Goal: Ask a question

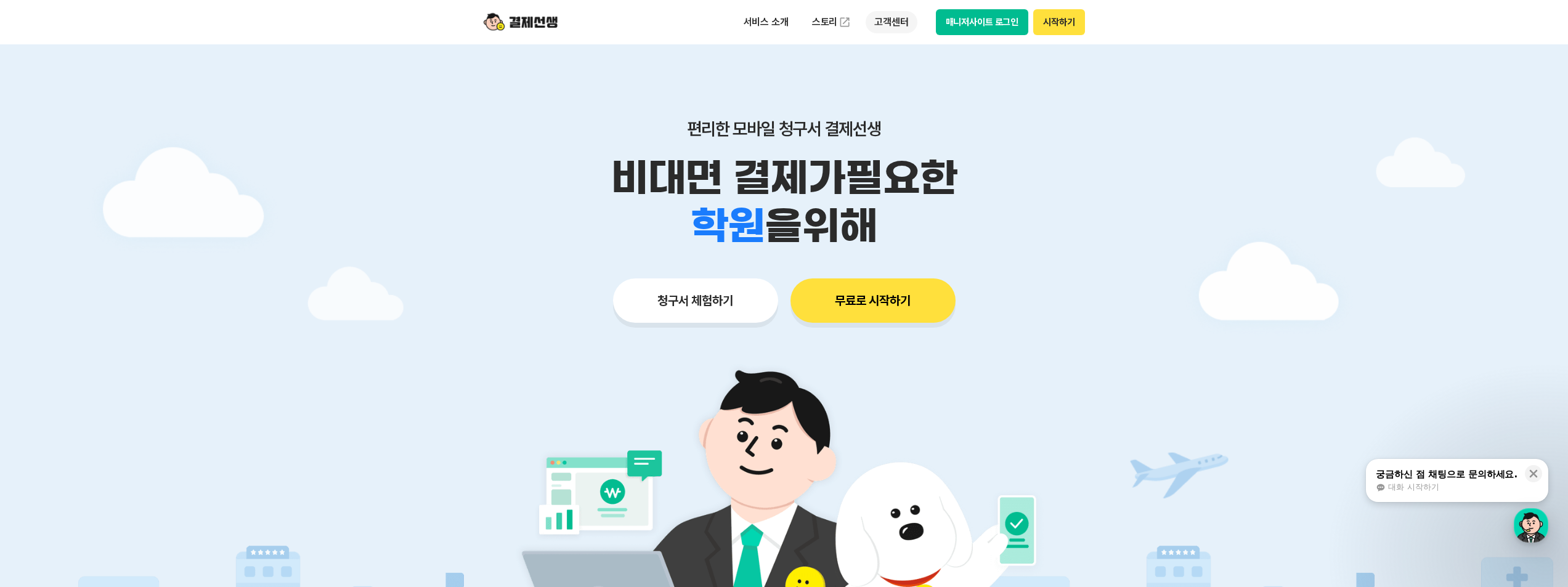
click at [887, 26] on p "고객센터" at bounding box center [892, 22] width 51 height 22
click at [1529, 520] on div "button" at bounding box center [1531, 525] width 34 height 34
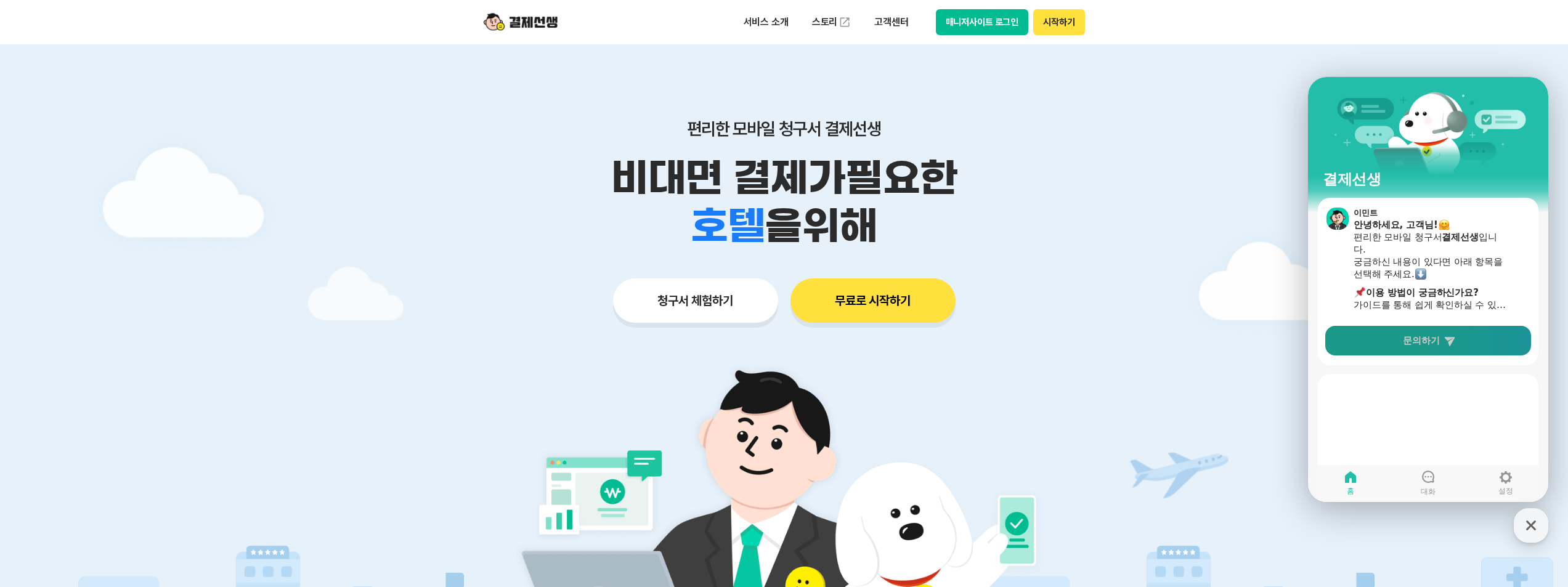
click at [1406, 351] on link "문의하기" at bounding box center [1428, 340] width 205 height 30
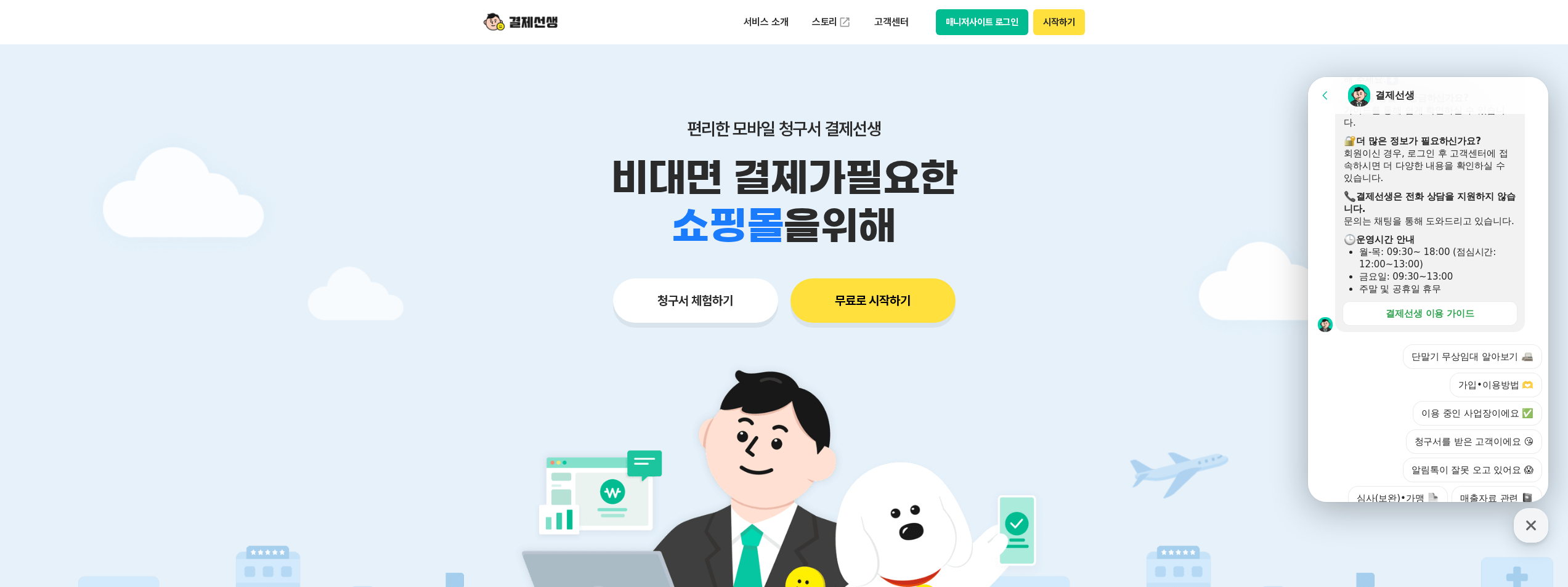
scroll to position [362, 0]
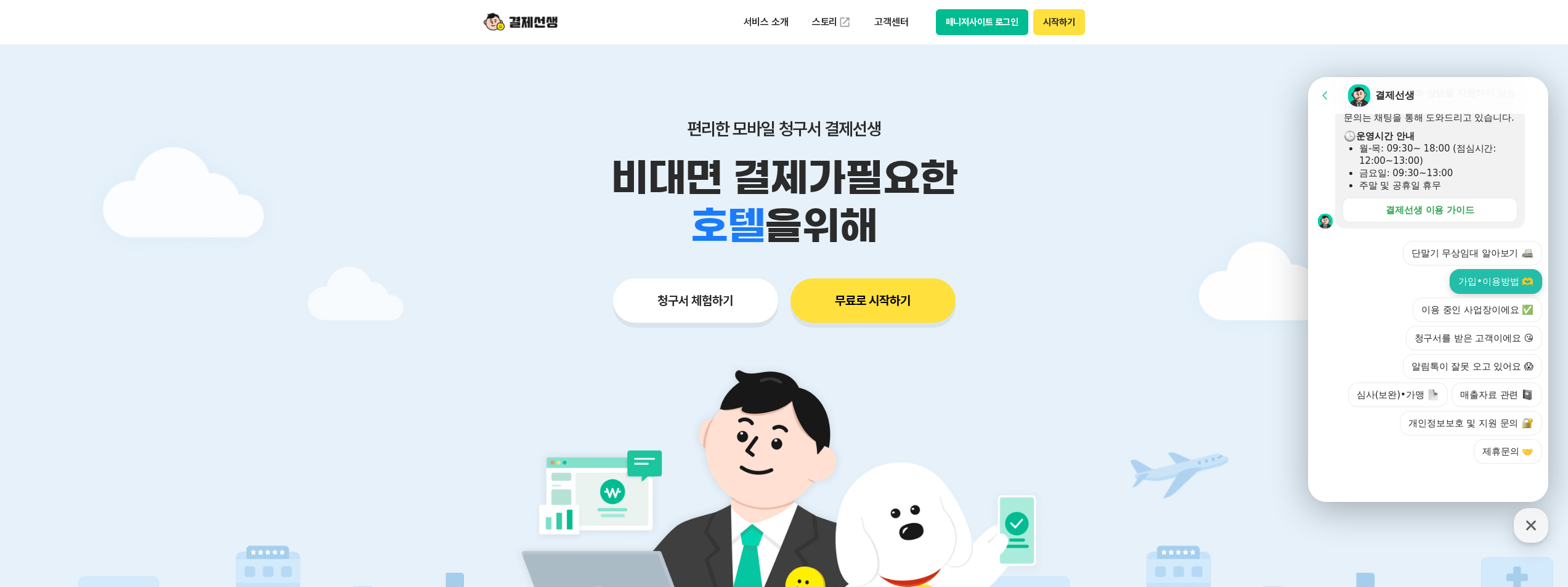
click at [1481, 276] on button "가입•이용방법 🫶" at bounding box center [1496, 282] width 92 height 25
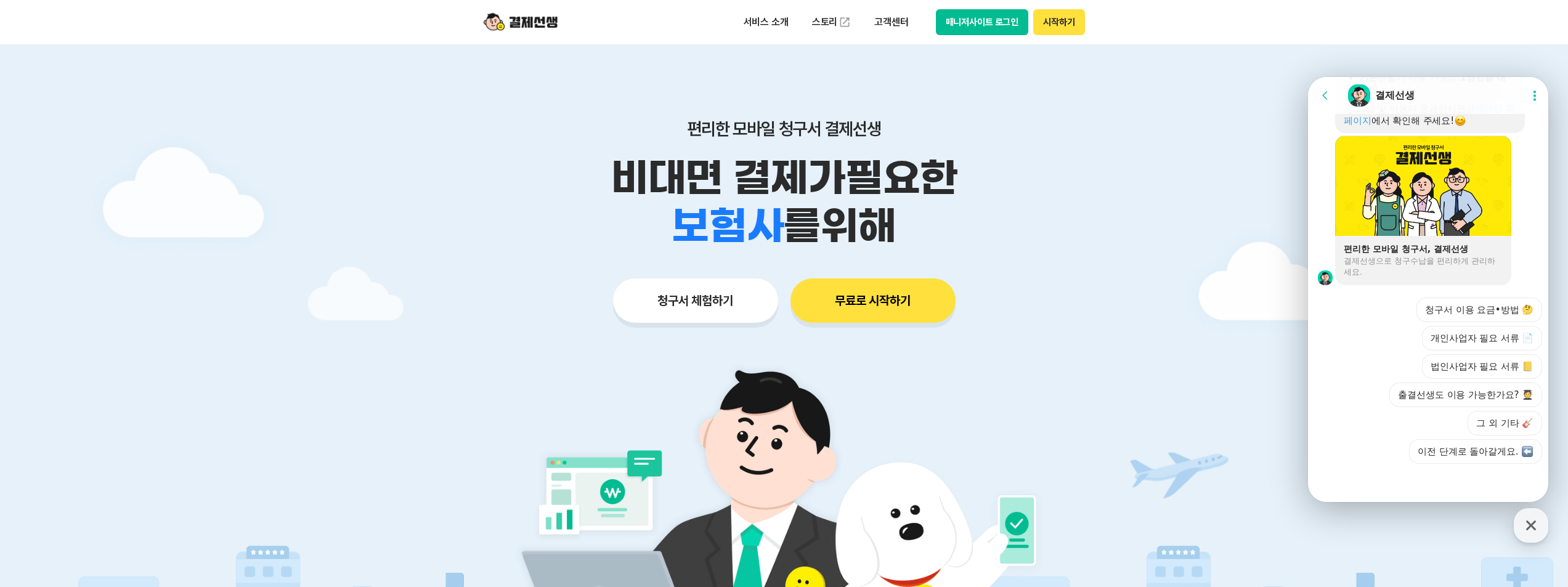
scroll to position [883, 0]
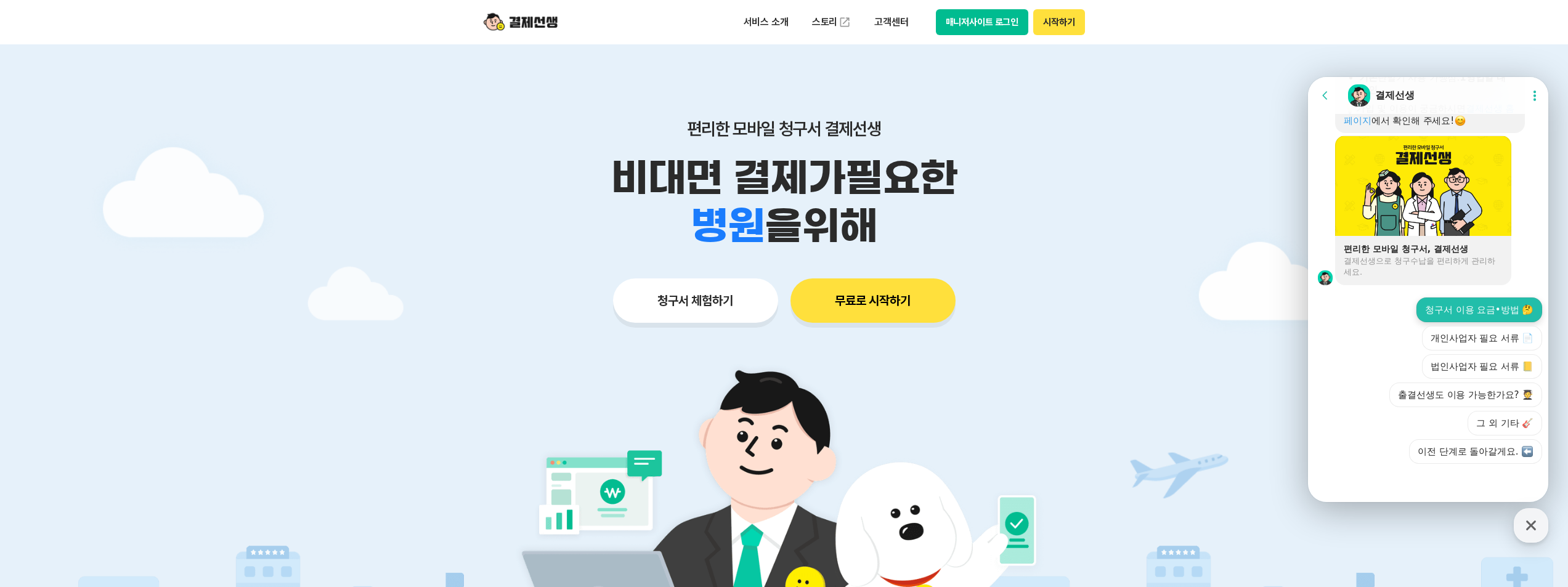
click at [1445, 309] on button "청구서 이용 요금•방법 🤔" at bounding box center [1480, 310] width 125 height 25
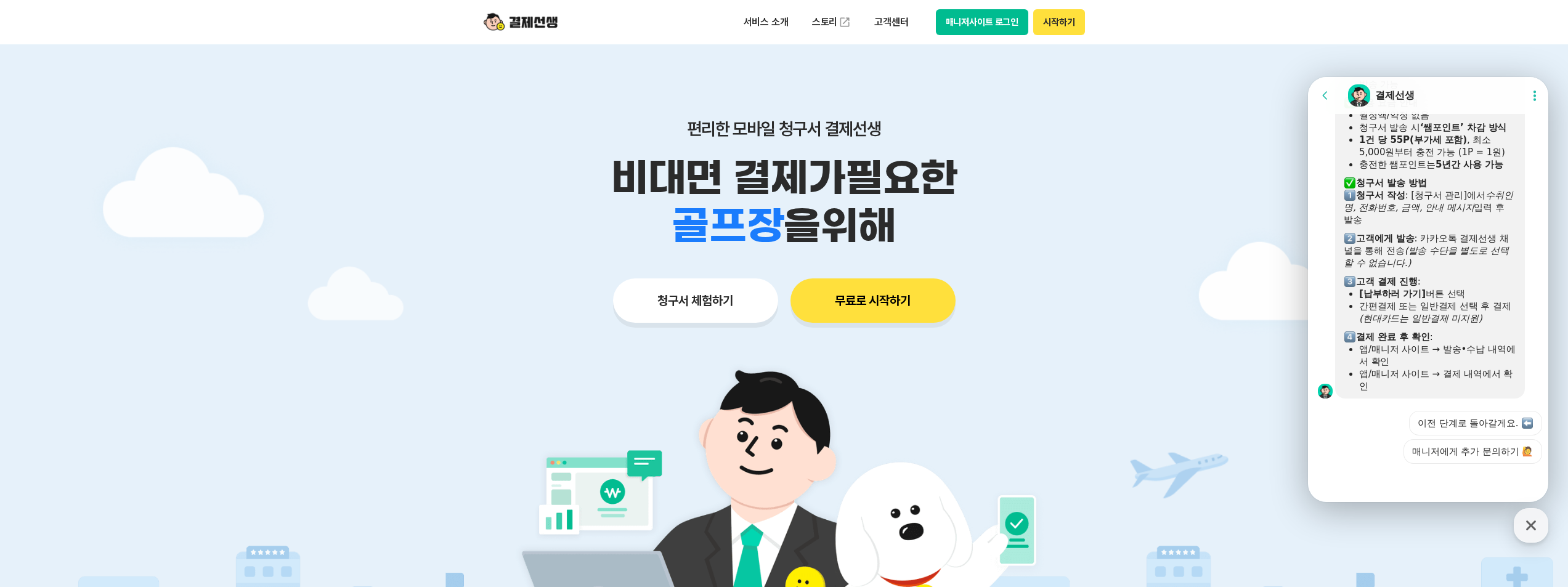
scroll to position [1200, 0]
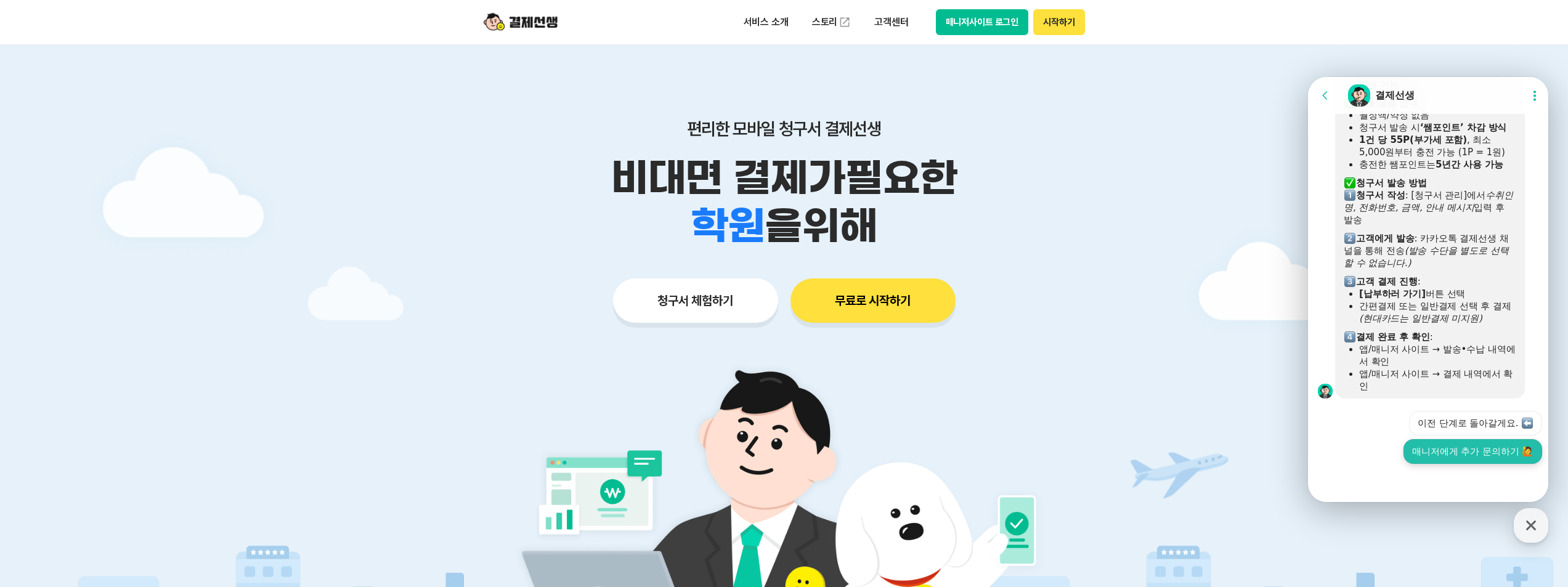
click at [1462, 442] on button "매니저에게 추가 문의하기 🙋" at bounding box center [1473, 451] width 139 height 25
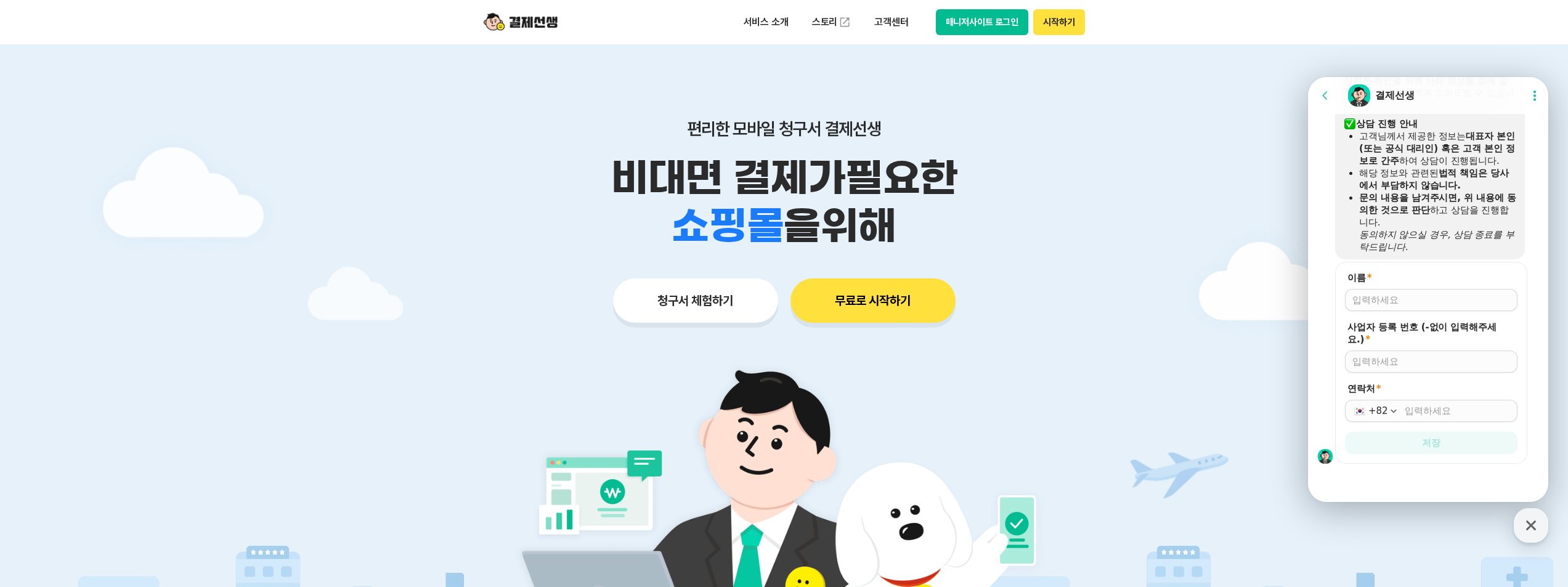
scroll to position [1592, 0]
click at [1325, 100] on icon at bounding box center [1325, 96] width 12 height 12
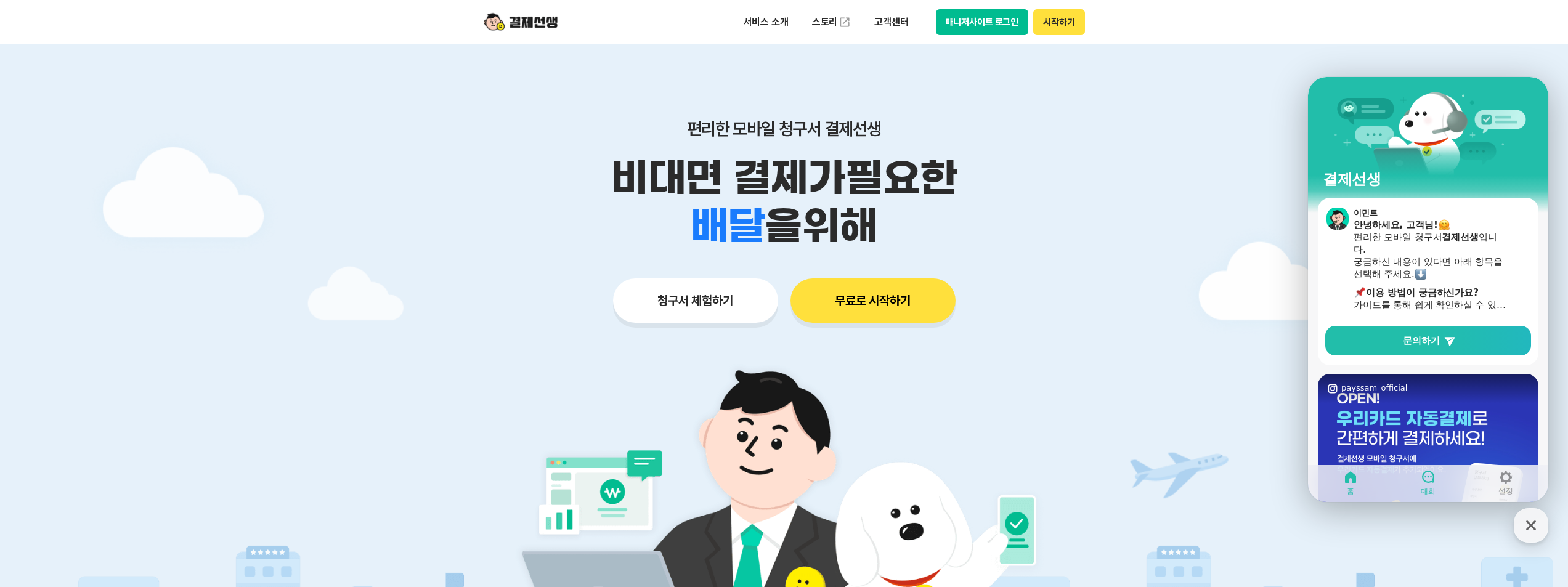
click at [1411, 477] on link "대화" at bounding box center [1428, 482] width 78 height 31
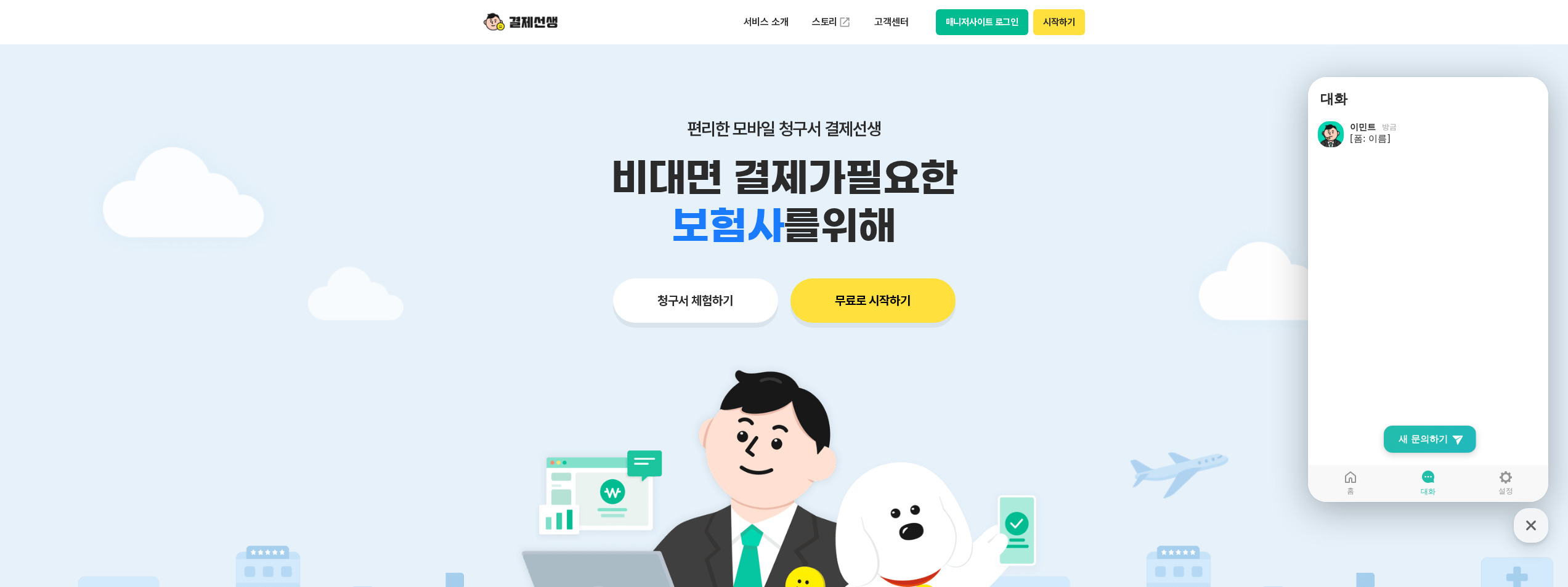
click at [1417, 434] on span "새 문의하기" at bounding box center [1423, 439] width 49 height 12
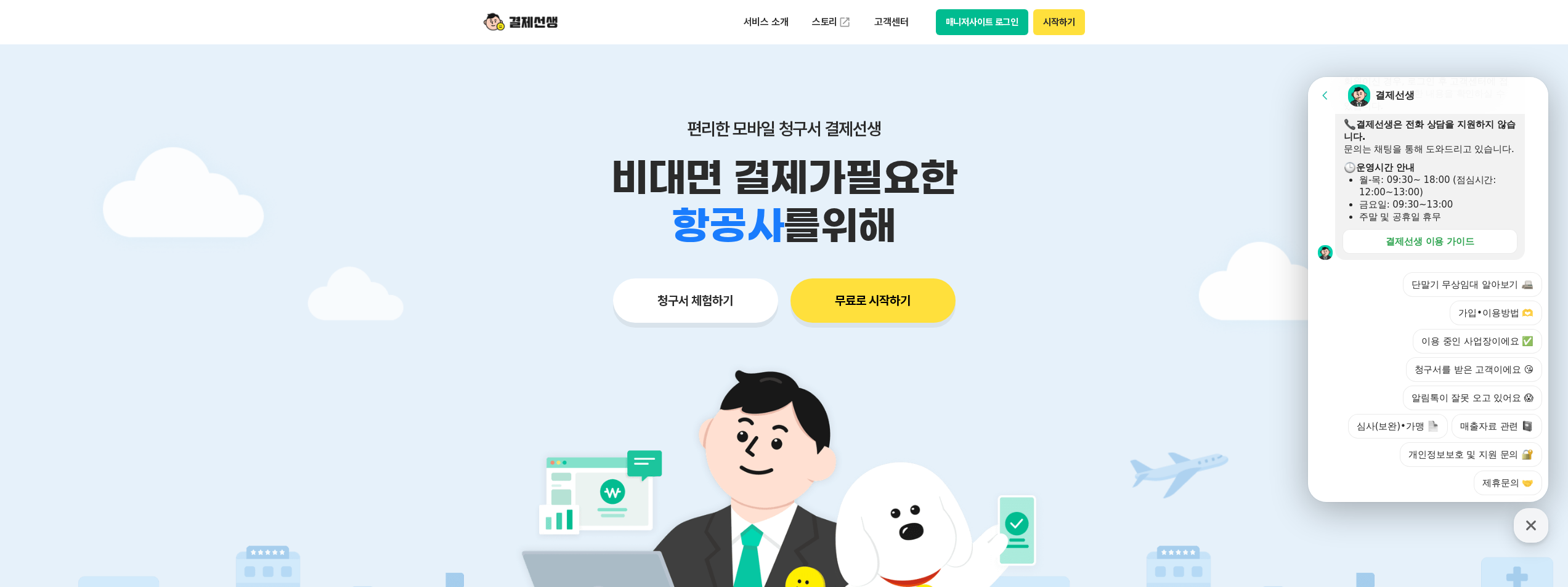
scroll to position [362, 0]
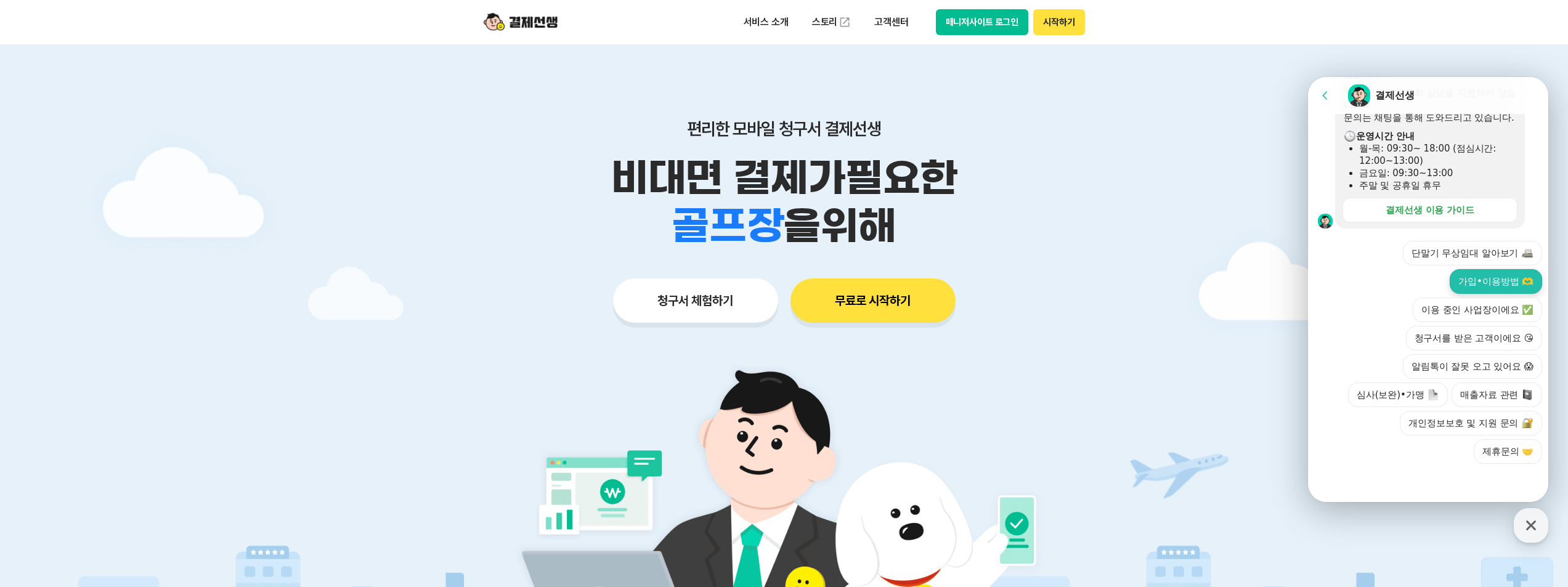
click at [1470, 282] on button "가입•이용방법 🫶" at bounding box center [1496, 282] width 92 height 25
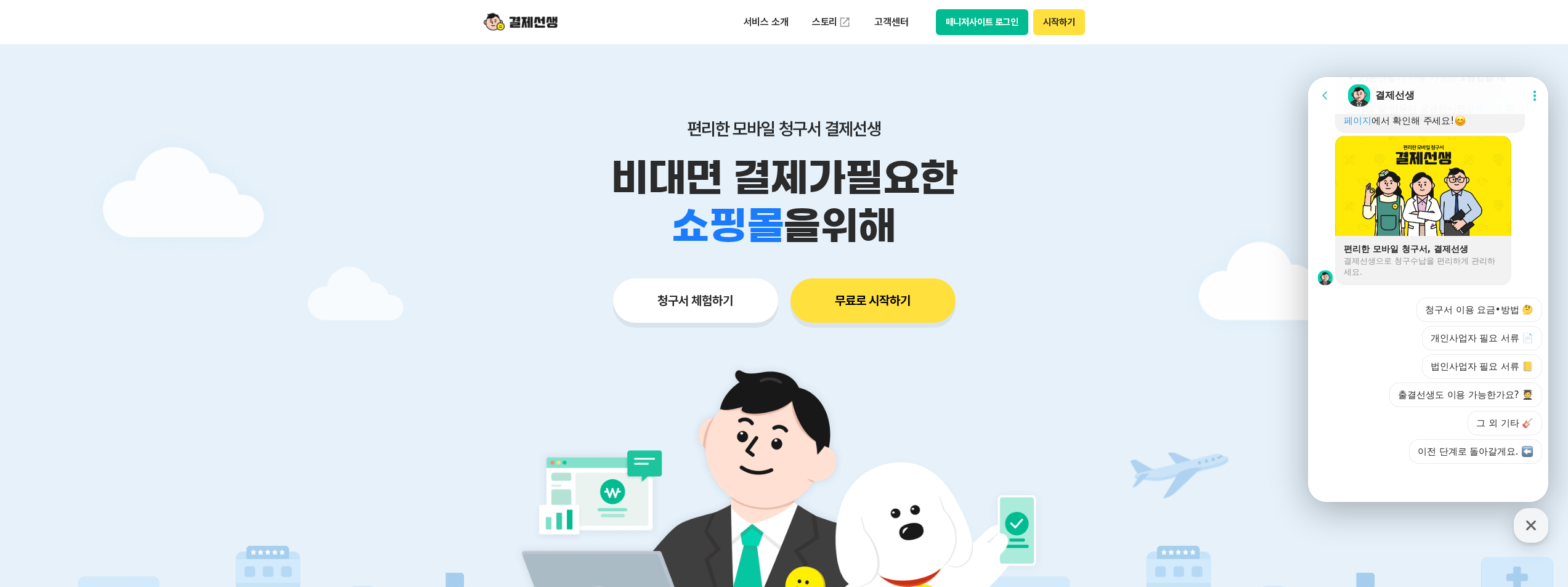
scroll to position [883, 0]
click at [1492, 419] on button "그 외 기타 🎸" at bounding box center [1505, 423] width 74 height 25
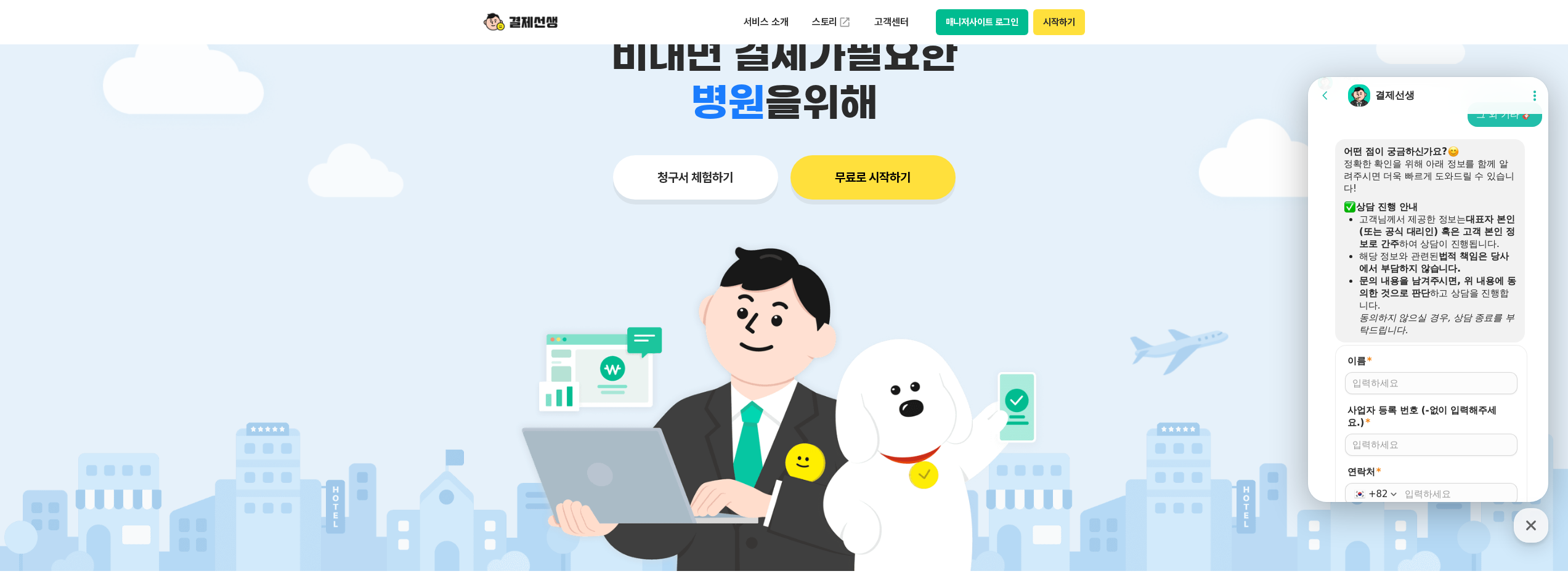
scroll to position [1038, 0]
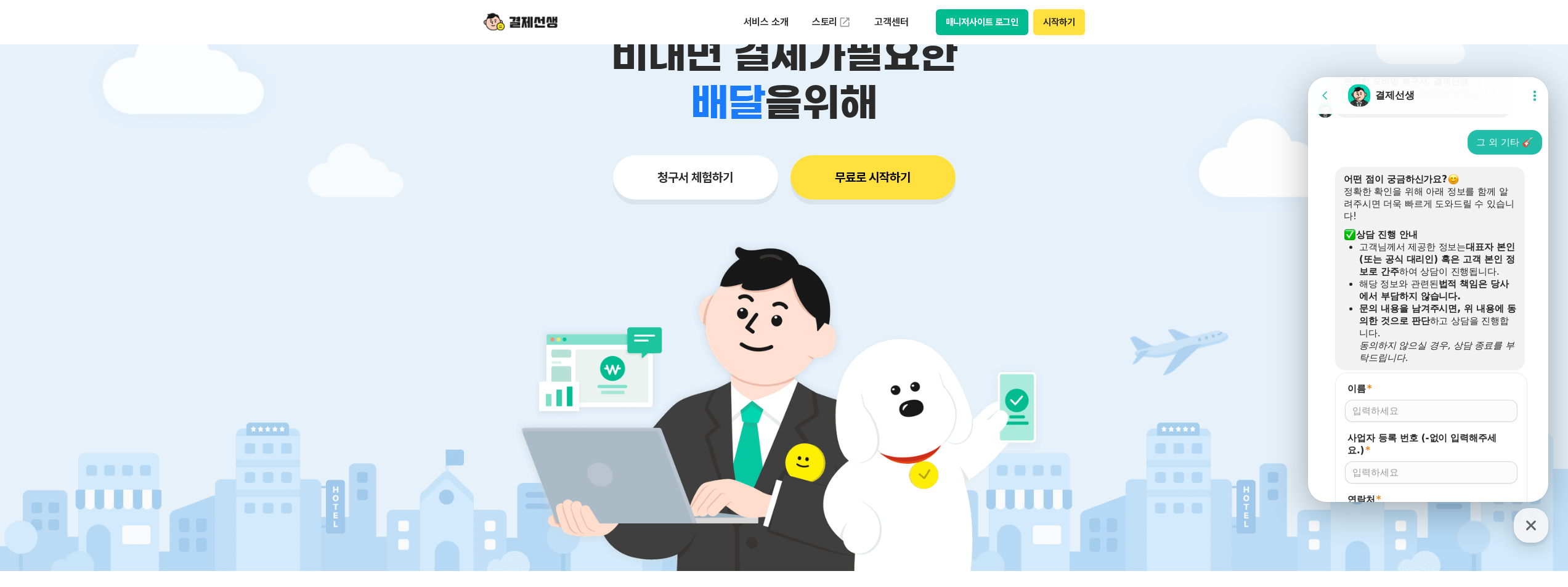
click at [1330, 98] on icon at bounding box center [1325, 96] width 12 height 12
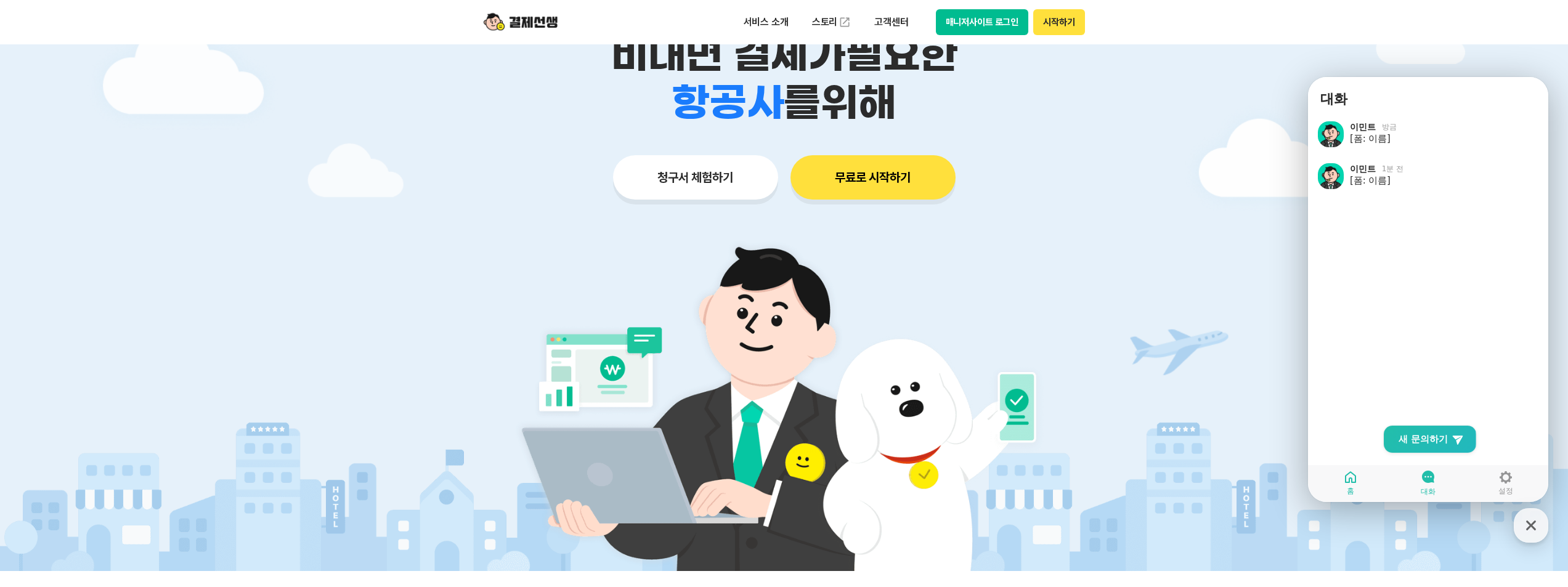
click at [1346, 470] on icon at bounding box center [1350, 477] width 14 height 14
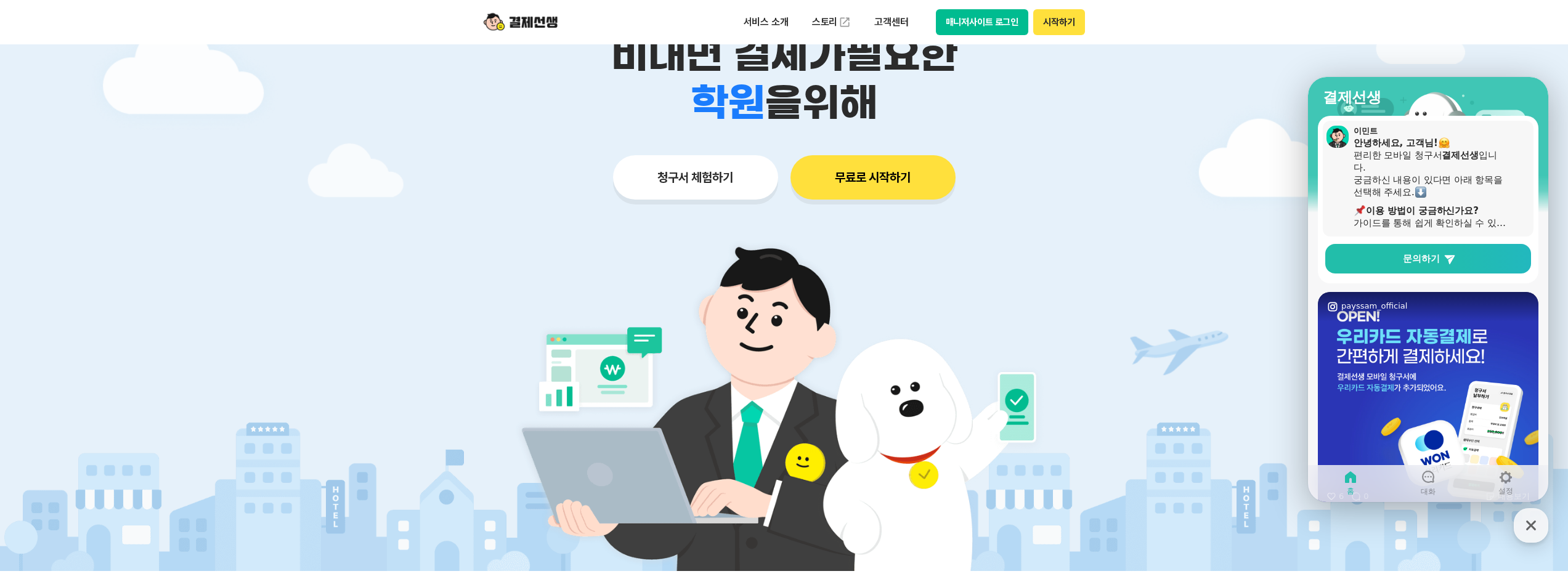
scroll to position [0, 0]
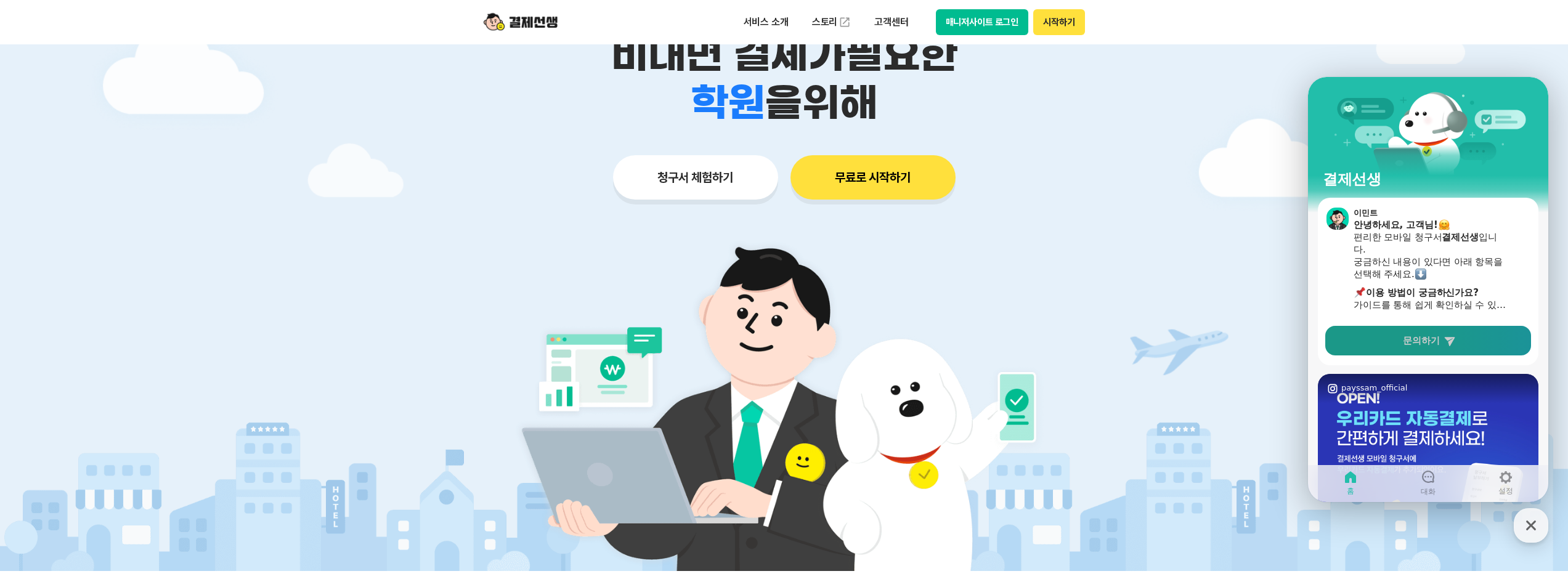
click at [1404, 351] on link "문의하기" at bounding box center [1428, 340] width 205 height 30
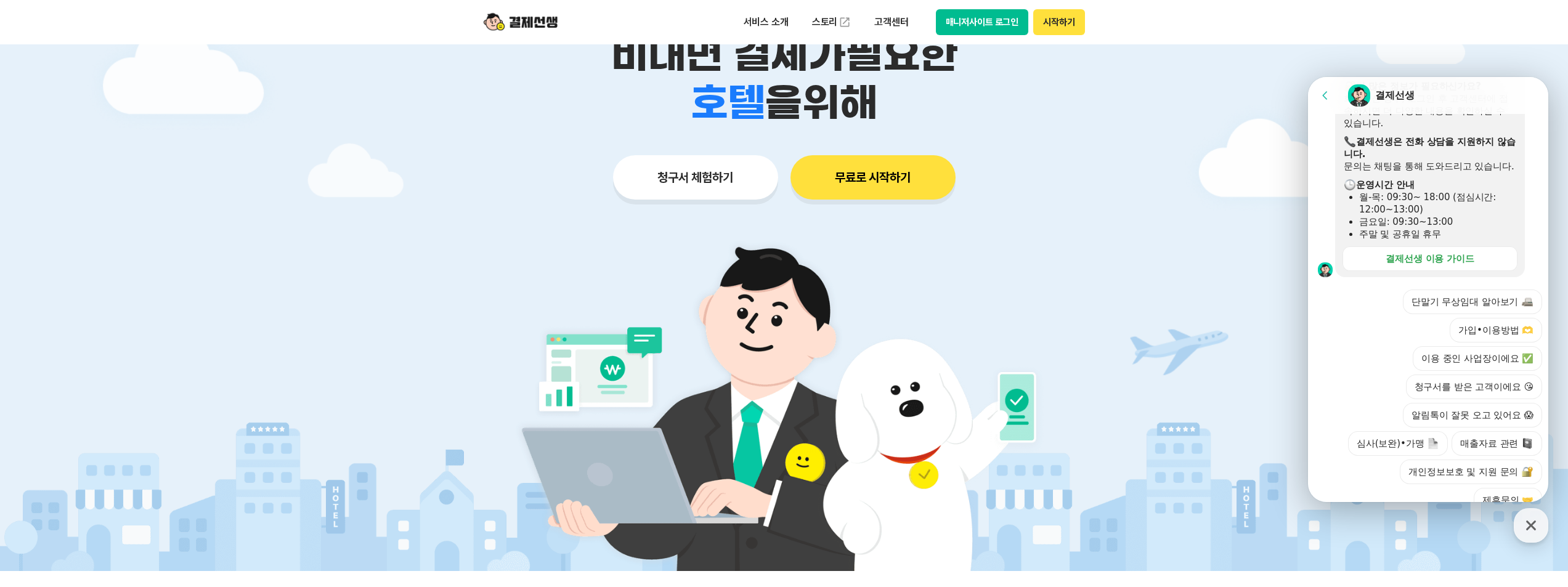
scroll to position [362, 0]
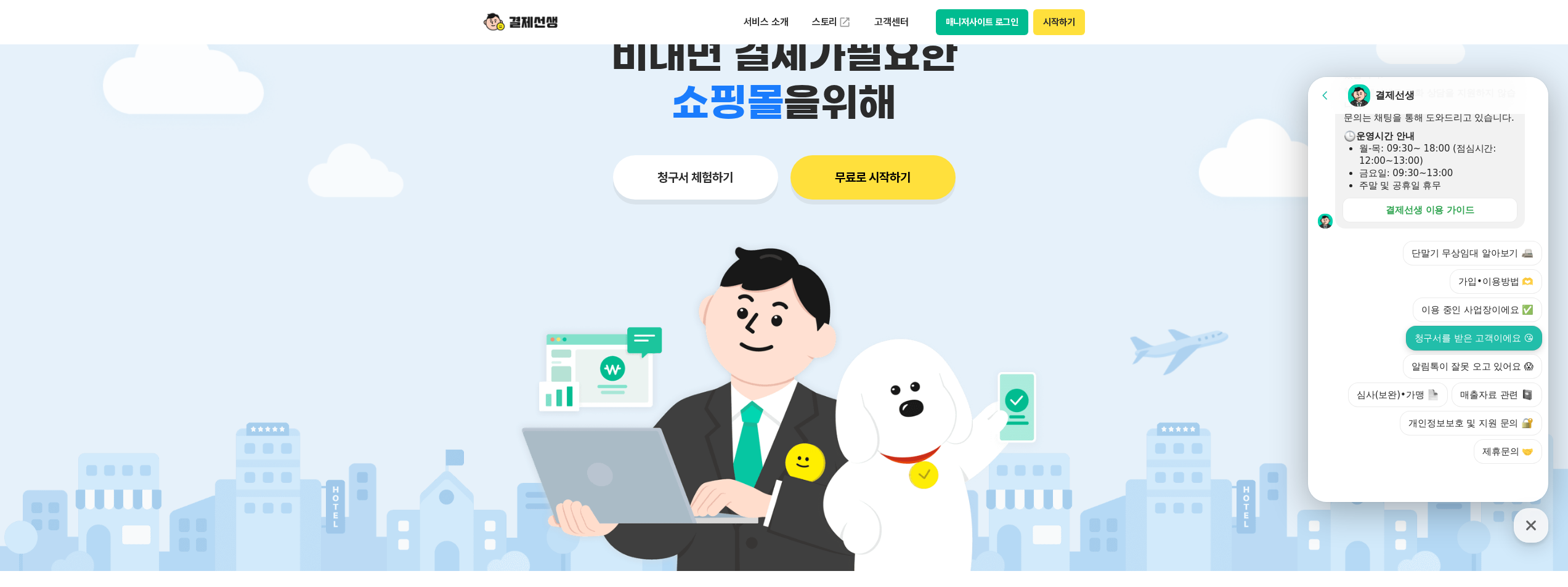
click at [1432, 333] on button "청구서를 받은 고객이에요 😘" at bounding box center [1474, 338] width 137 height 25
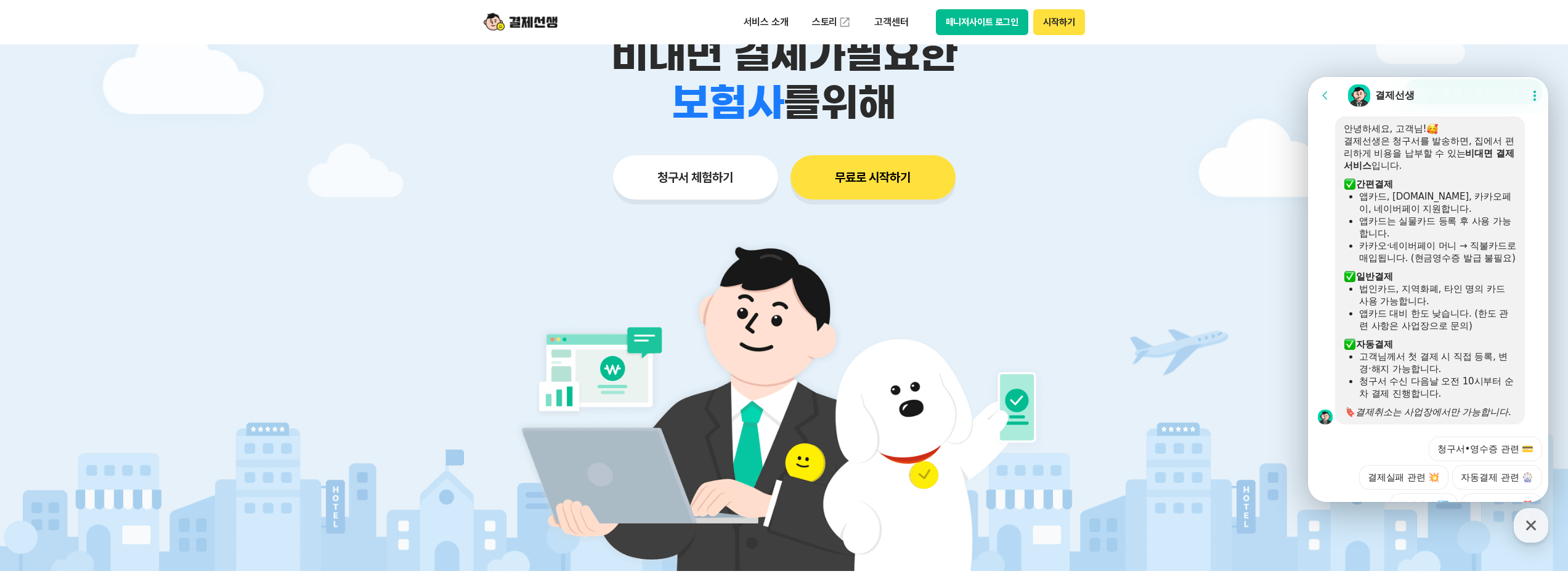
scroll to position [646, 0]
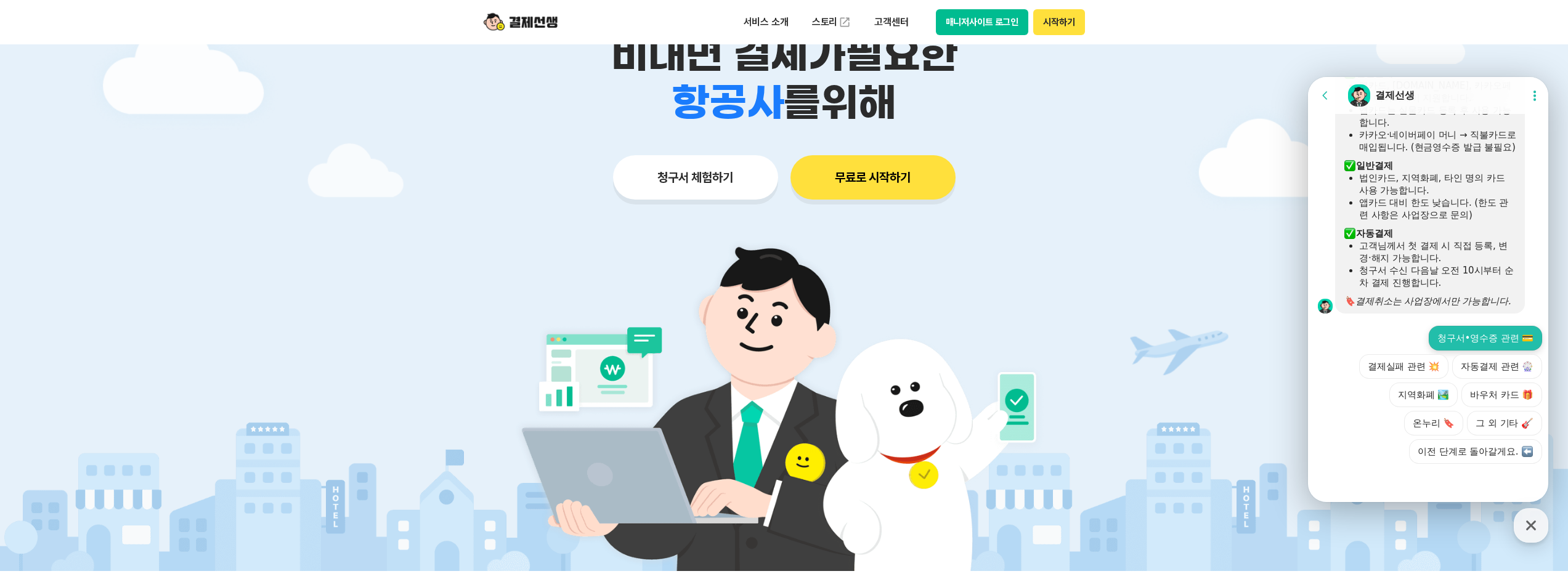
click at [1492, 333] on button "청구서•영수증 관련 💳" at bounding box center [1485, 338] width 113 height 25
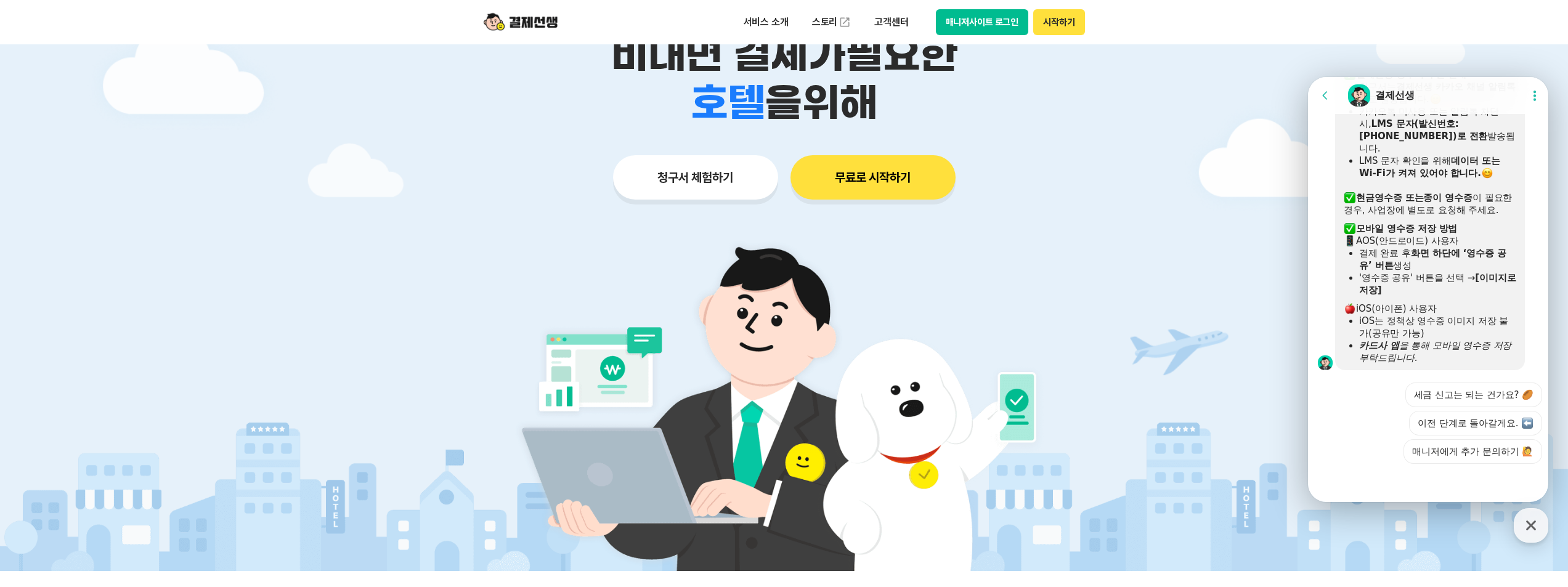
scroll to position [935, 0]
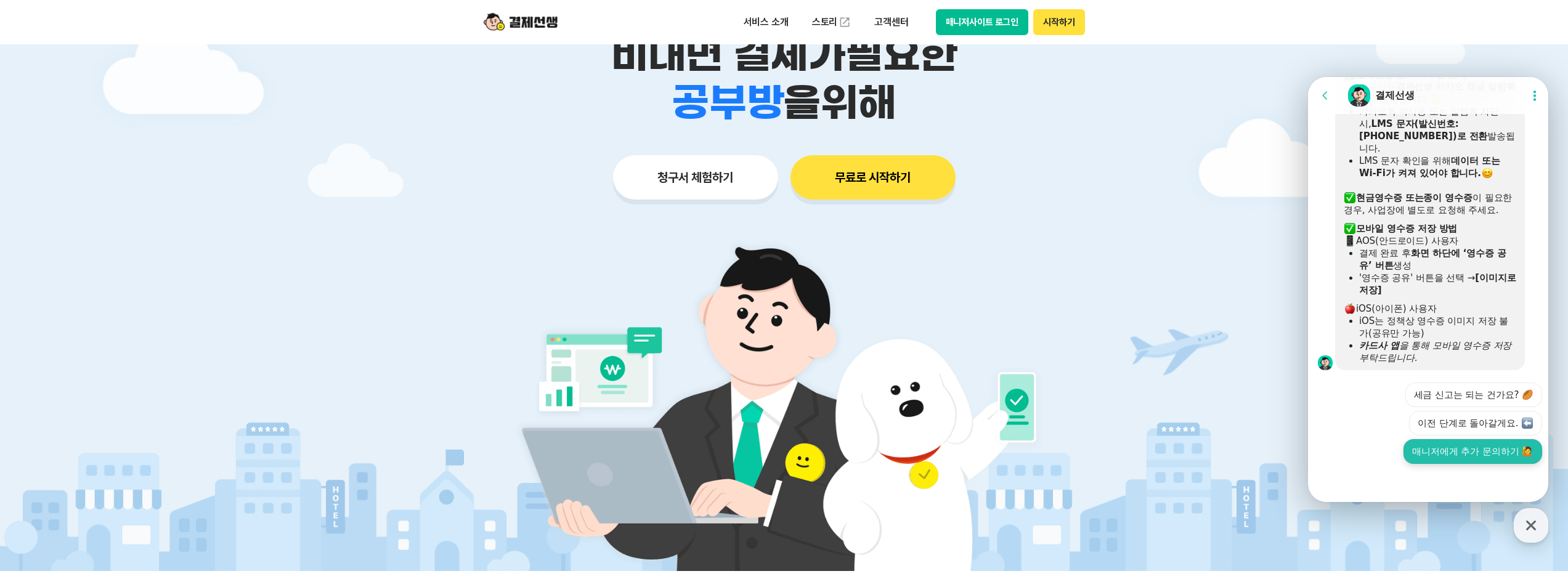
click at [1478, 455] on button "매니저에게 추가 문의하기 🙋" at bounding box center [1473, 451] width 139 height 25
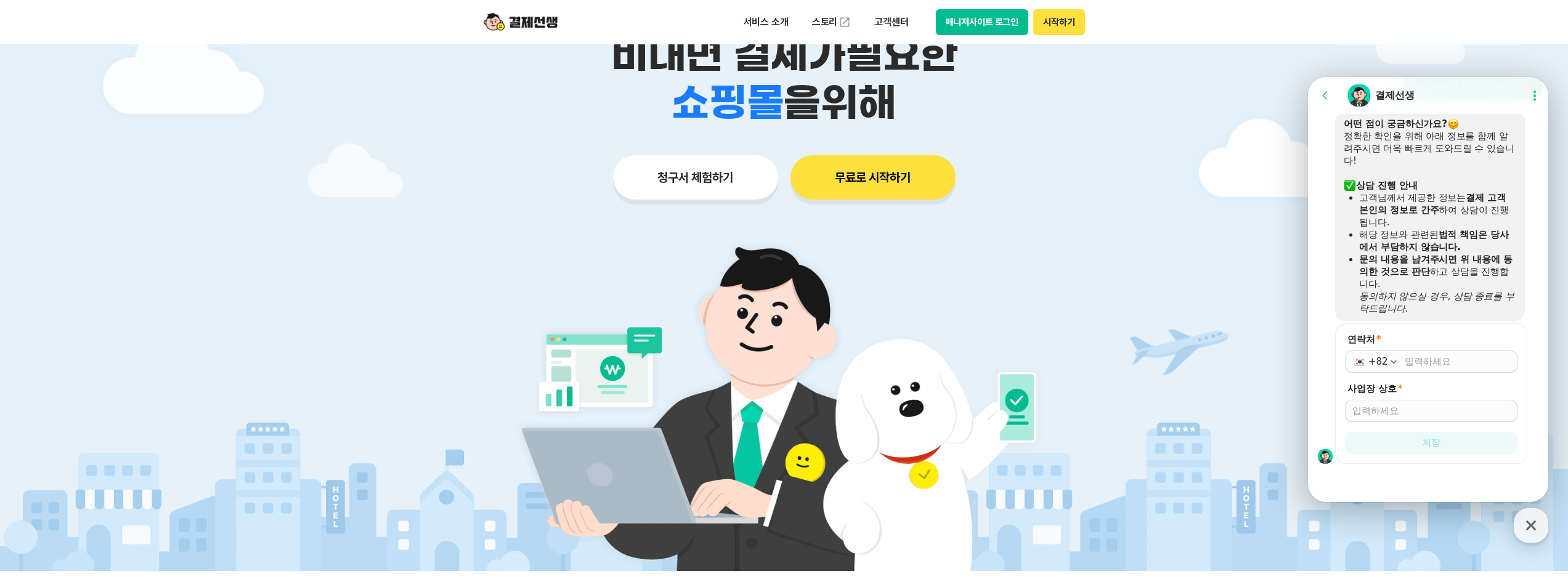
scroll to position [1242, 0]
click at [1421, 358] on input "연락처 *" at bounding box center [1458, 362] width 105 height 12
type input "010227221490"
type input "ㄴ"
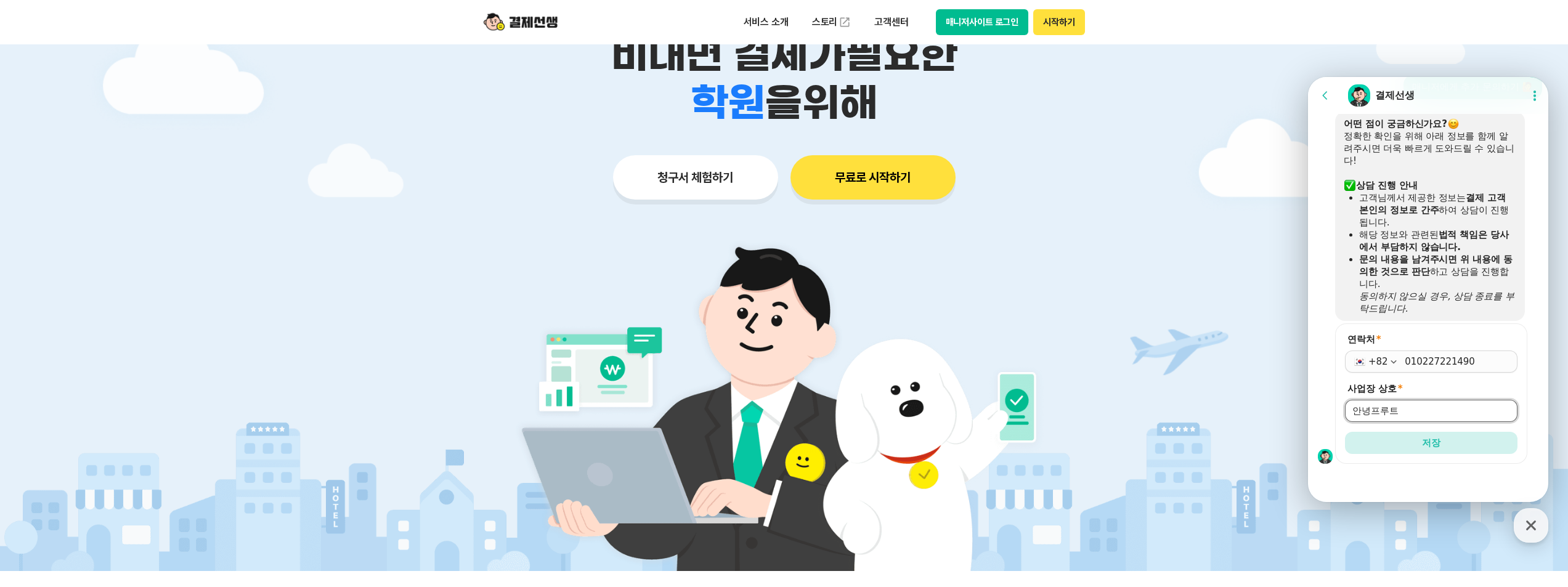
type input "안녕프루트"
click at [1345, 431] on button "저장" at bounding box center [1431, 442] width 172 height 22
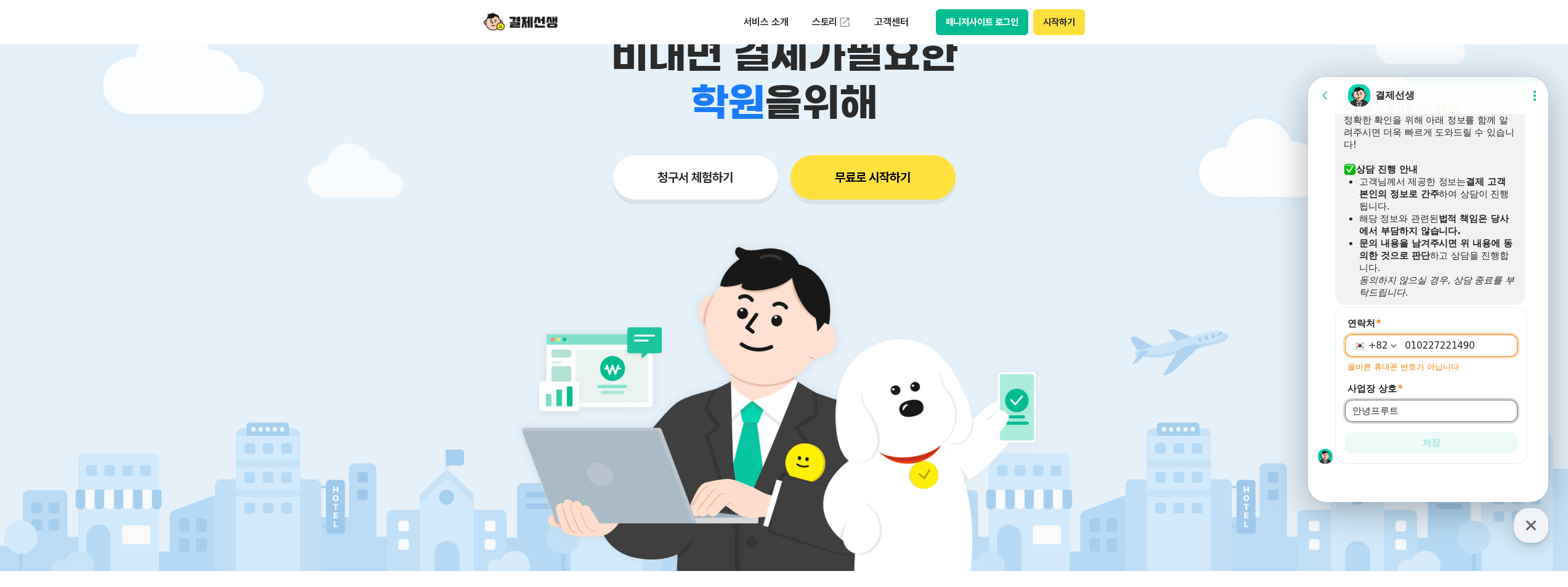
scroll to position [1259, 0]
click at [1418, 347] on input "010227221490" at bounding box center [1458, 345] width 105 height 12
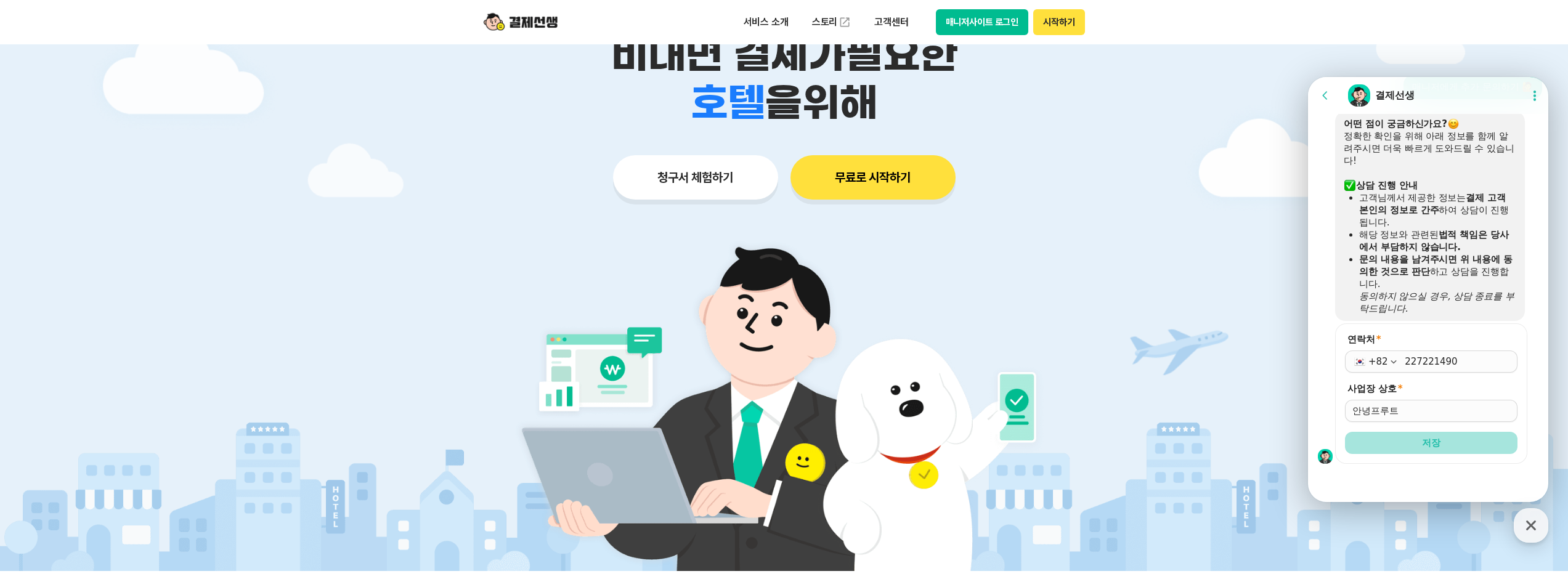
click at [1435, 437] on span "저장" at bounding box center [1431, 443] width 19 height 12
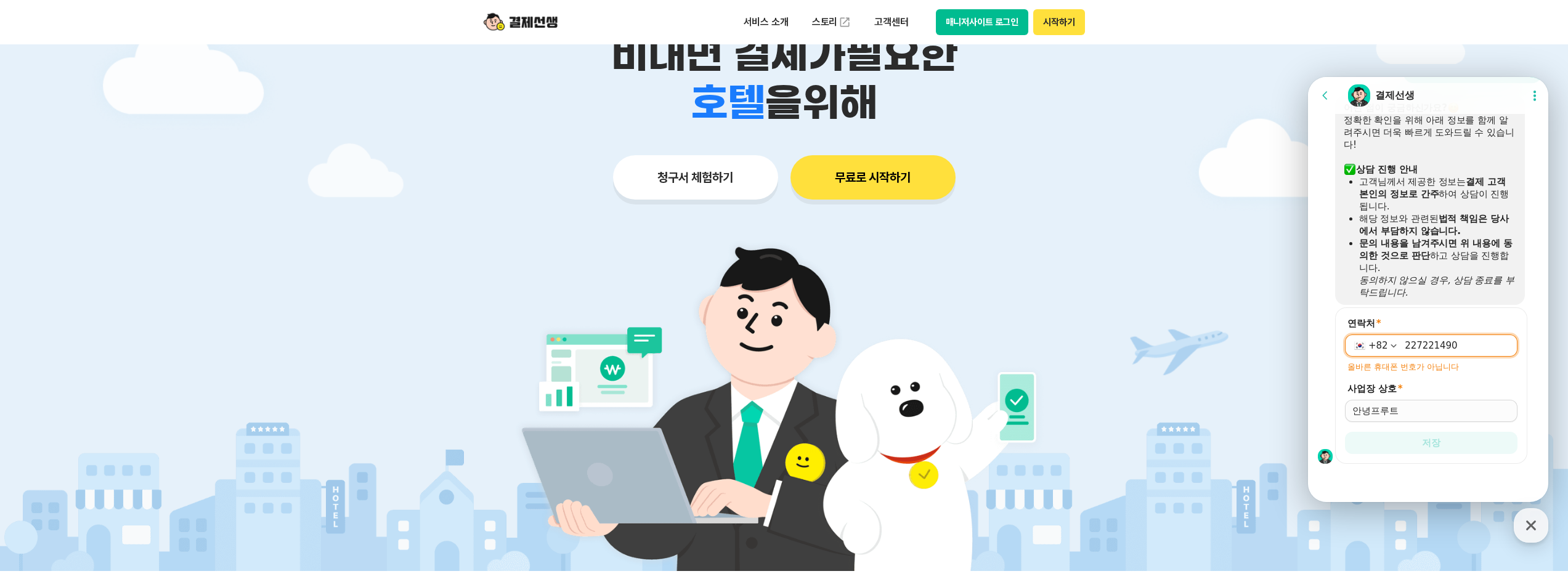
scroll to position [1259, 0]
click at [1405, 344] on input "227221490" at bounding box center [1458, 345] width 105 height 12
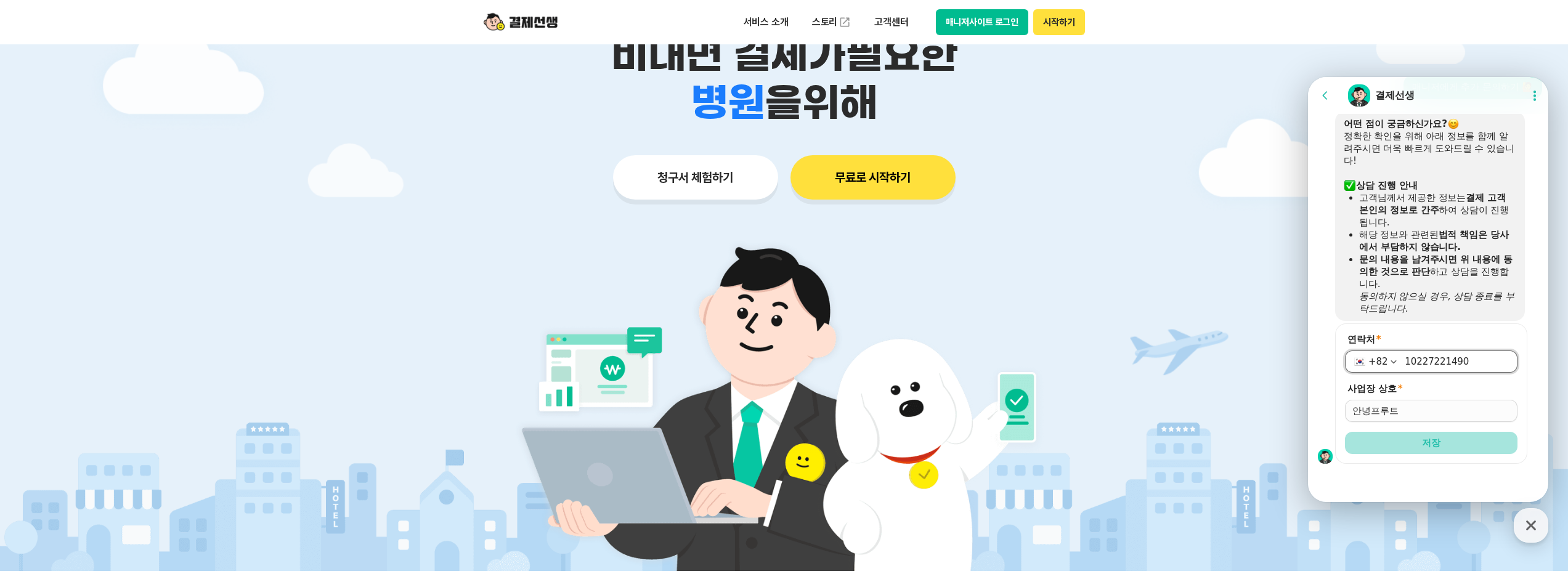
click at [1412, 453] on button "저장" at bounding box center [1431, 442] width 172 height 22
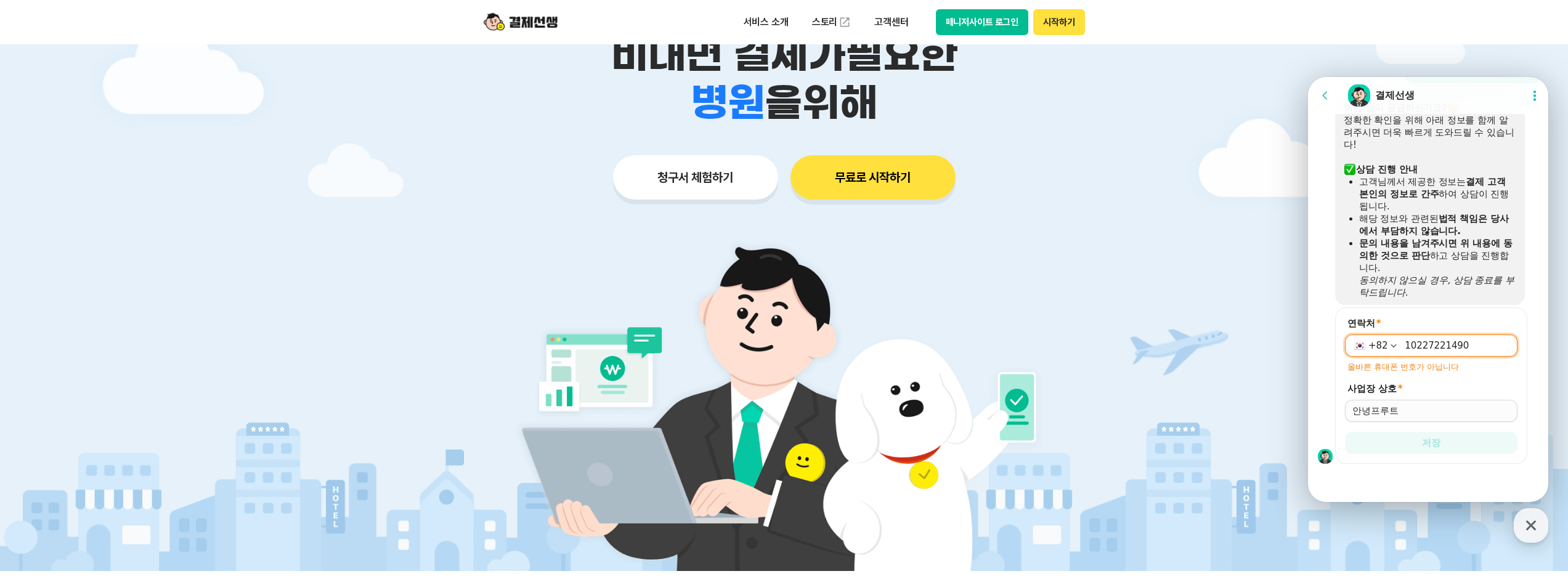
scroll to position [1259, 0]
drag, startPoint x: 1419, startPoint y: 344, endPoint x: 1394, endPoint y: 347, distance: 25.2
click at [1394, 347] on div "[PHONE_NUMBER]" at bounding box center [1431, 345] width 172 height 22
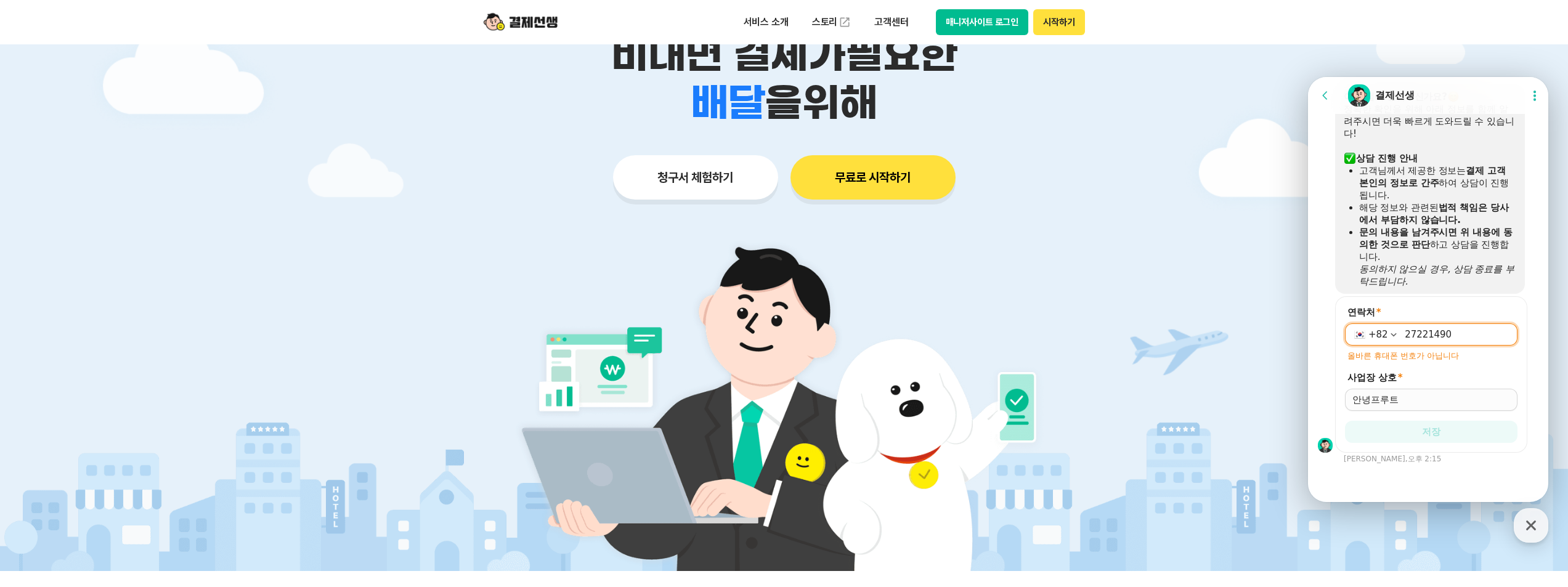
scroll to position [1254, 0]
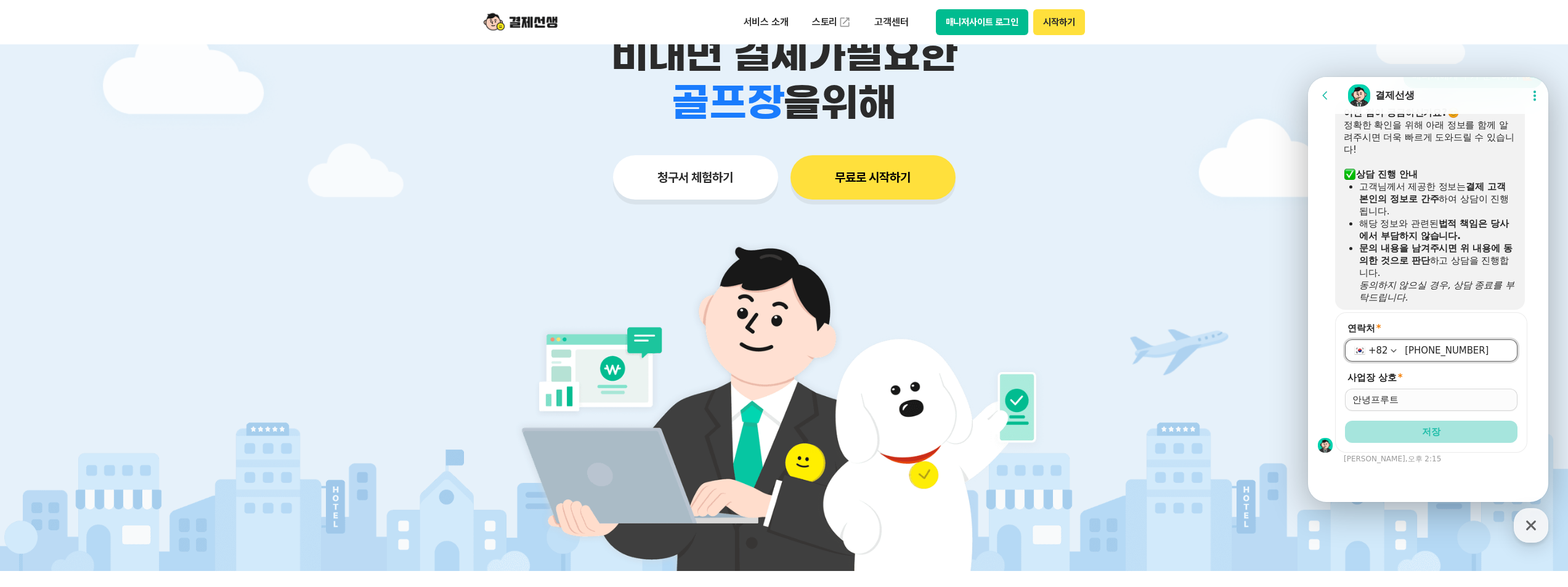
type input "[PHONE_NUMBER]"
click at [1418, 427] on button "저장" at bounding box center [1431, 431] width 172 height 22
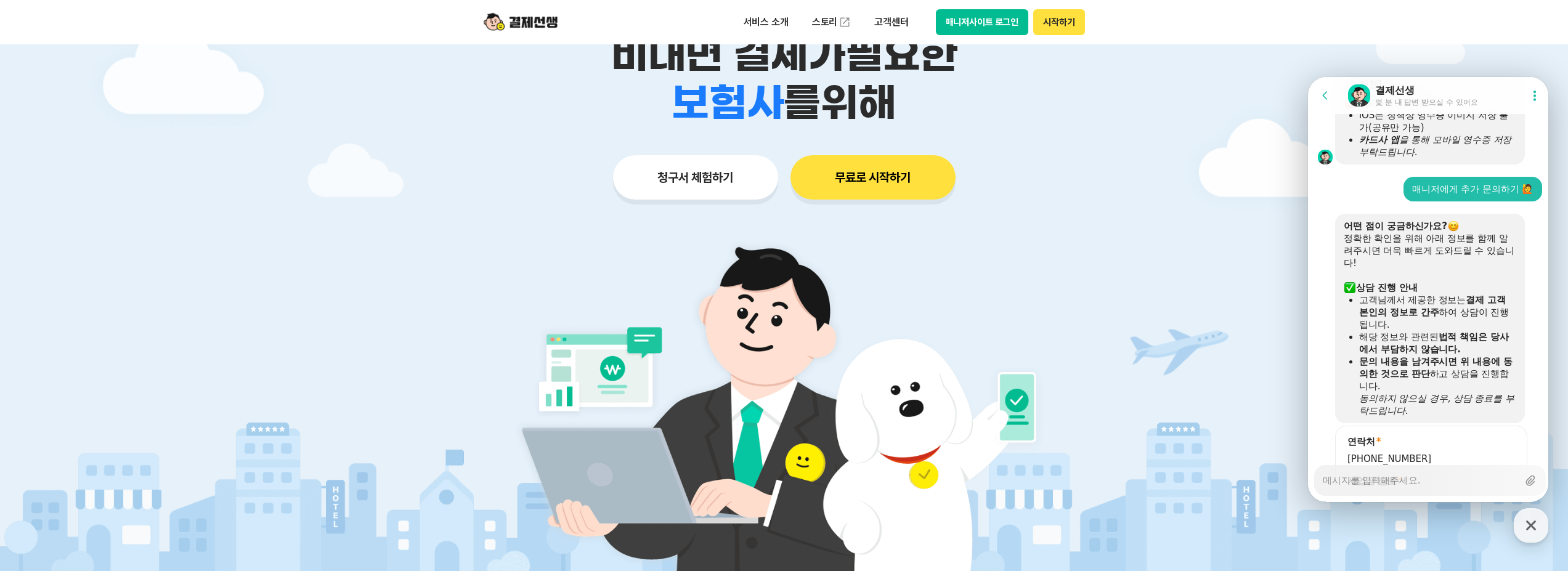
scroll to position [1374, 0]
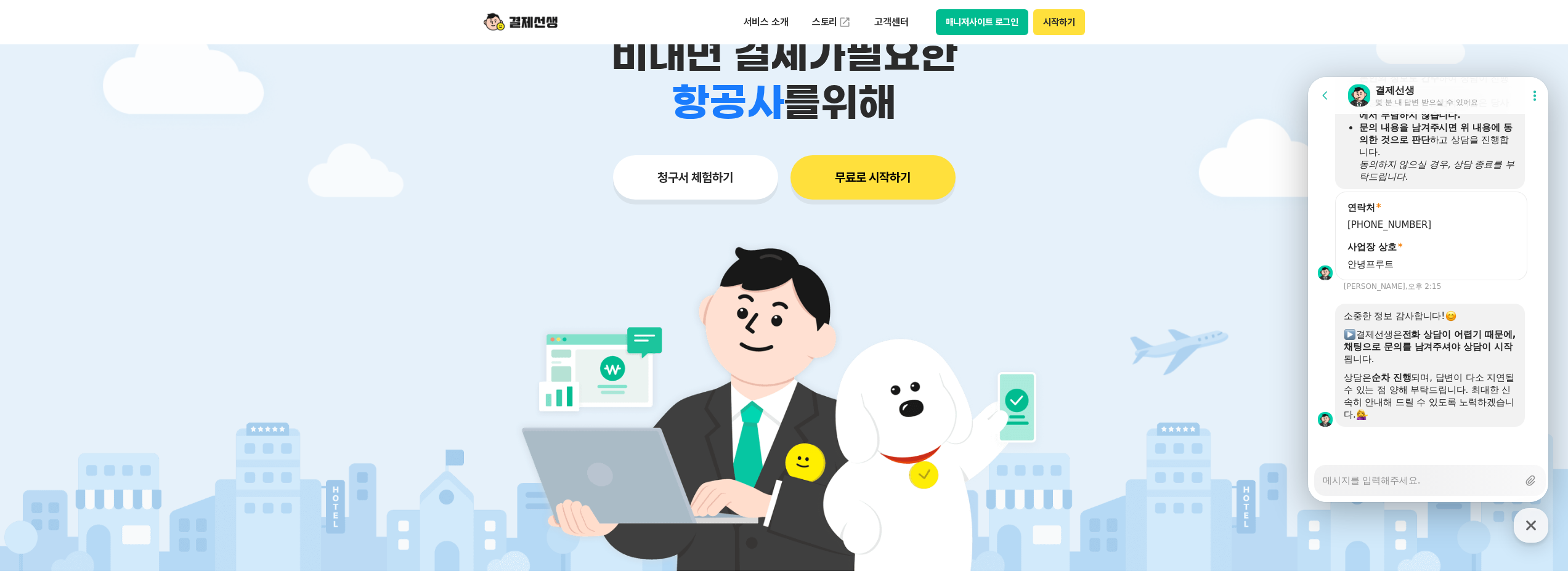
click at [1011, 205] on div "편리한 모바일 청구서 결제선생 비대면 결제가 필요한 학원 공부방 호텔 쇼핑몰 병원 배달 보험사 항공사 골프장 를 위해 청구서 체험하기 무료로 …" at bounding box center [784, 73] width 631 height 304
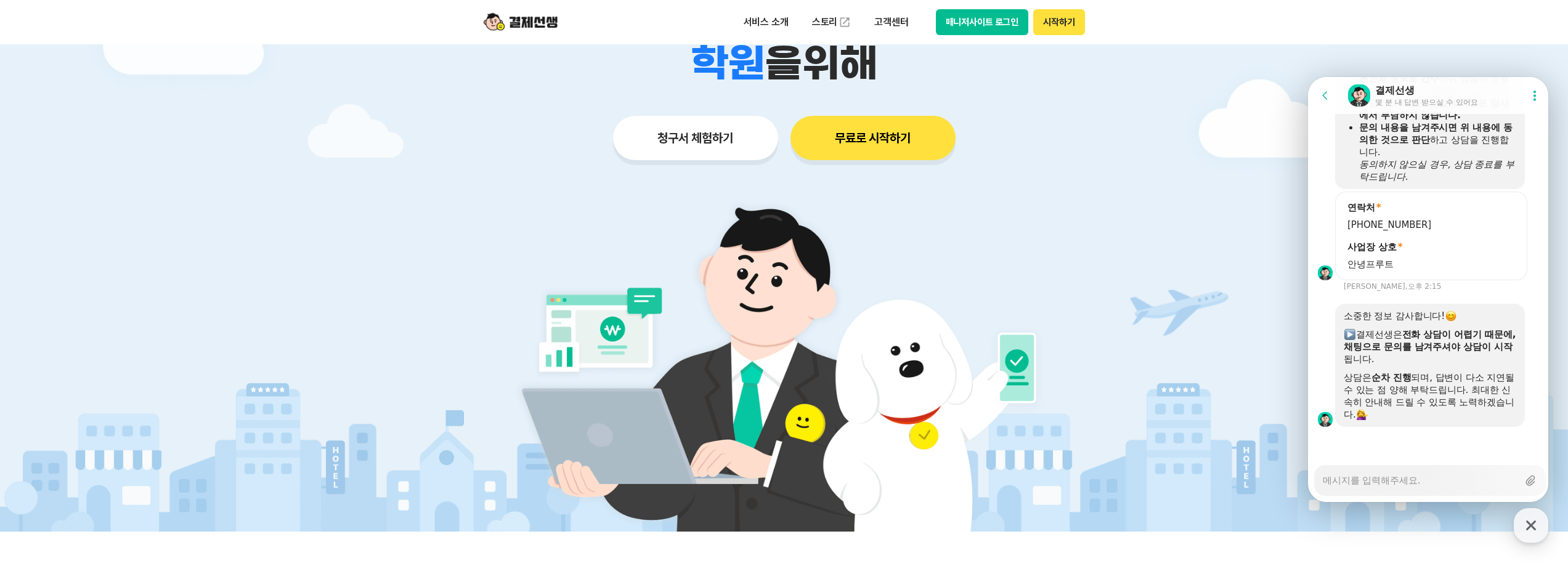
scroll to position [185, 0]
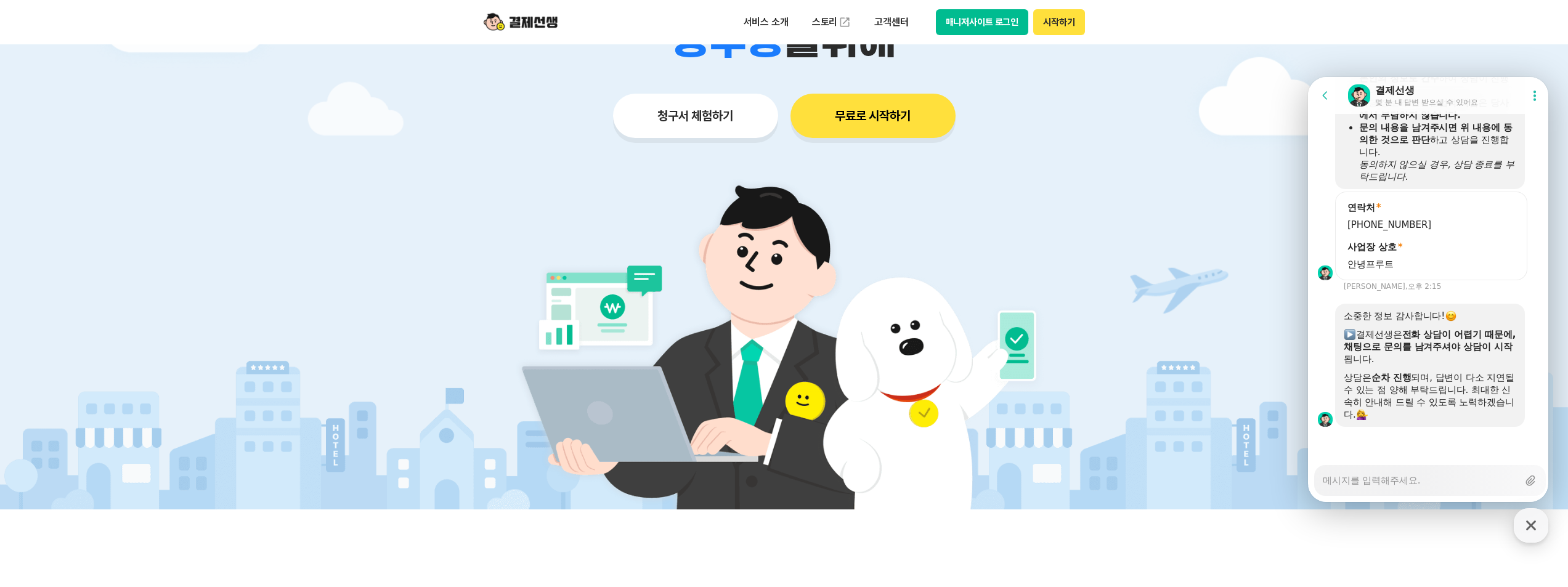
click at [1403, 474] on textarea "Messenger Input Textarea" at bounding box center [1420, 476] width 195 height 21
click at [1446, 488] on div "Messenger Input Textarea" at bounding box center [1420, 480] width 195 height 30
click at [1426, 485] on textarea "Messenger Input Textarea" at bounding box center [1420, 476] width 195 height 21
type textarea "x"
type textarea "ㅇ"
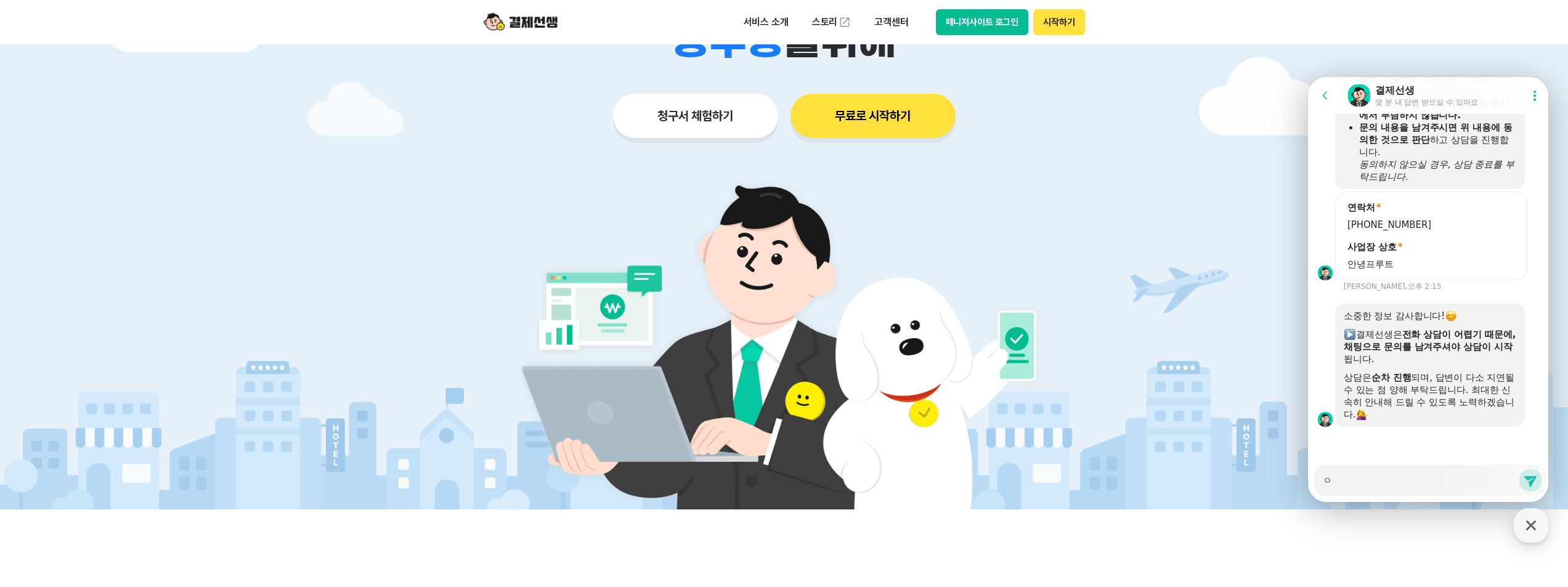
type textarea "x"
type textarea "ㅁ"
type textarea "x"
type textarea "모"
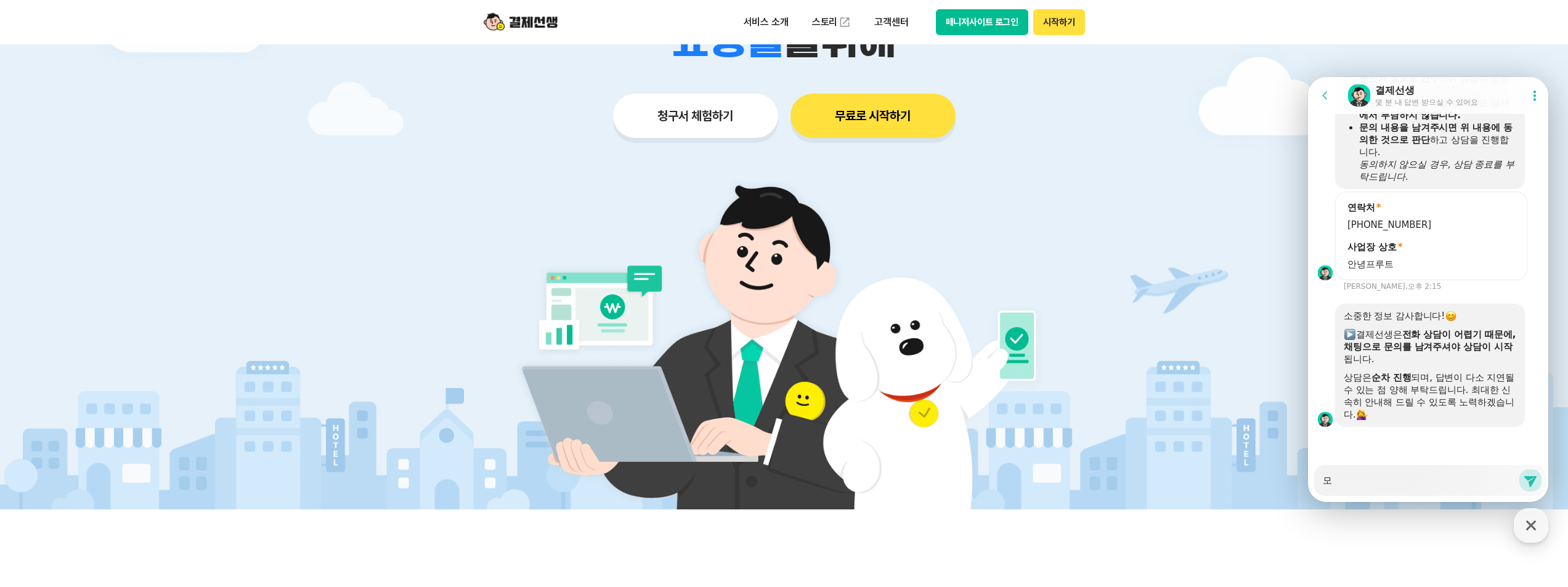
type textarea "x"
type textarea "몹"
type textarea "x"
type textarea "모바"
type textarea "x"
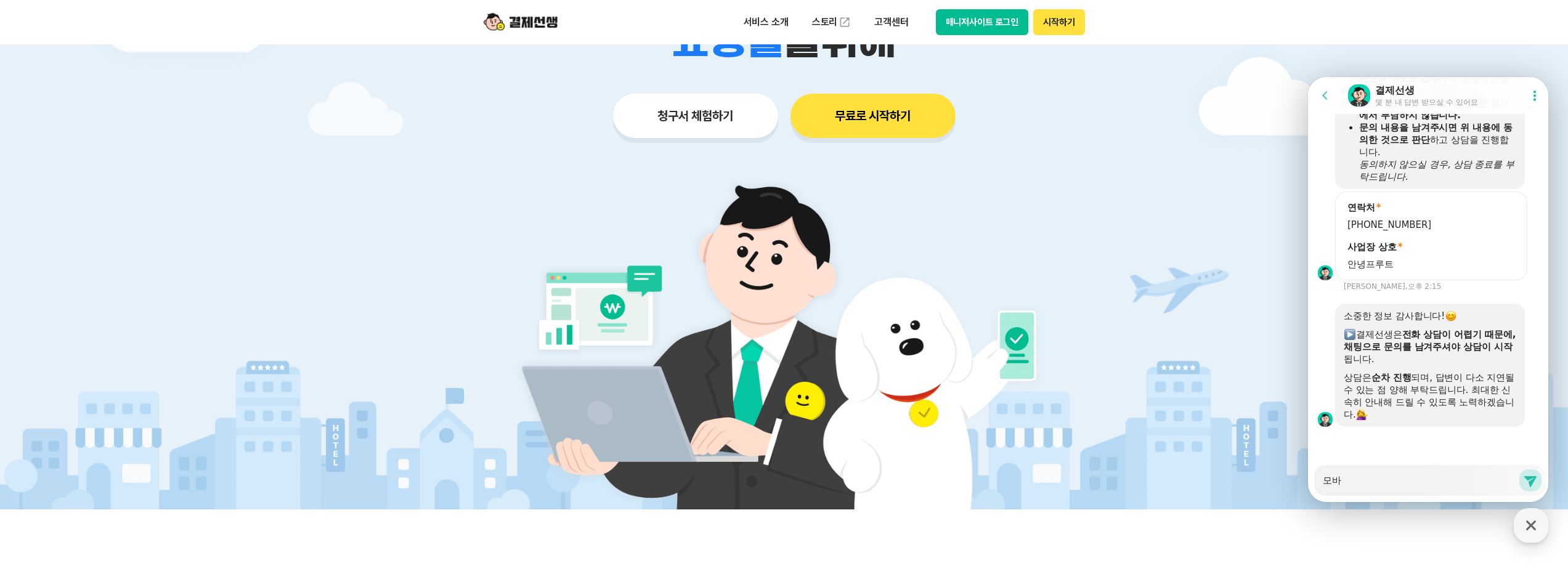
type textarea "모방"
type textarea "x"
type textarea "모바이"
type textarea "x"
type textarea "모바일"
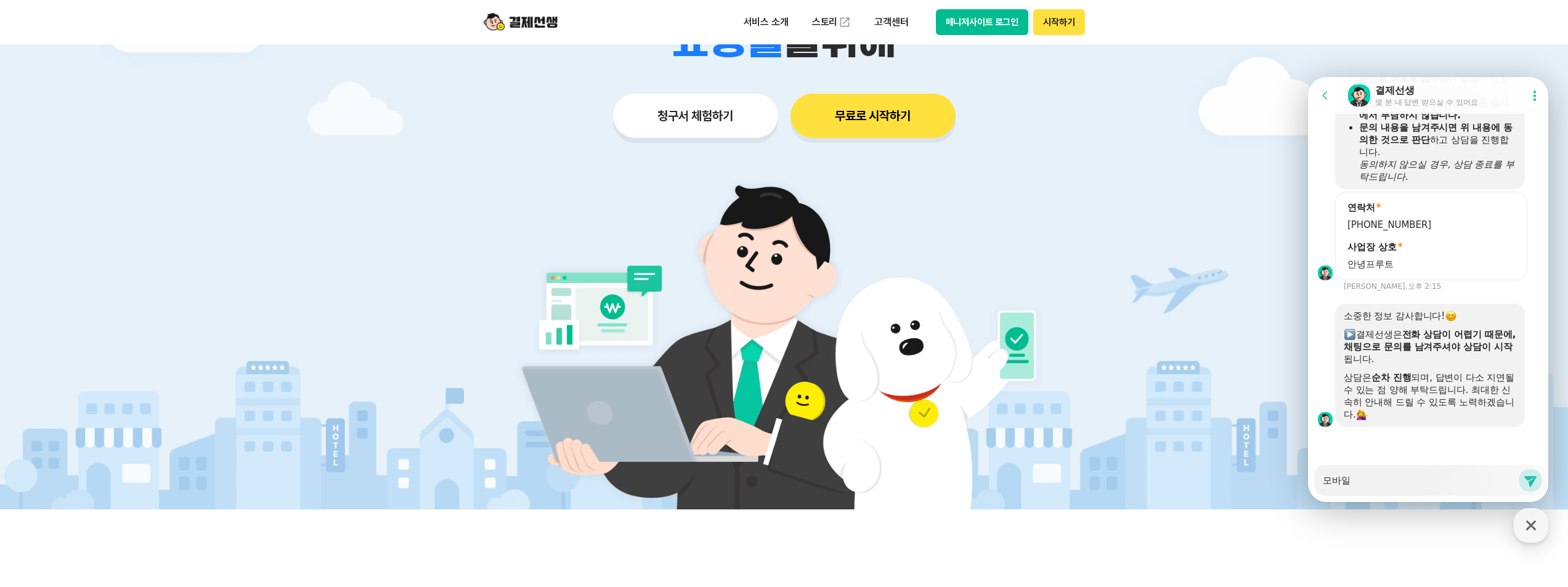
type textarea "x"
type textarea "모바일"
type textarea "x"
type textarea "모바일 ㅋ"
type textarea "x"
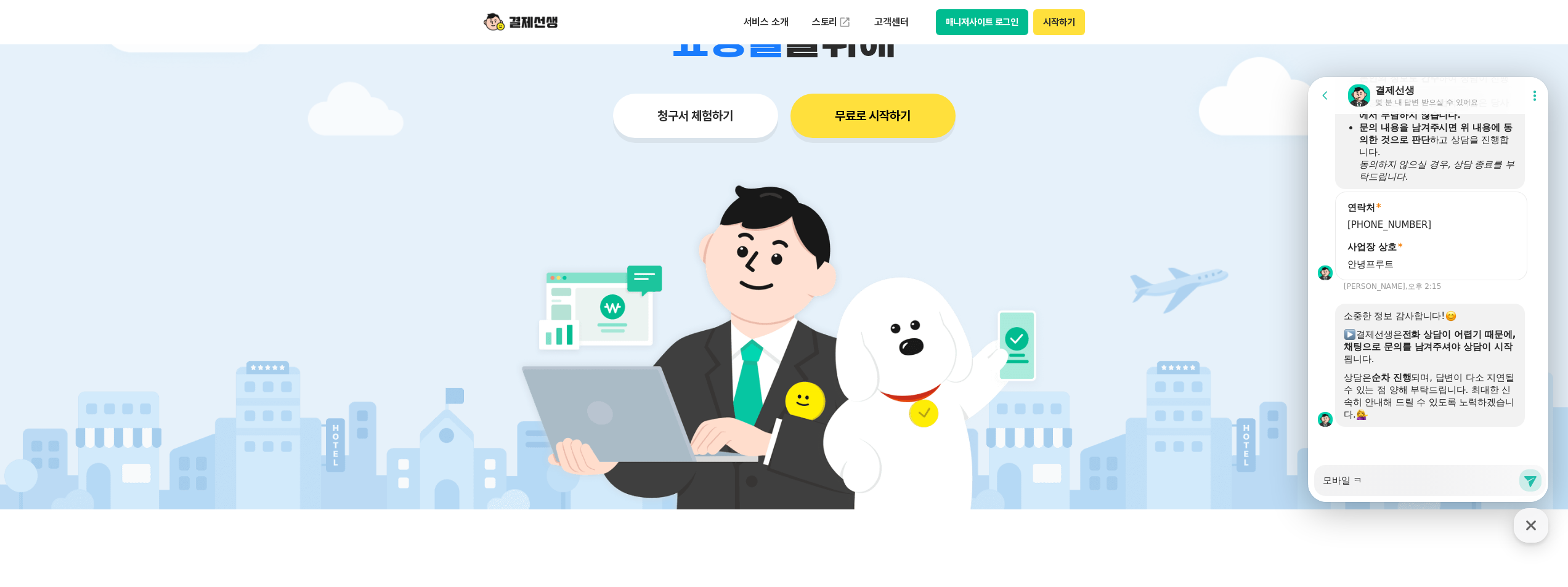
type textarea "모바일 카"
type textarea "x"
type textarea "모바일 캍"
type textarea "x"
type textarea "모바일 카토"
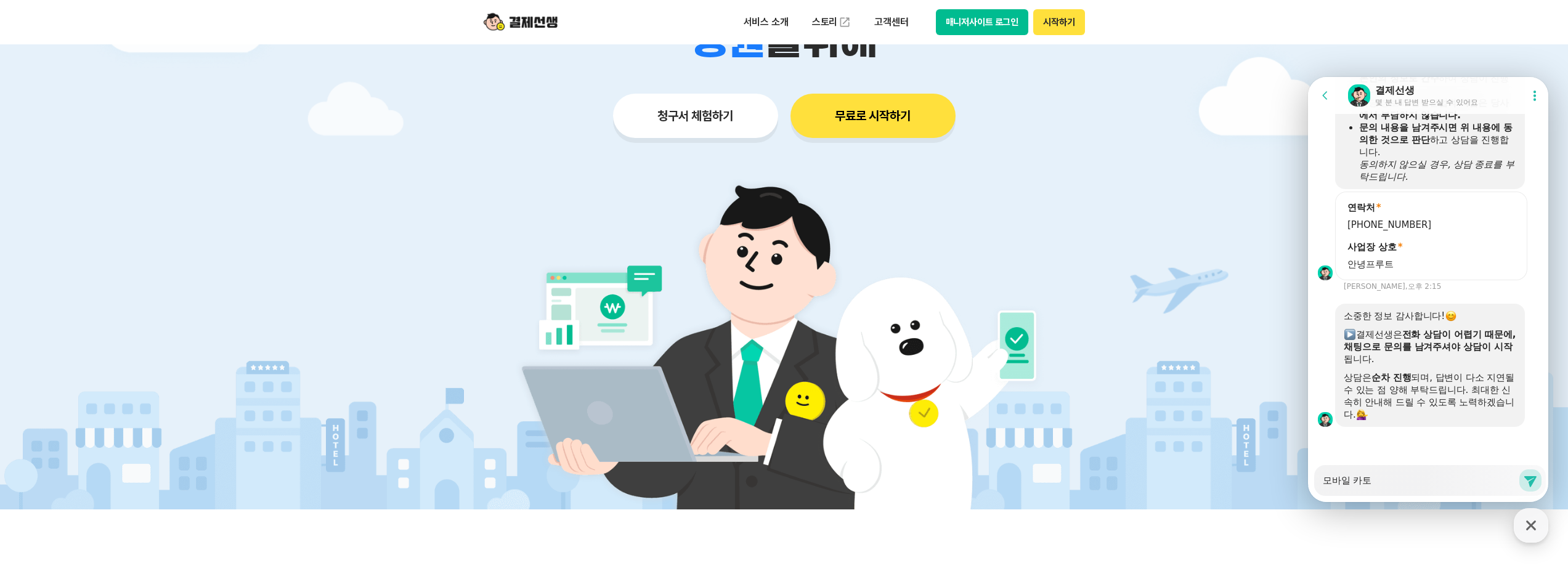
type textarea "x"
type textarea "모바일 카톡"
type textarea "x"
type textarea "모바일 카톡ㅇ"
type textarea "x"
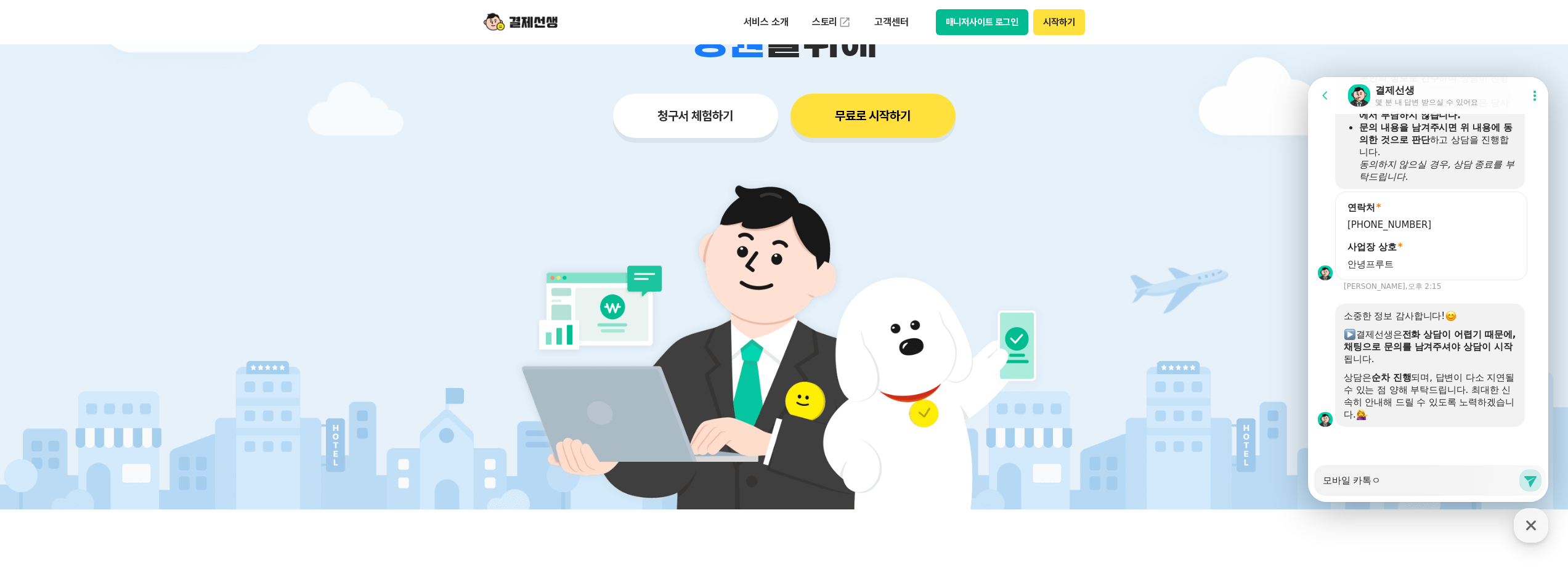
type textarea "모바일 카톡으"
type textarea "x"
type textarea "모바일 카톡을"
type textarea "x"
type textarea "모바일 카톡으로"
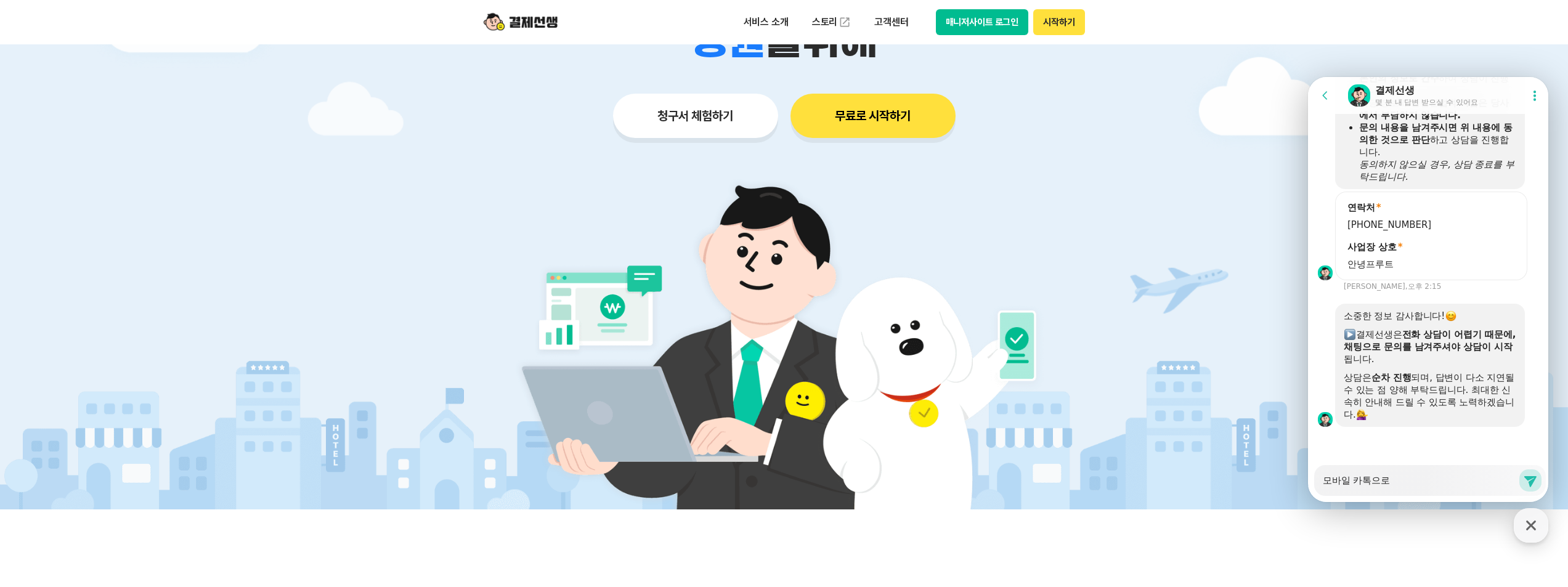
type textarea "x"
type textarea "모바일 카톡으로"
type textarea "x"
type textarea "모바일 카톡으로 ㄱ"
type textarea "x"
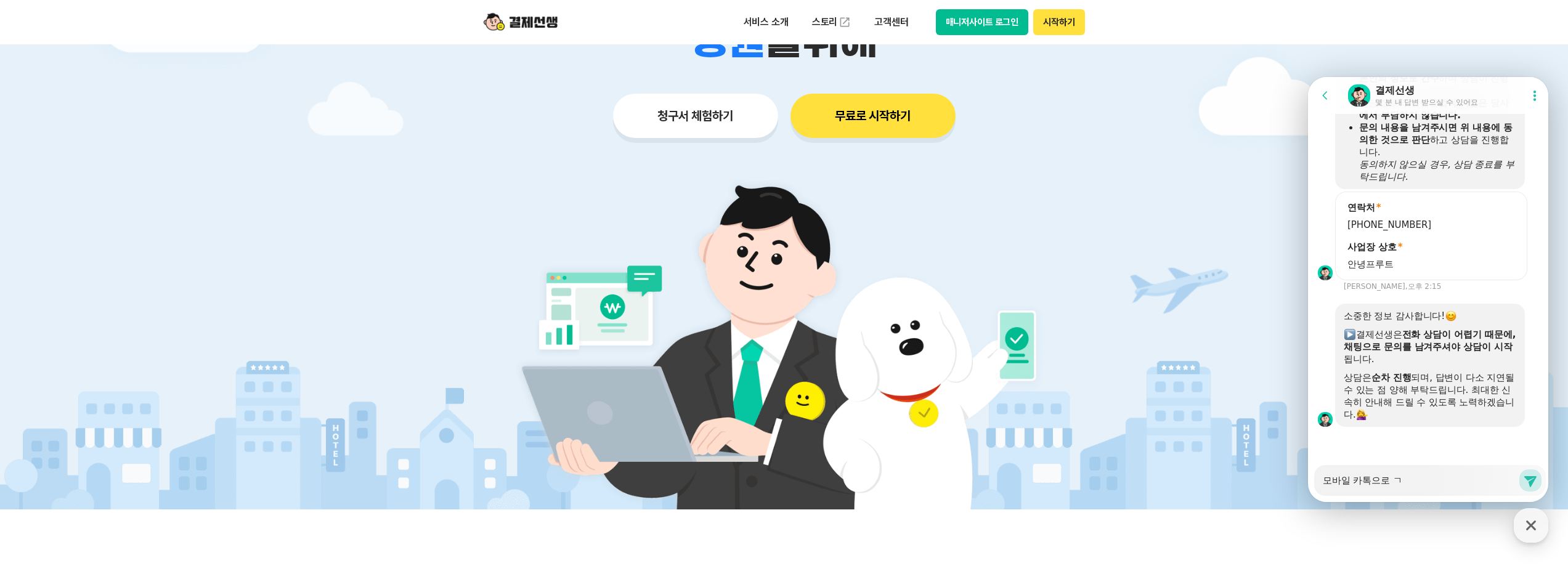
type textarea "모바일 카톡으로 겨"
type textarea "x"
type textarea "모바일 카톡으로 결"
type textarea "x"
type textarea "모바일 카톡으로 결ㅈ"
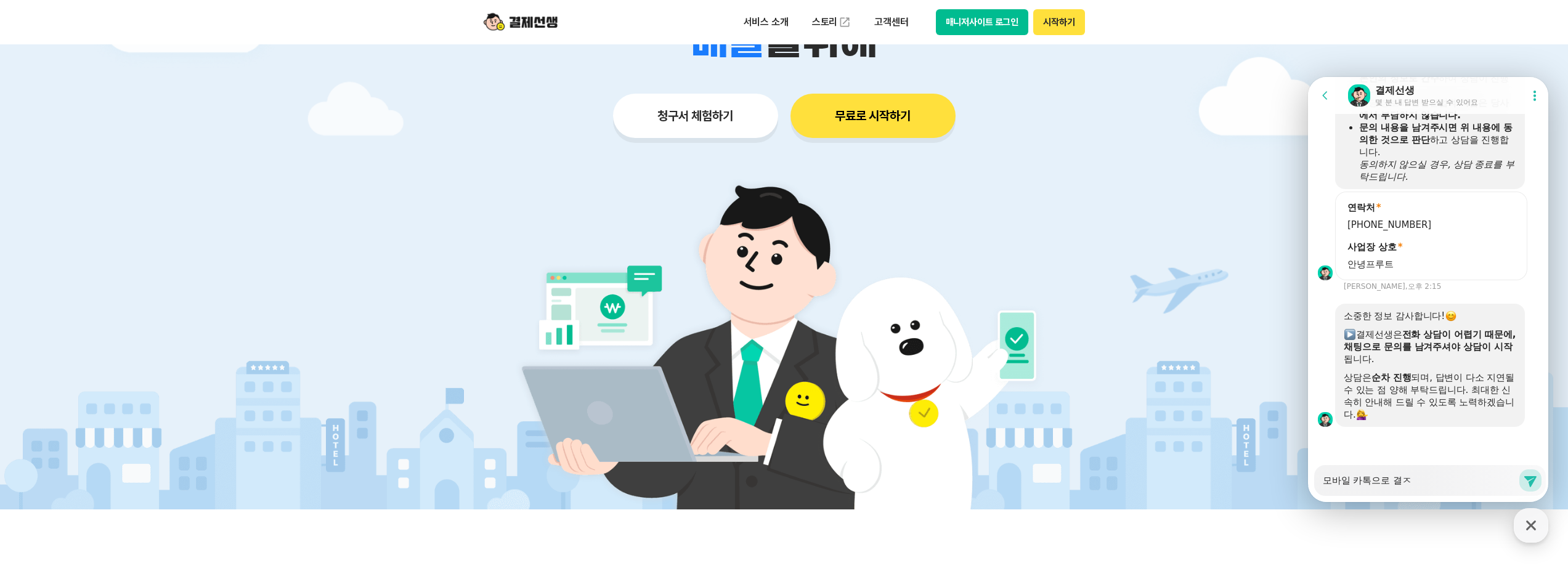
type textarea "x"
type textarea "모바일 카톡으로 결제"
type textarea "x"
type textarea "모바일 카톡으로 결제"
type textarea "x"
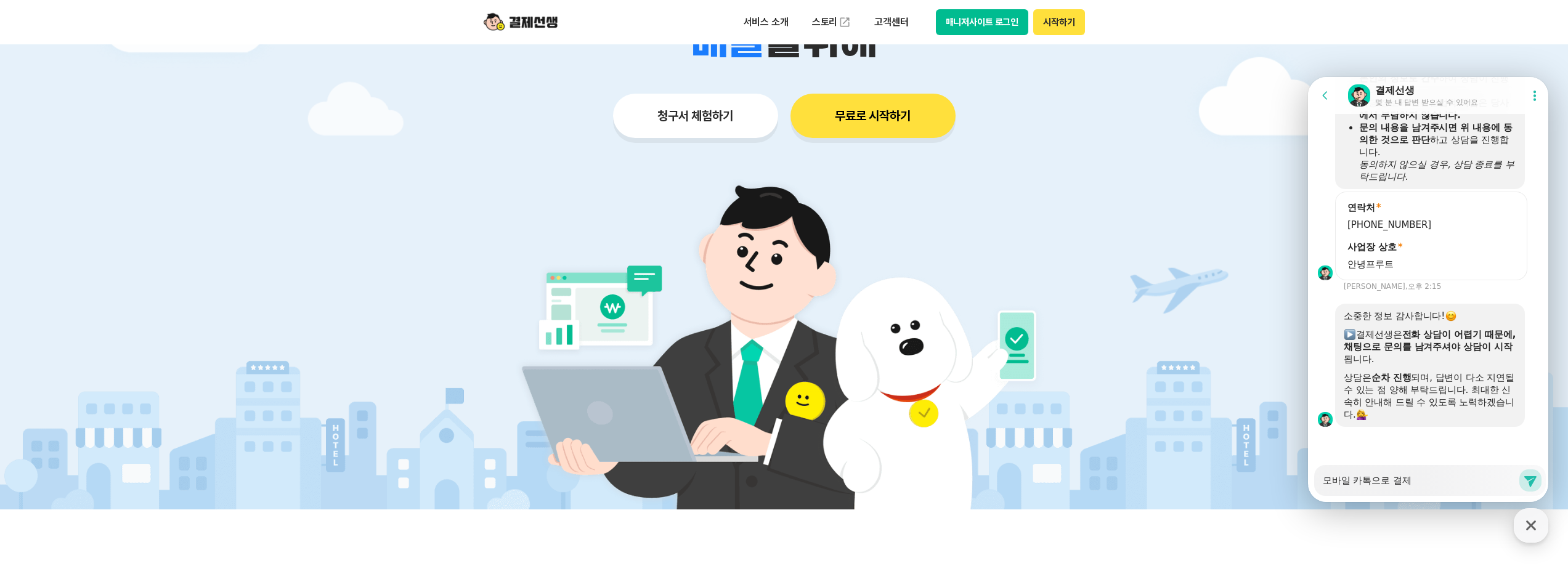
type textarea "모바일 카톡으로 결제 ㅈ"
type textarea "x"
type textarea "모바일 카톡으로 결제 지"
type textarea "x"
type textarea "모바일 카톡으로 결제 진"
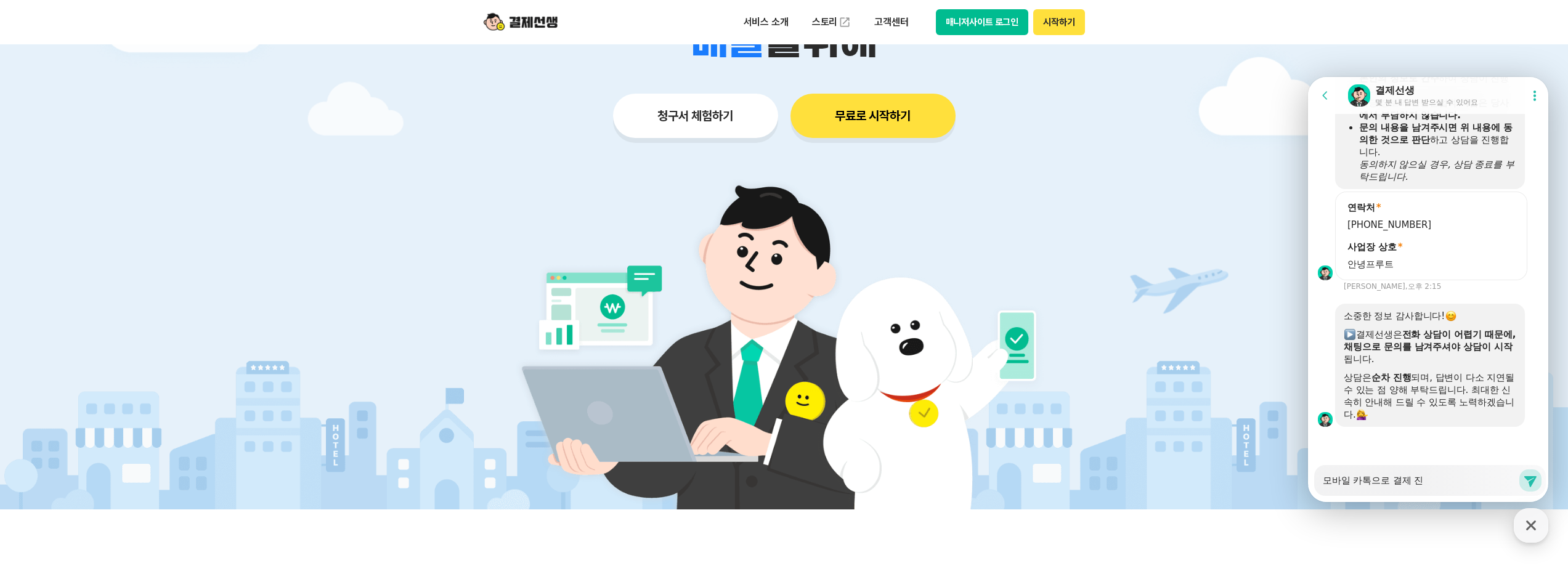
type textarea "x"
type textarea "모바일 카톡으로 결제 짆"
type textarea "x"
type textarea "모바일 카톡으로 결제 진해"
type textarea "x"
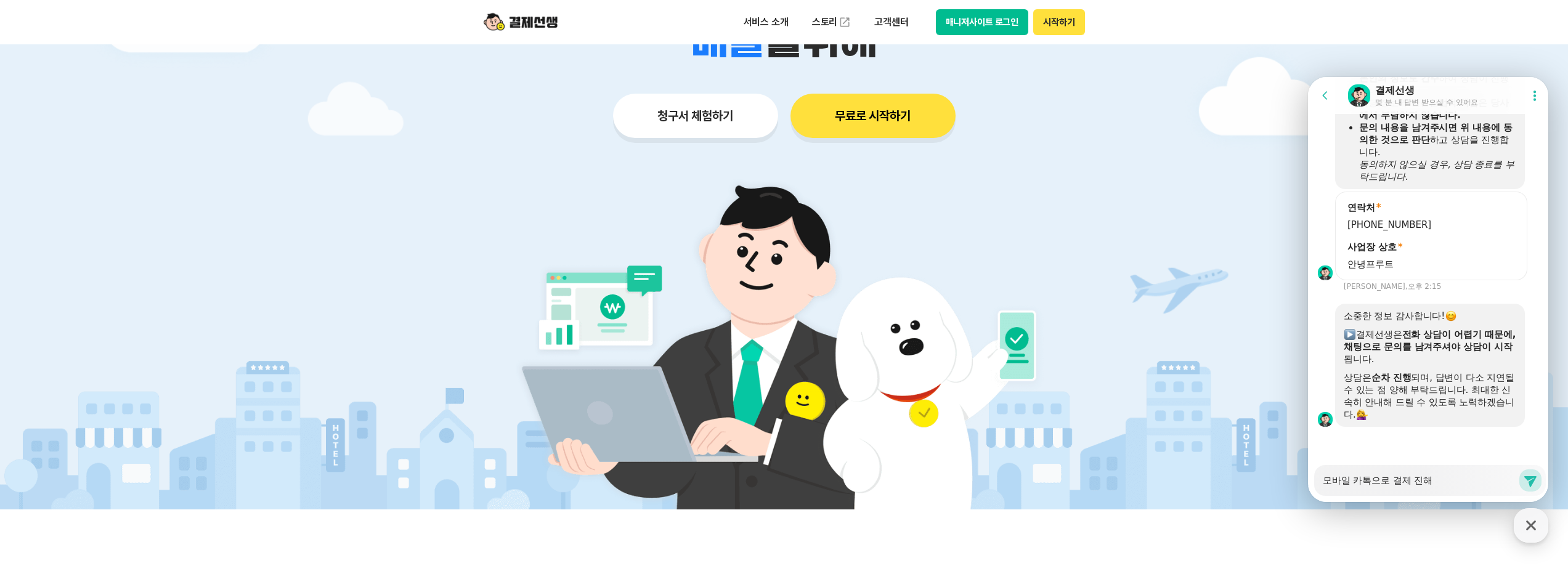
type textarea "모바일 카톡으로 결제 진행"
type textarea "x"
type textarea "모바일 카톡으로 결제 진행ㅎ"
type textarea "x"
type textarea "모바일 카톡으로 결제 진행해"
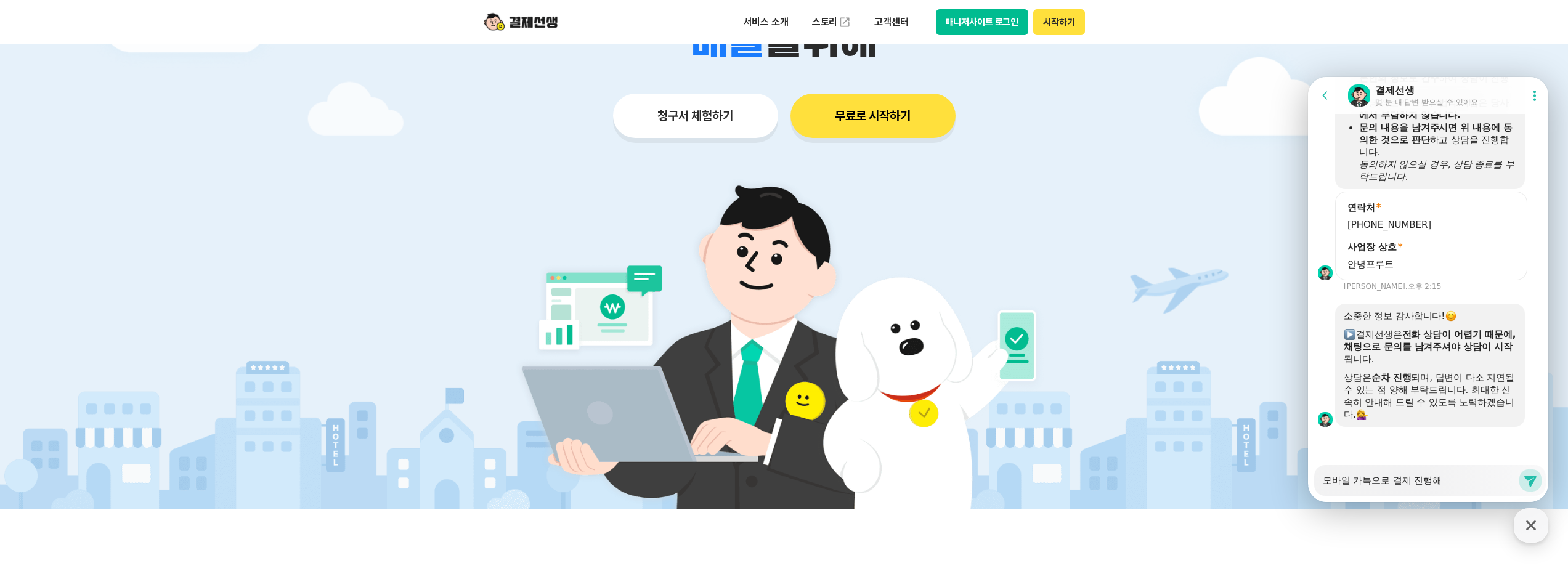
type textarea "x"
type textarea "모바일 카톡으로 결제 진행했"
type textarea "x"
type textarea "모바일 카톡으로 결제 진행했ㄴ"
type textarea "x"
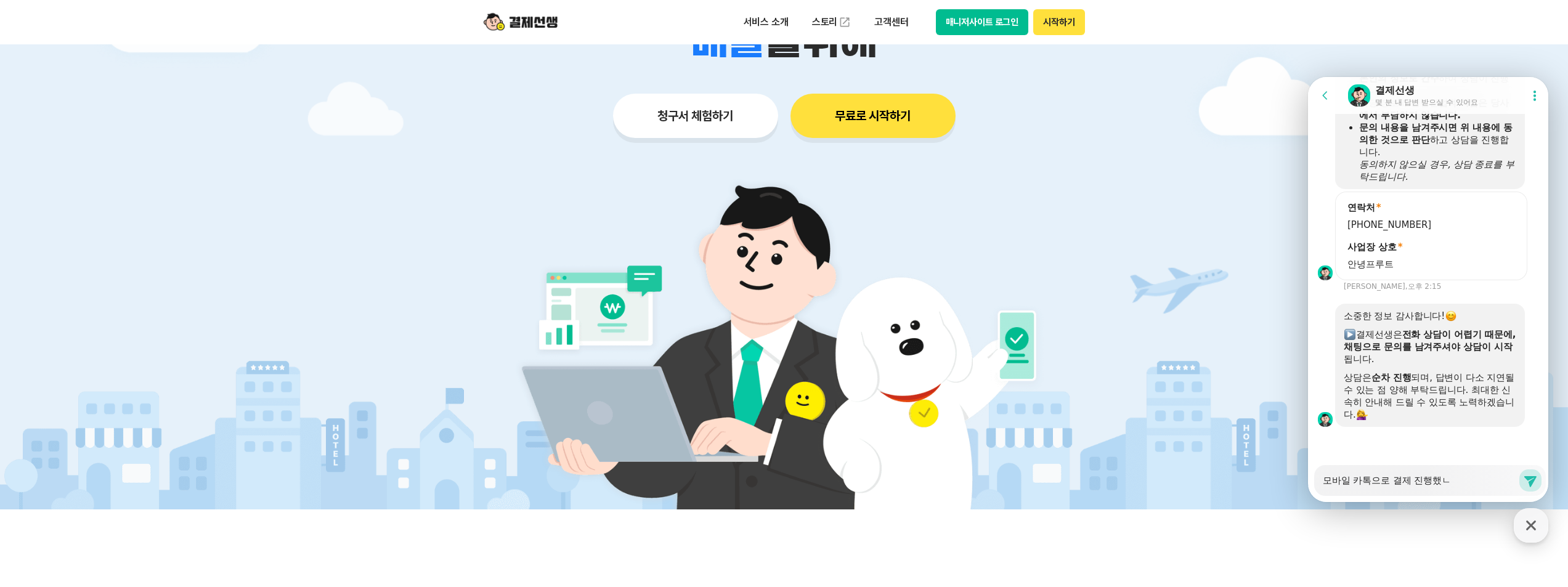
type textarea "모바일 카톡으로 결제 진행했느"
type textarea "x"
type textarea "모바일 카톡으로 결제 진행했는"
type textarea "x"
type textarea "모바일 카톡으로 결제 진행했는ㄷ"
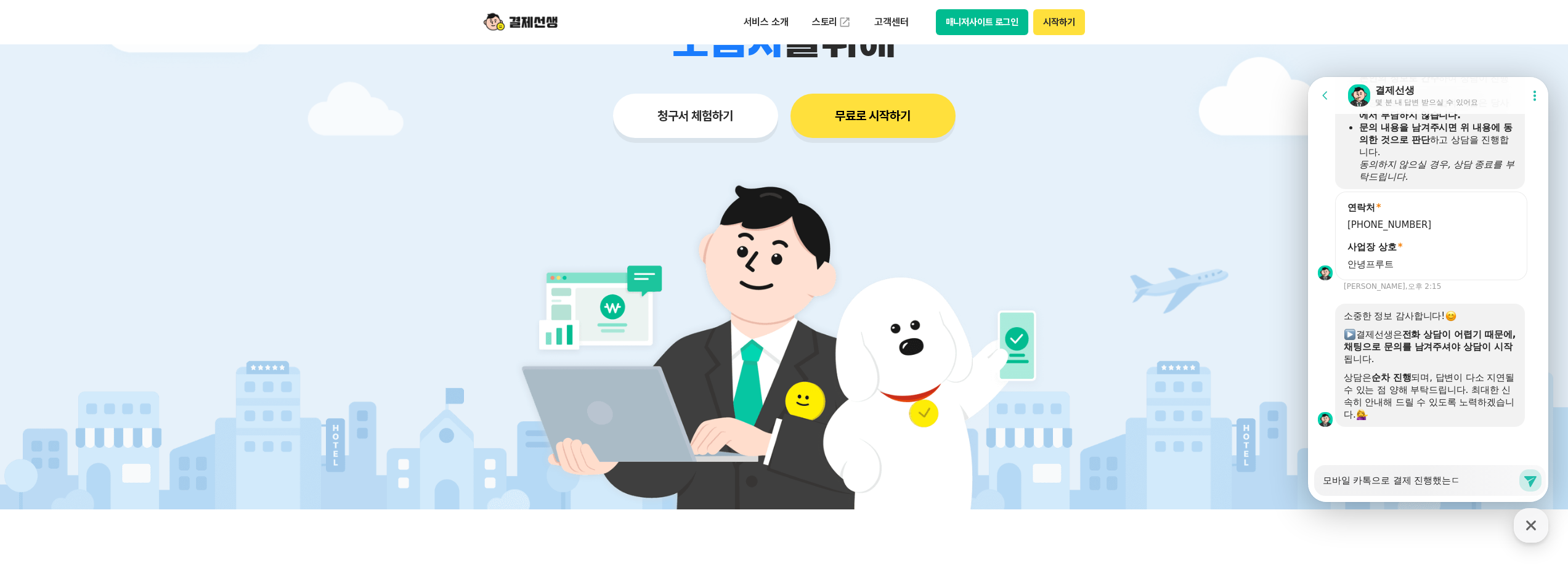
type textarea "x"
type textarea "모바일 카톡으로 결제 진행했는데"
type textarea "x"
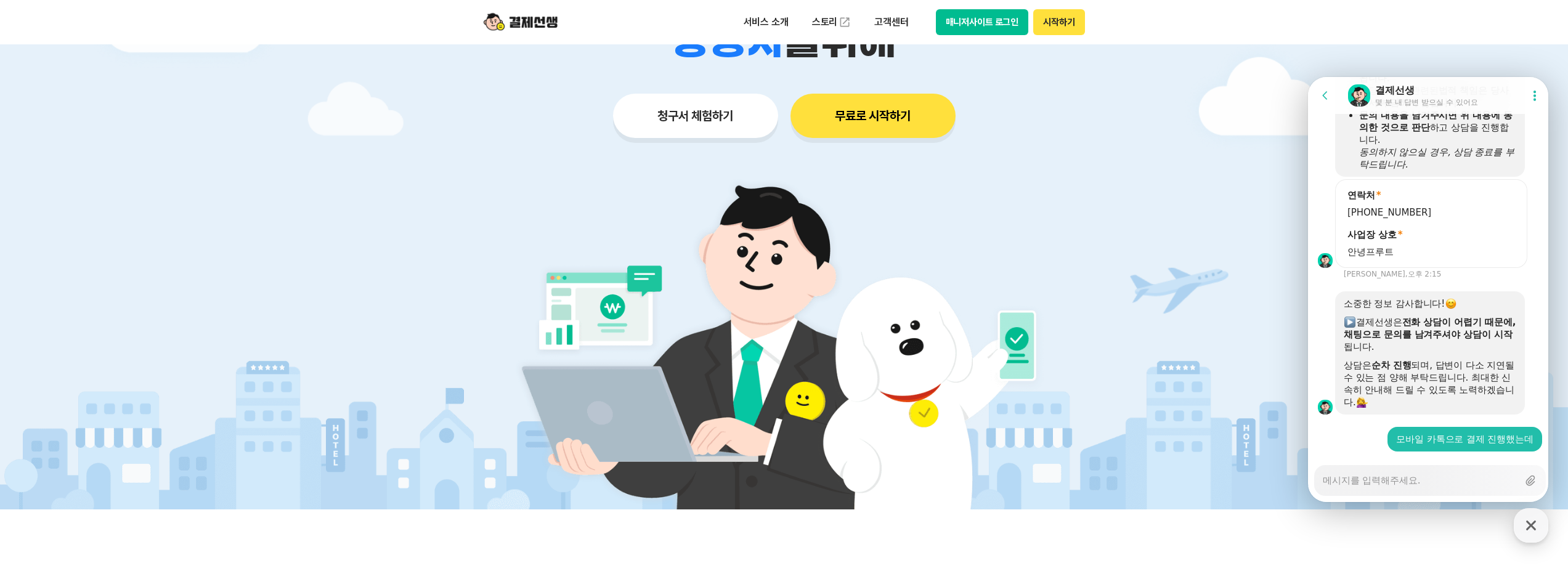
scroll to position [1411, 0]
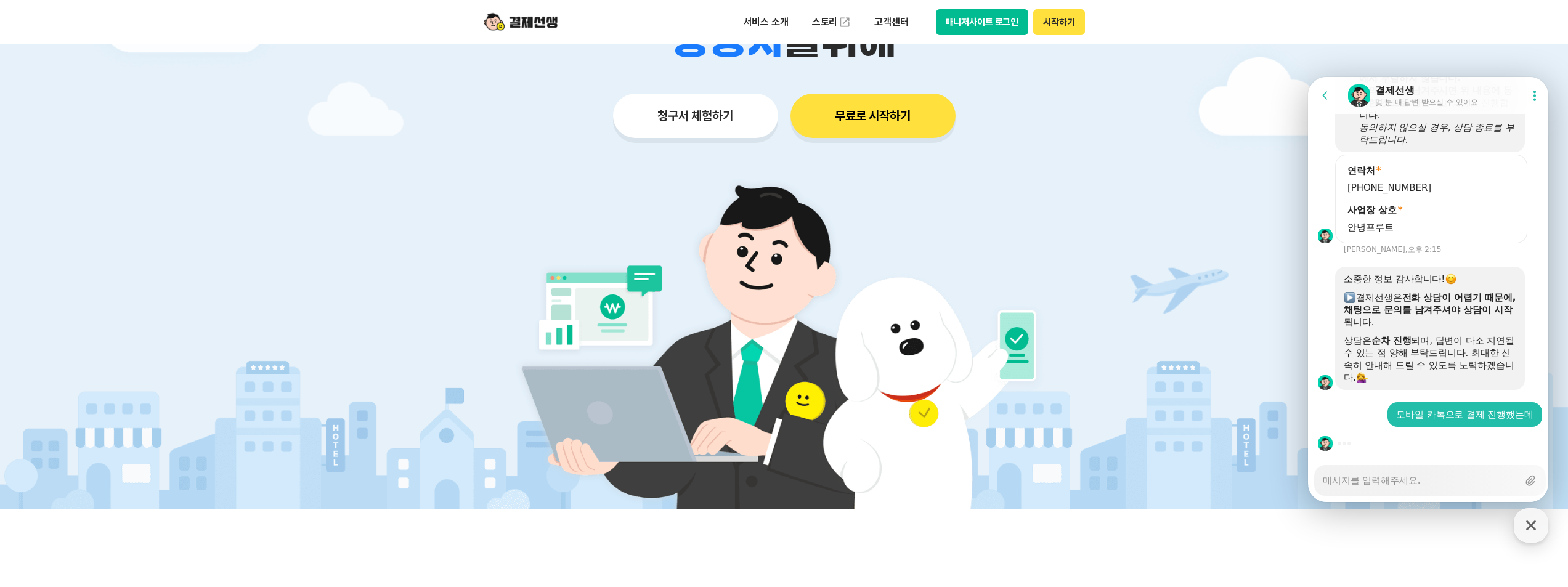
type textarea "x"
type textarea "ㅇ"
type textarea "x"
type textarea "여"
type textarea "x"
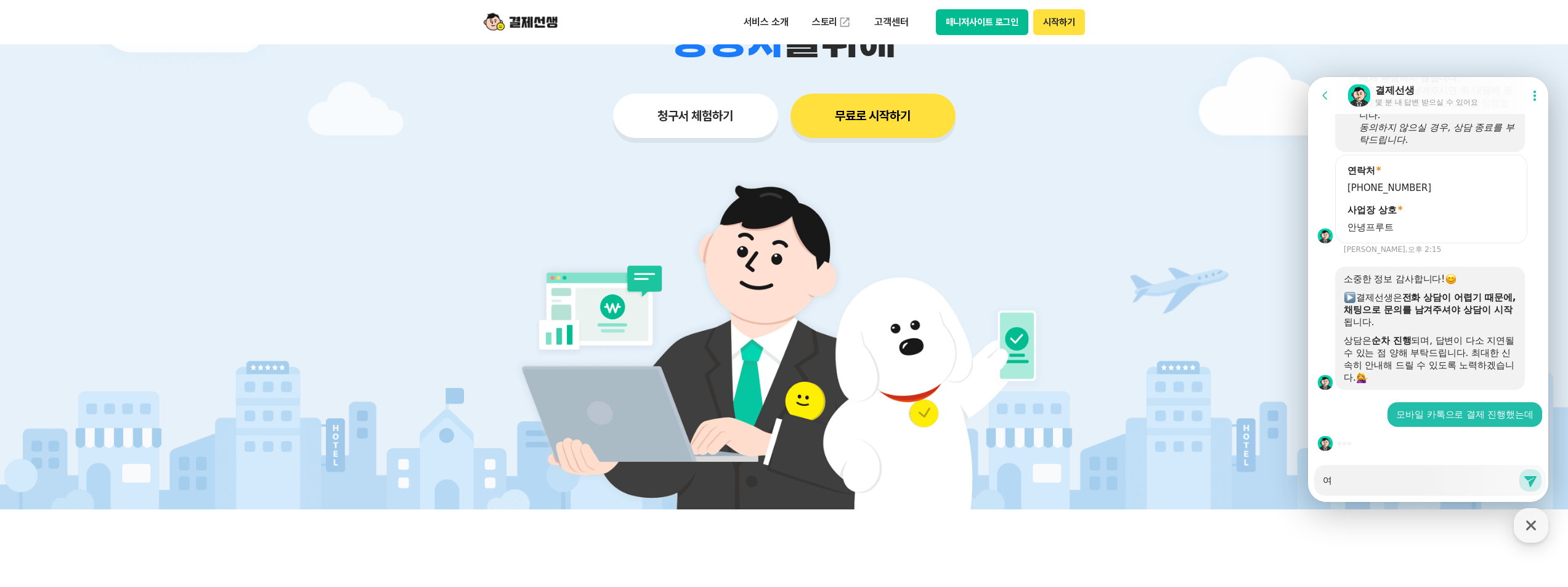
type textarea "영"
type textarea "x"
type textarea "영ㅅ"
type textarea "x"
type textarea "영수"
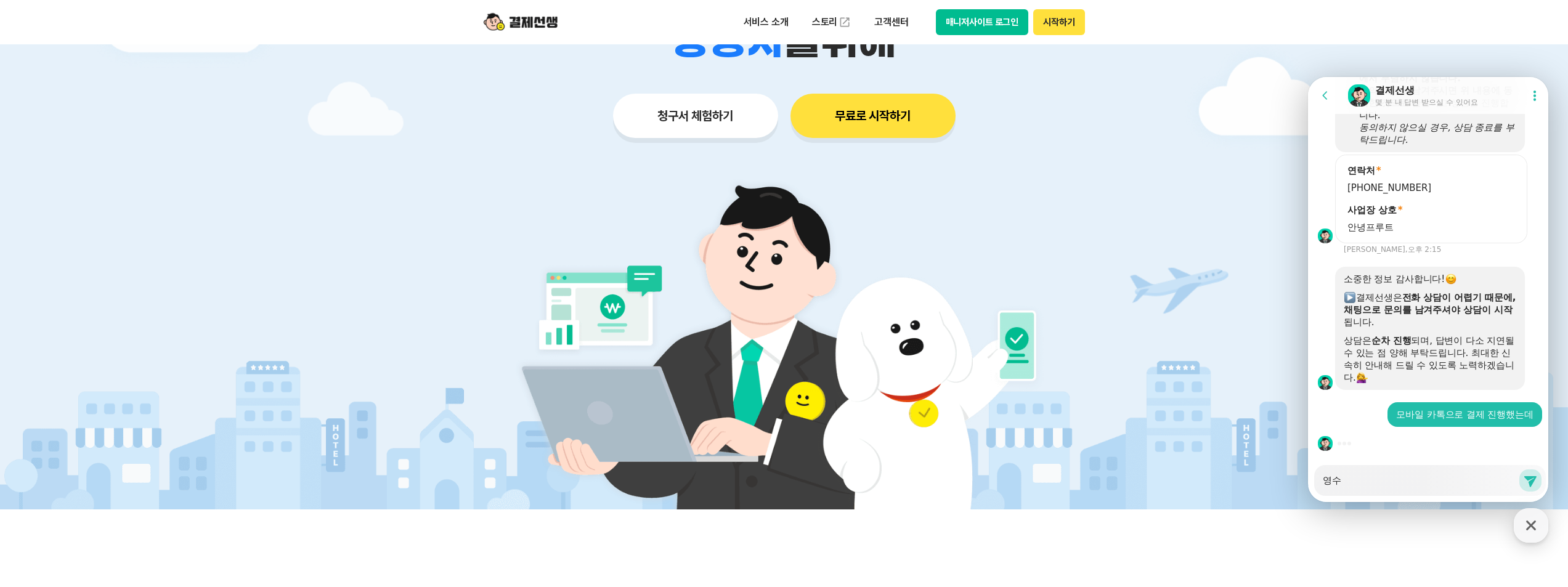
type textarea "x"
type textarea "영숮"
type textarea "x"
type textarea "영수즈"
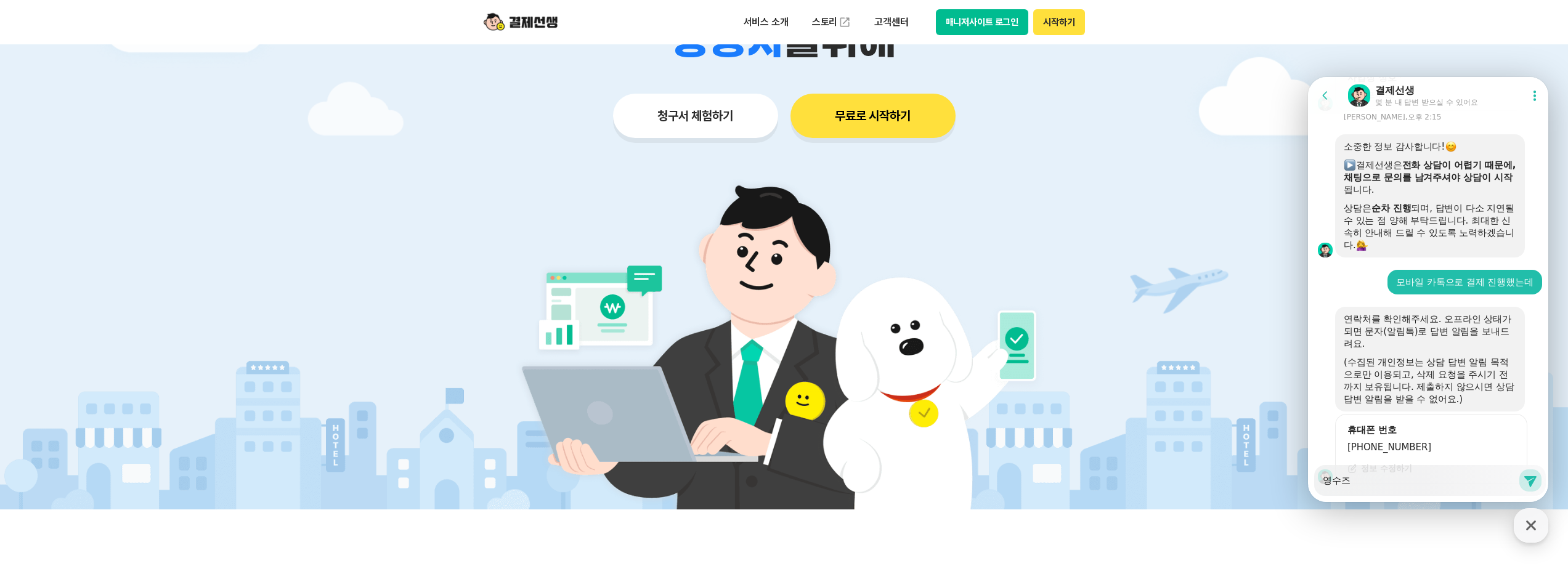
type textarea "x"
type textarea "영수증"
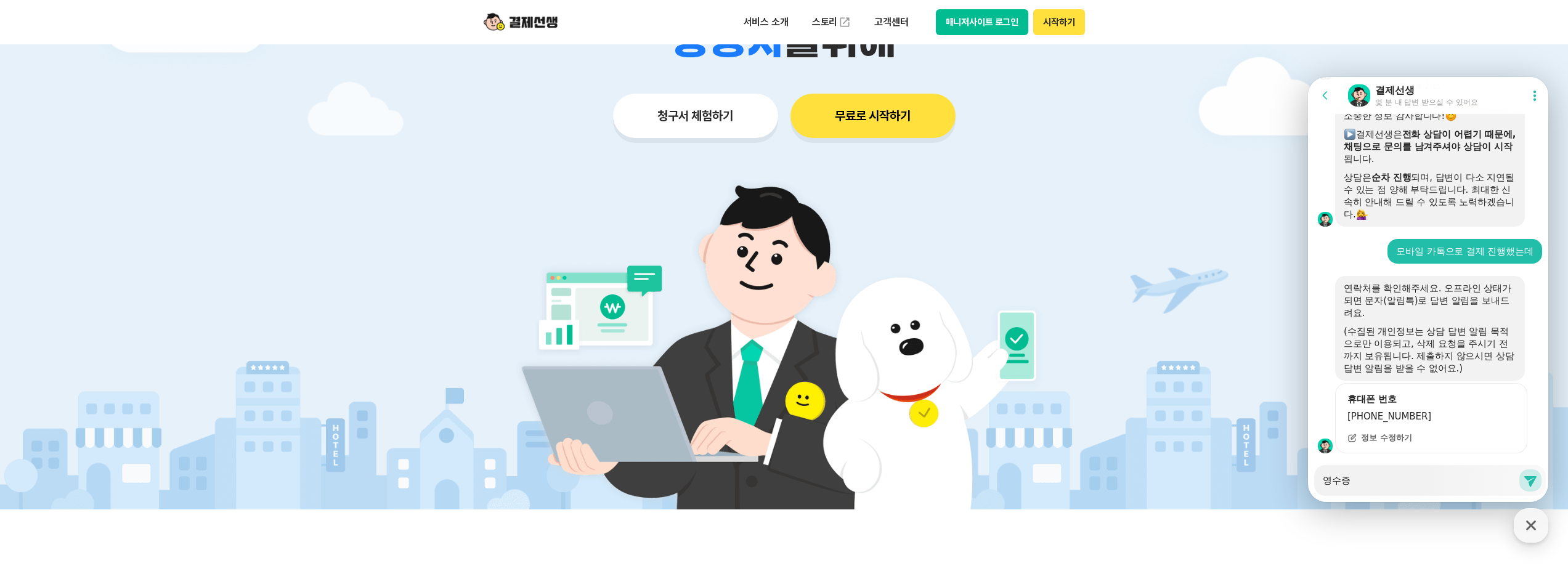
scroll to position [1601, 0]
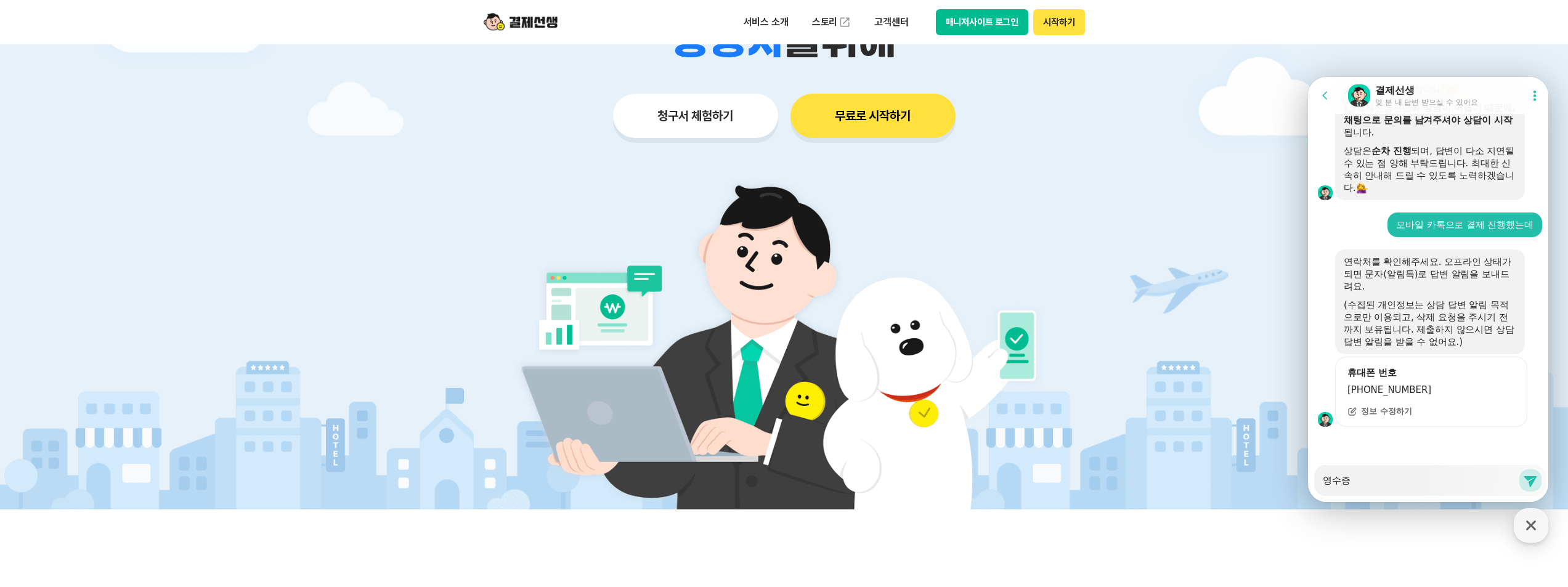
type textarea "x"
type textarea "영수증ㅇ"
type textarea "x"
type textarea "영수증으"
type textarea "x"
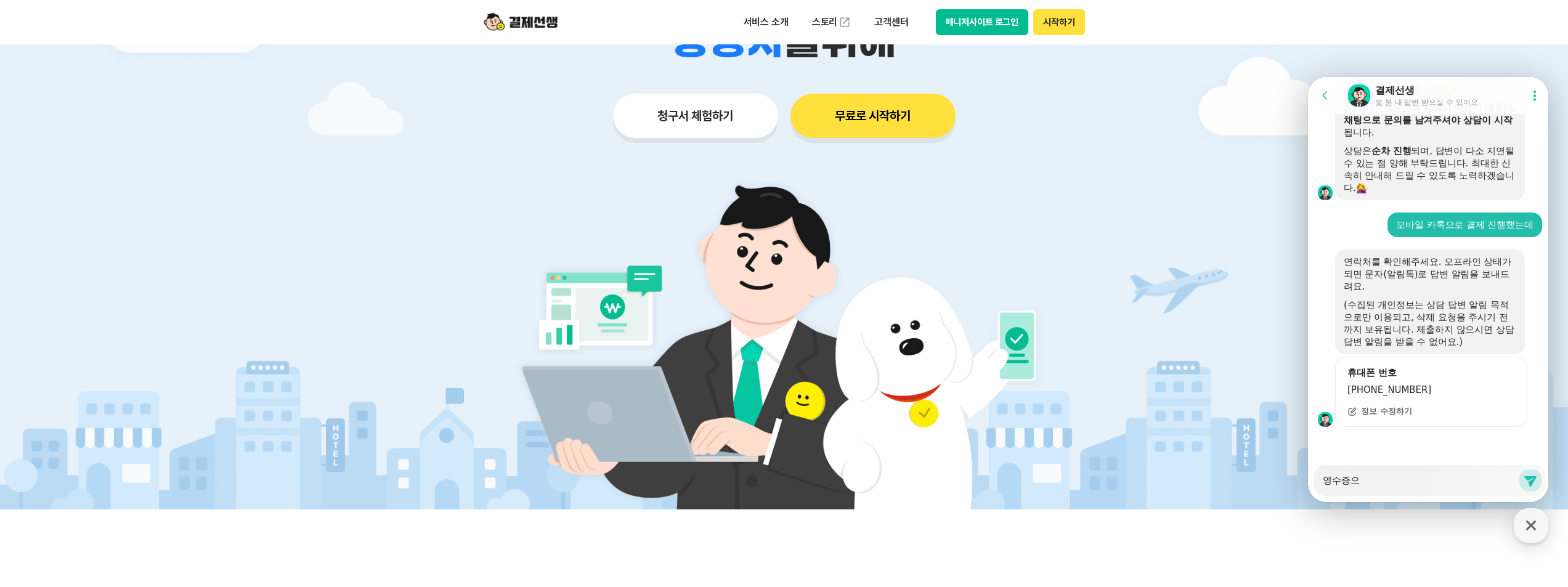
type textarea "영수증을"
type textarea "x"
type textarea "영수증을"
type textarea "x"
type textarea "영수증을 바"
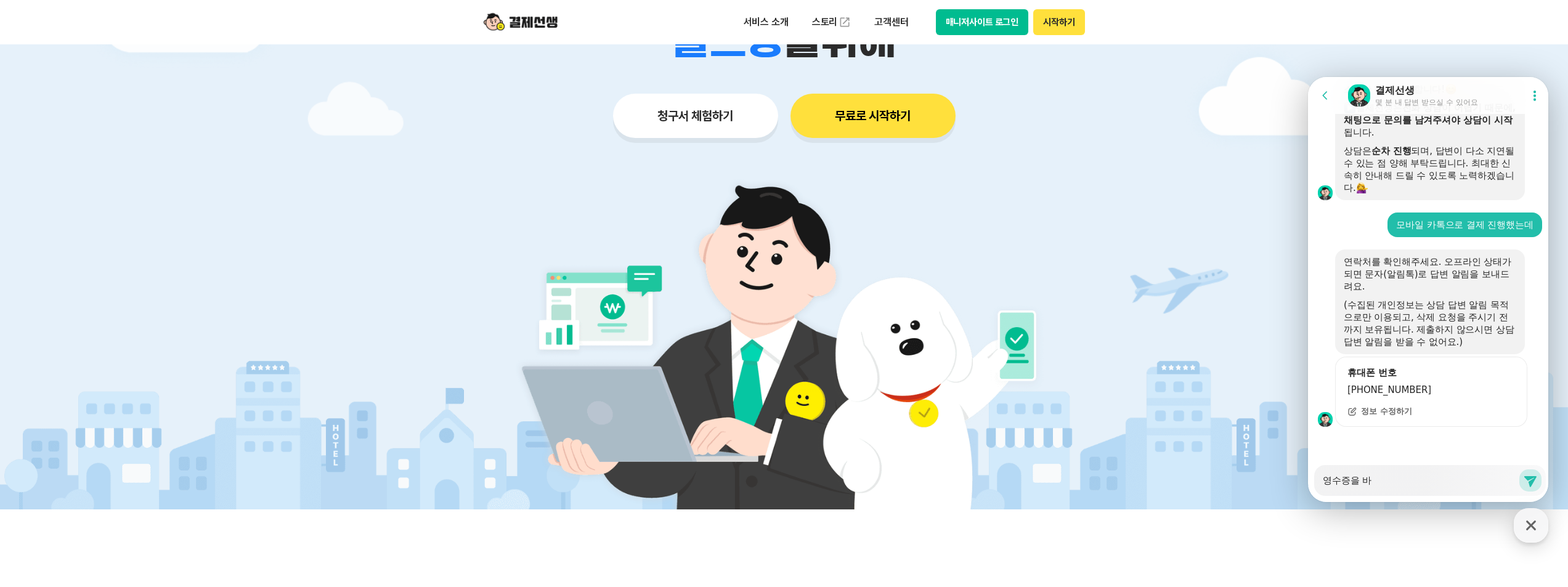
type textarea "x"
type textarea "영수증을 받"
type textarea "x"
type textarea "영수증을 받ㅇ"
type textarea "x"
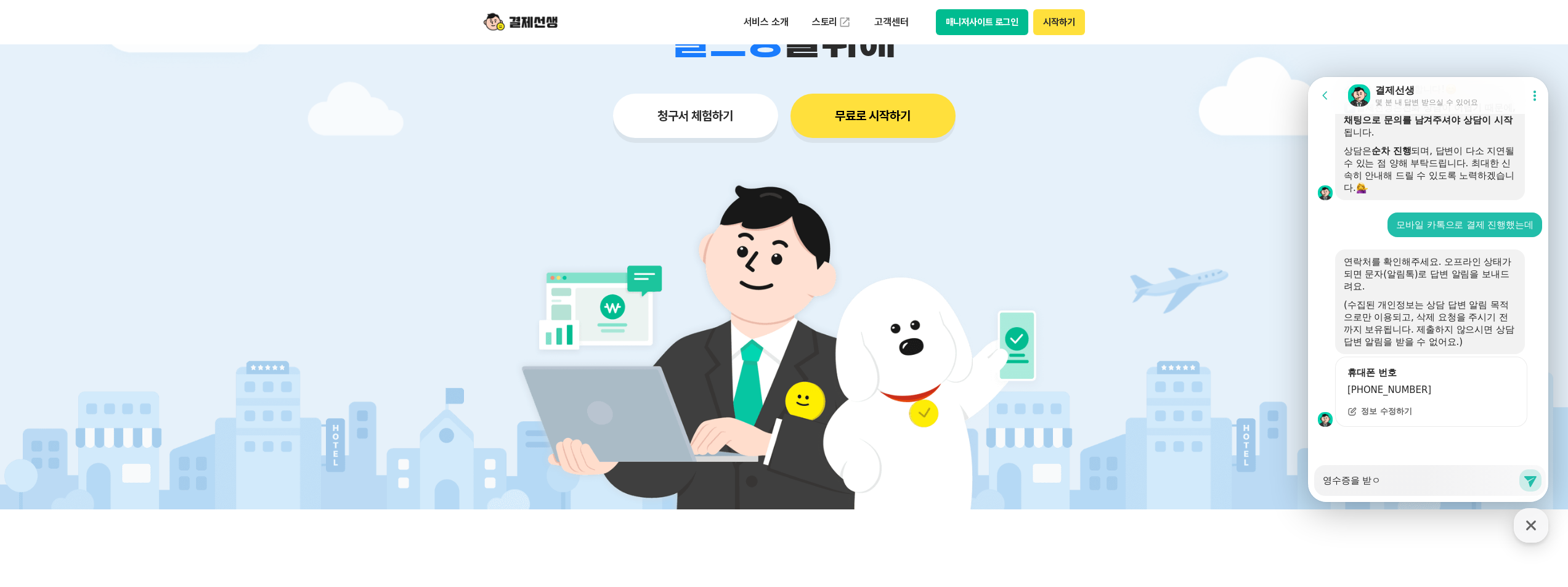
type textarea "영수증을 받아"
type textarea "x"
type textarea "영수증을 받악"
type textarea "x"
type textarea "영수증을 받아"
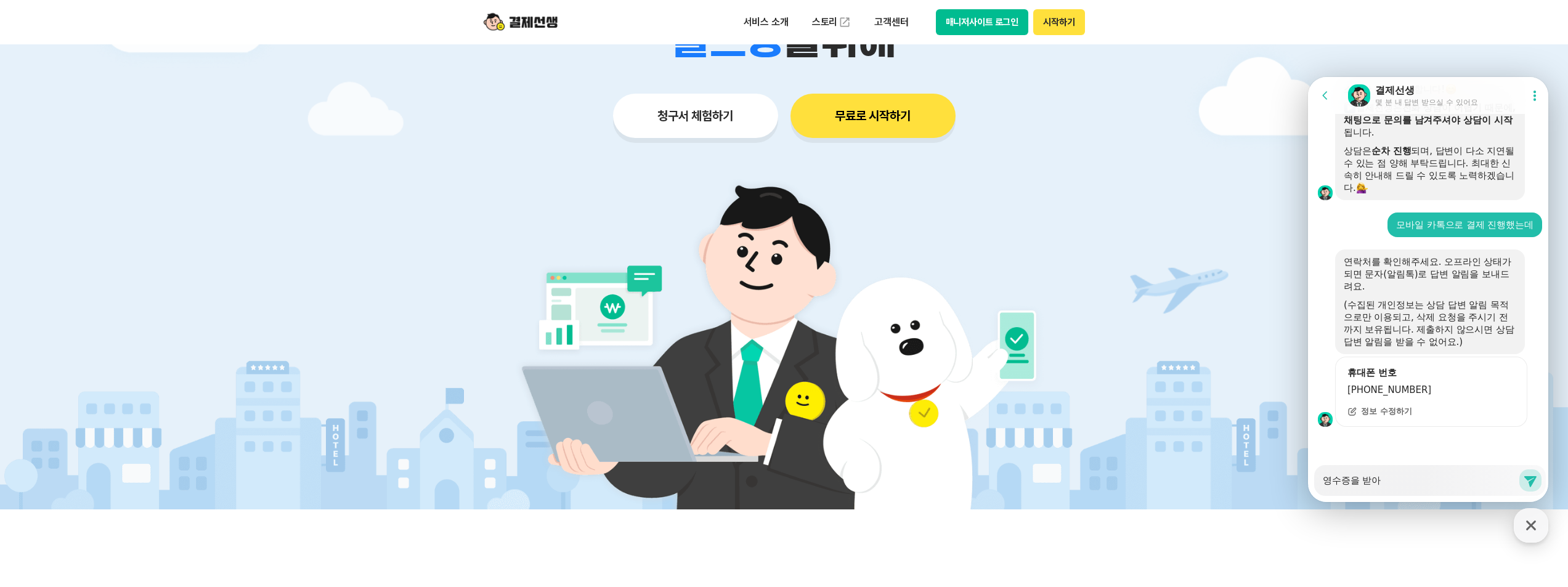
type textarea "x"
type textarea "영수증을 받아ㅗ"
type textarea "x"
type textarea "영수증을 받아"
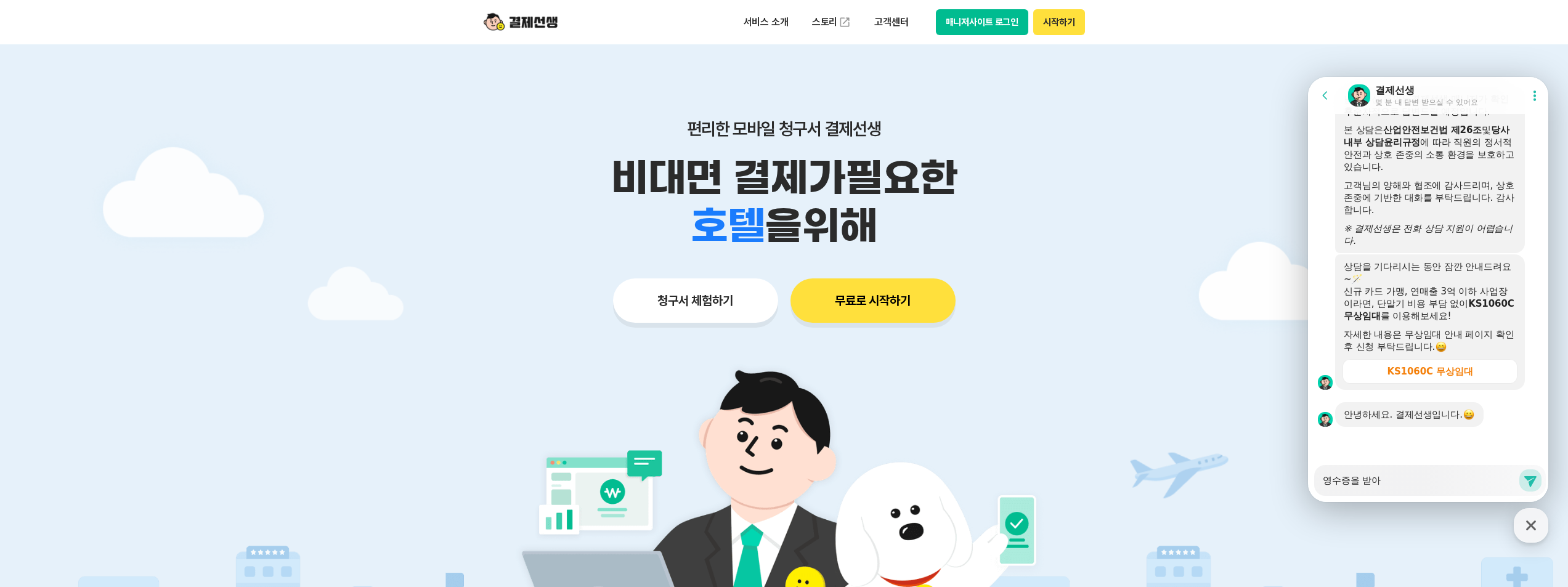
scroll to position [1953, 0]
type textarea "x"
type textarea "영수증을 받"
type textarea "x"
type textarea "영수증을"
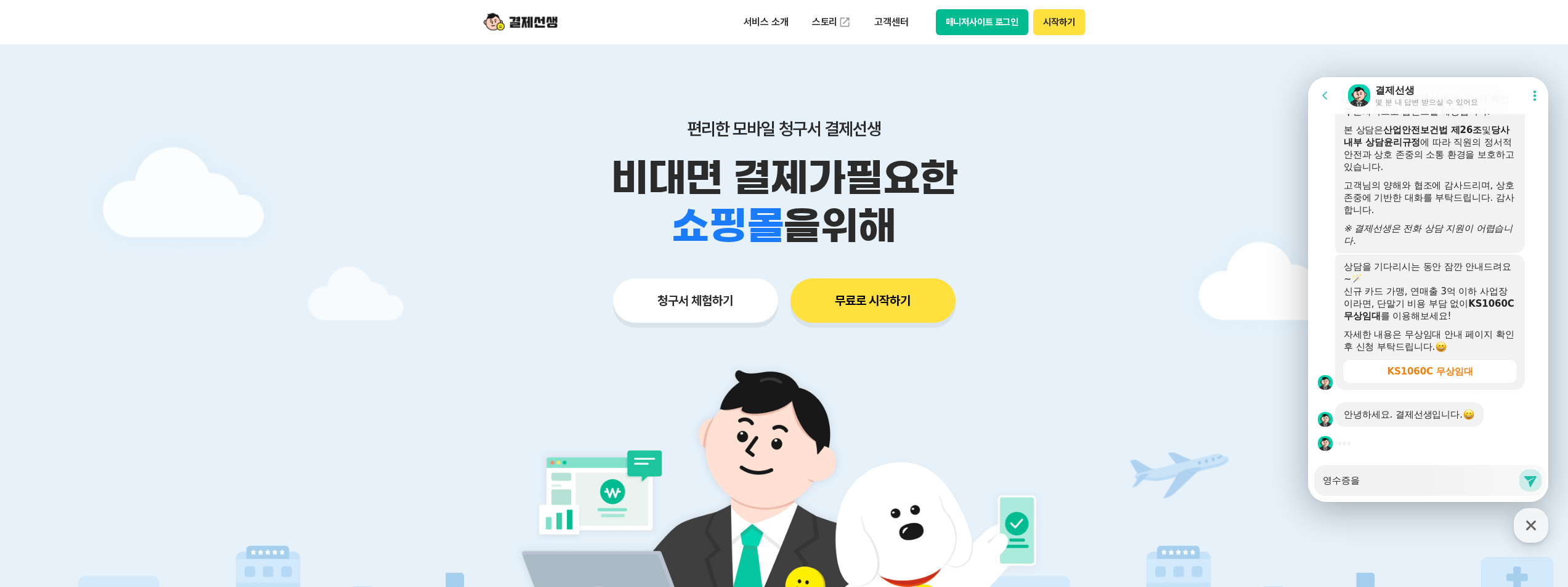
type textarea "x"
type textarea "영수증을"
type textarea "x"
type textarea "영수증"
type textarea "x"
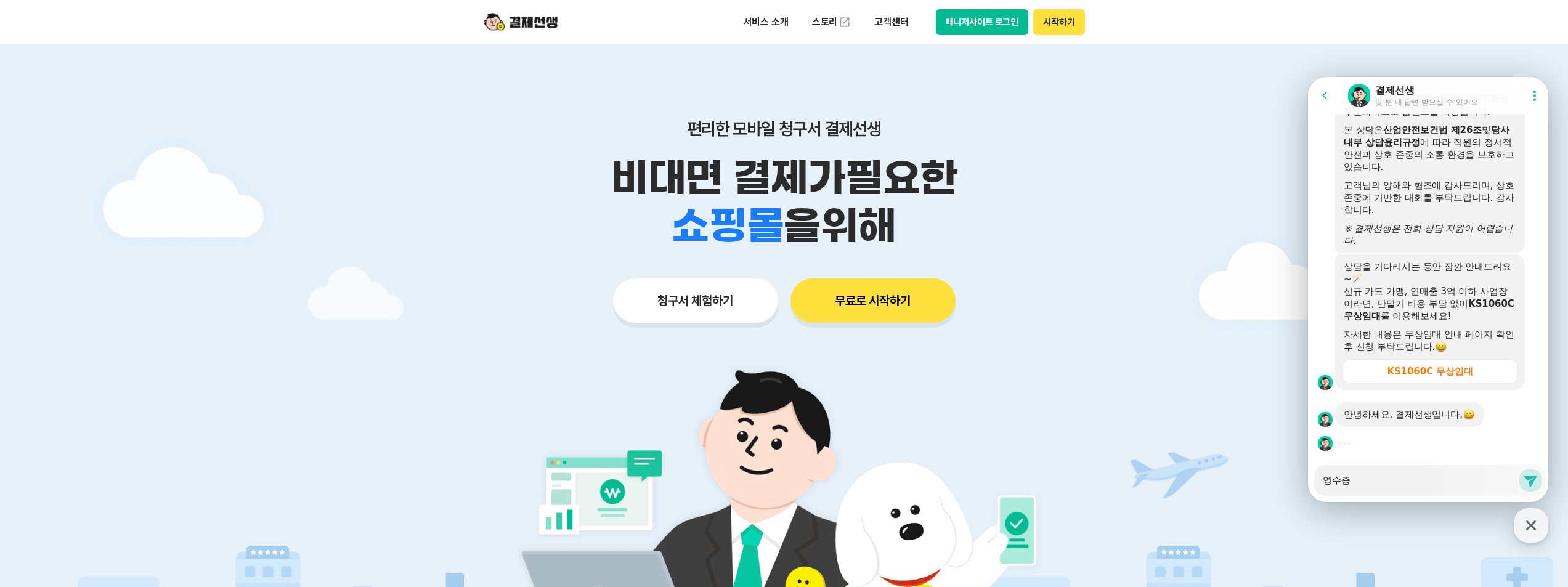
type textarea "영수"
type textarea "x"
type textarea "영"
type textarea "x"
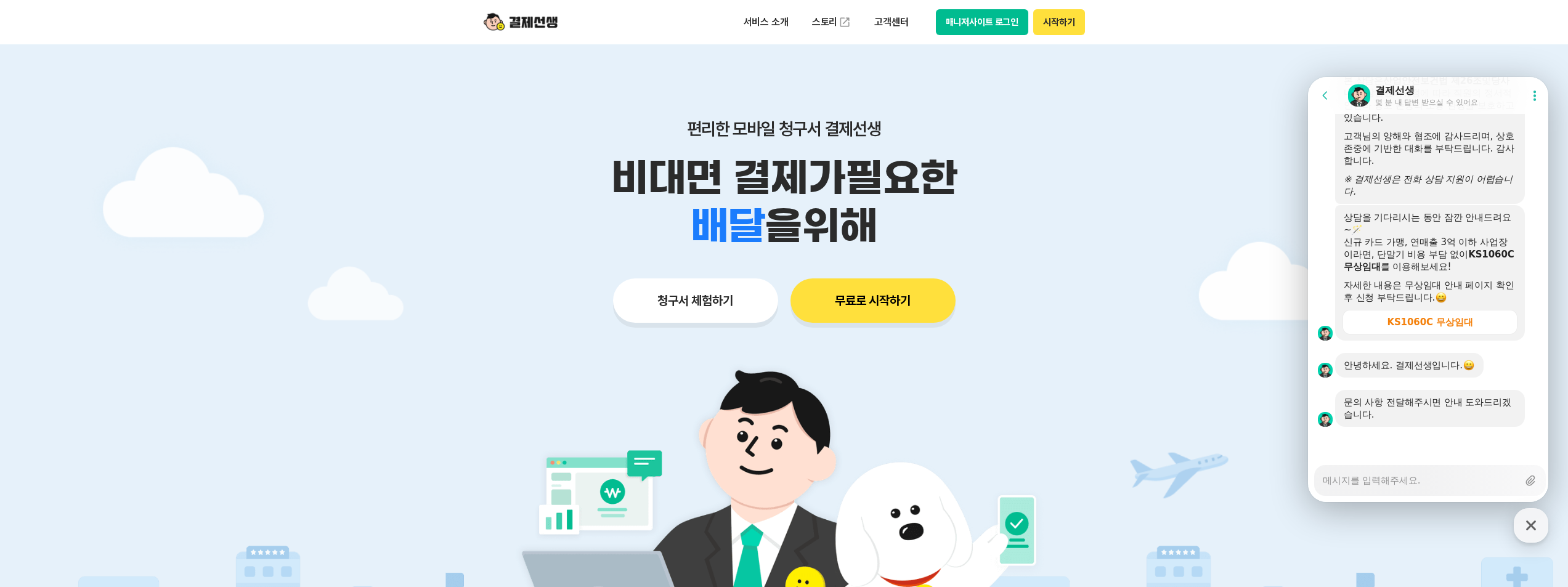
scroll to position [2002, 0]
type textarea "x"
type textarea "ㅂ"
type textarea "x"
type textarea "보"
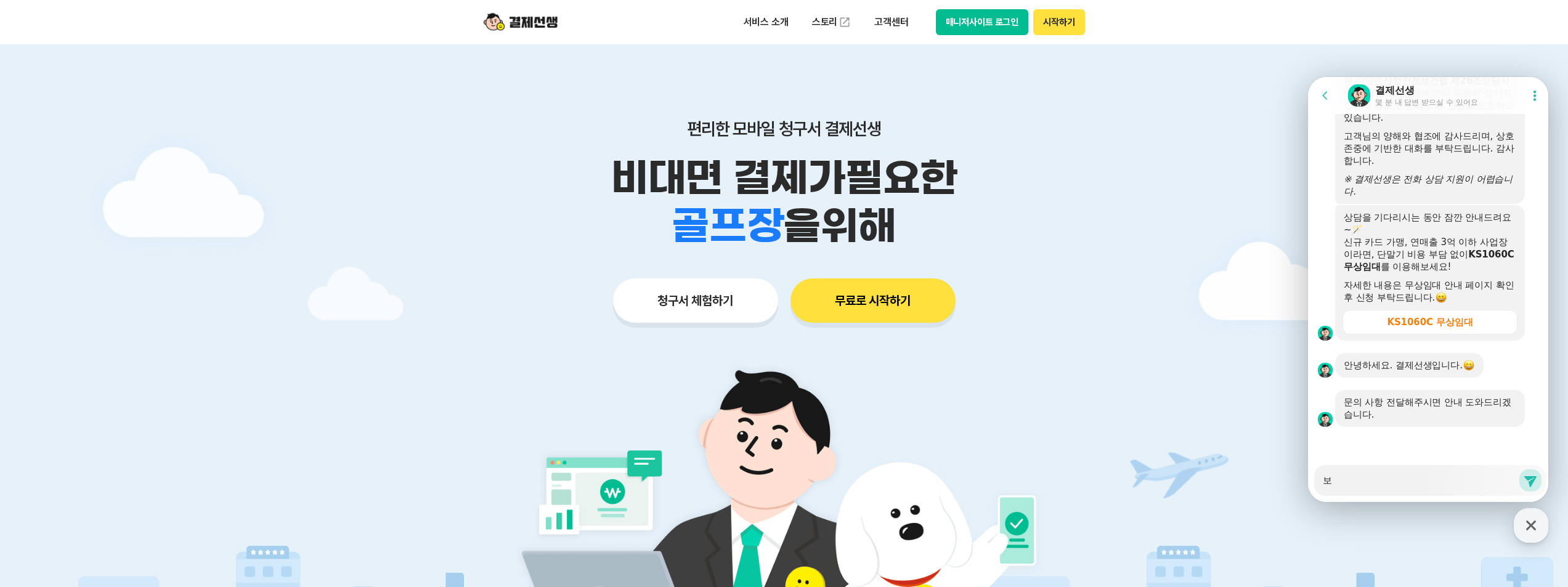
type textarea "x"
type textarea "ㅂ"
type textarea "x"
type textarea "ㅁ"
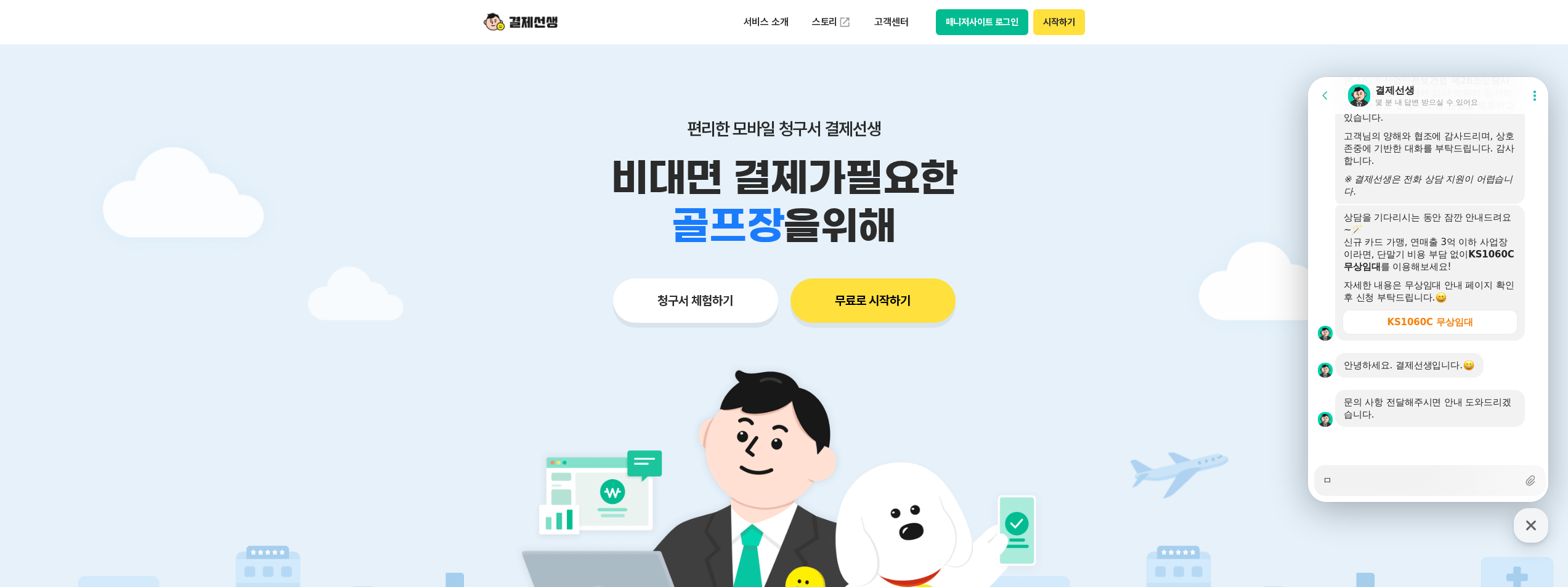
type textarea "x"
type textarea "모"
type textarea "x"
type textarea "몹"
type textarea "x"
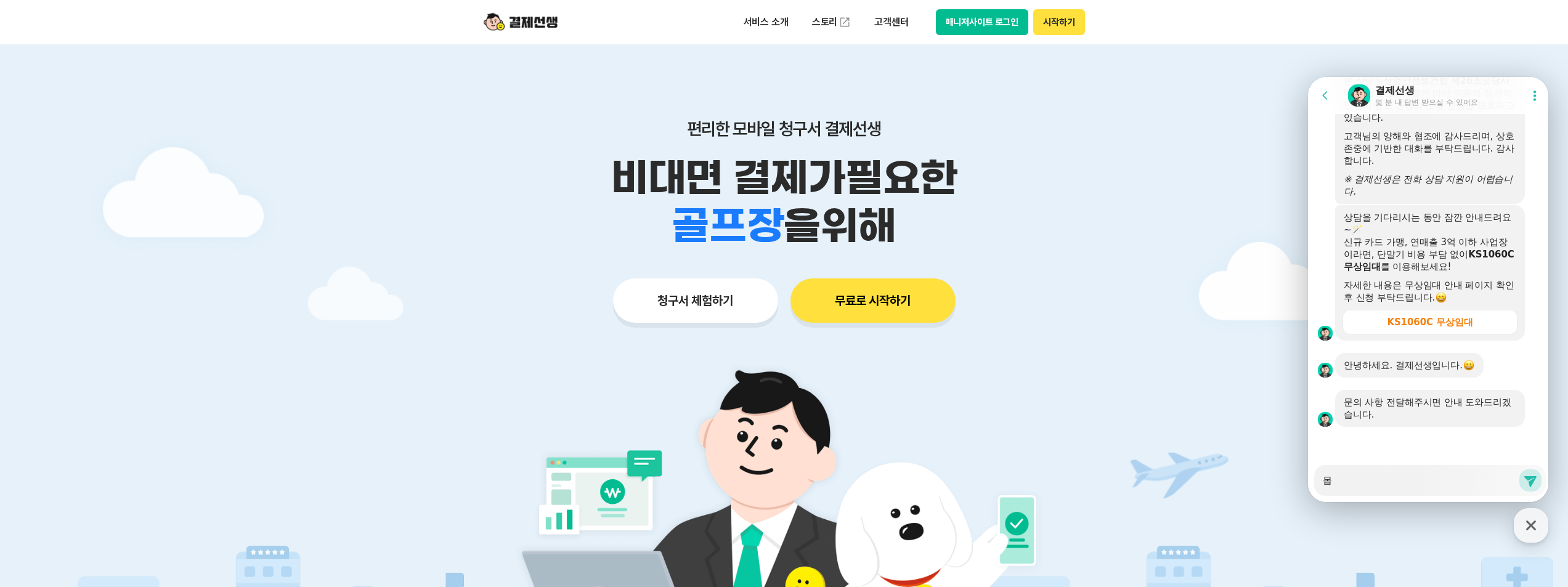
type textarea "모바"
type textarea "x"
type textarea "모방"
type textarea "x"
type textarea "모바이"
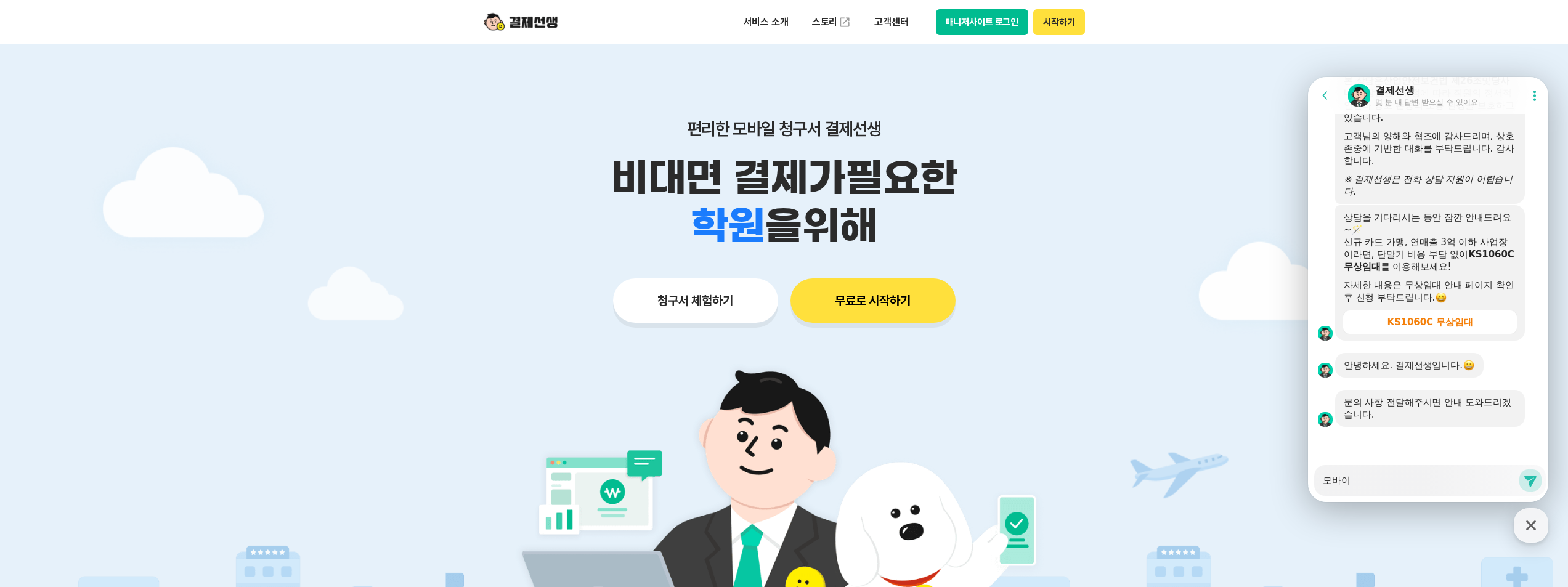
type textarea "x"
type textarea "모바일"
type textarea "x"
type textarea "모바일ㄹ"
type textarea "x"
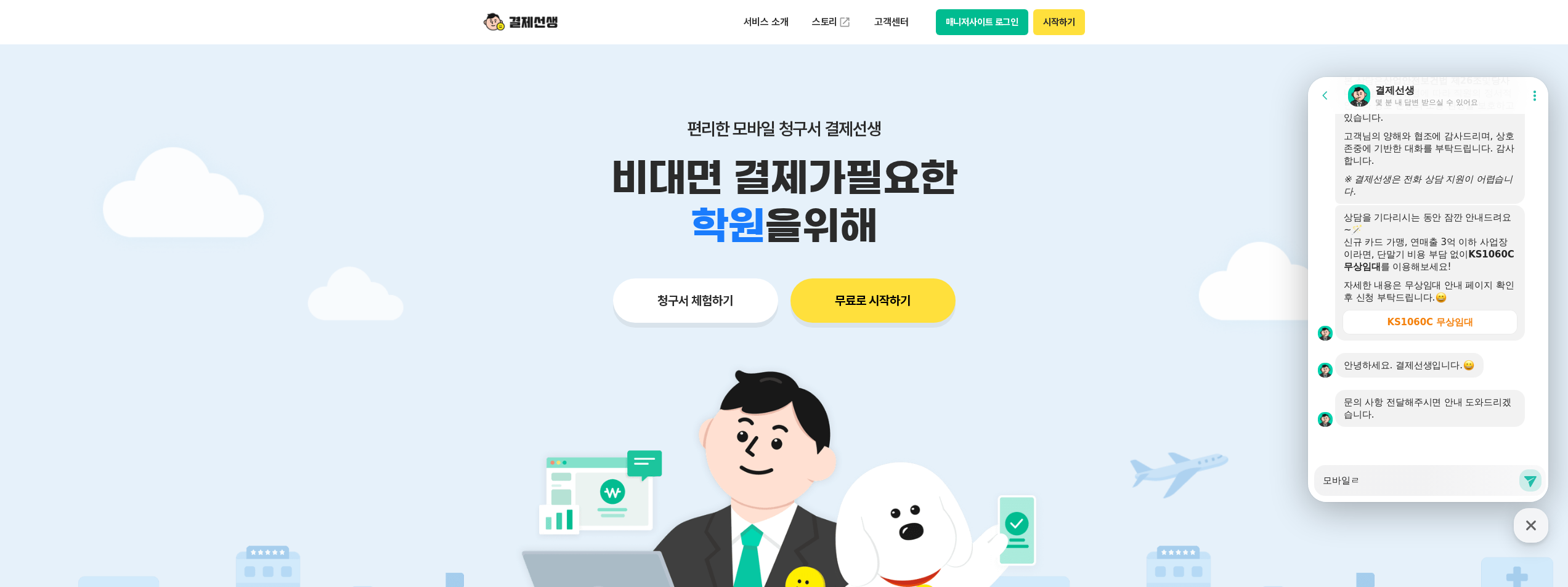
type textarea "모바일로"
type textarea "x"
type textarea "모바일로"
type textarea "x"
type textarea "모바일로 ㅈ"
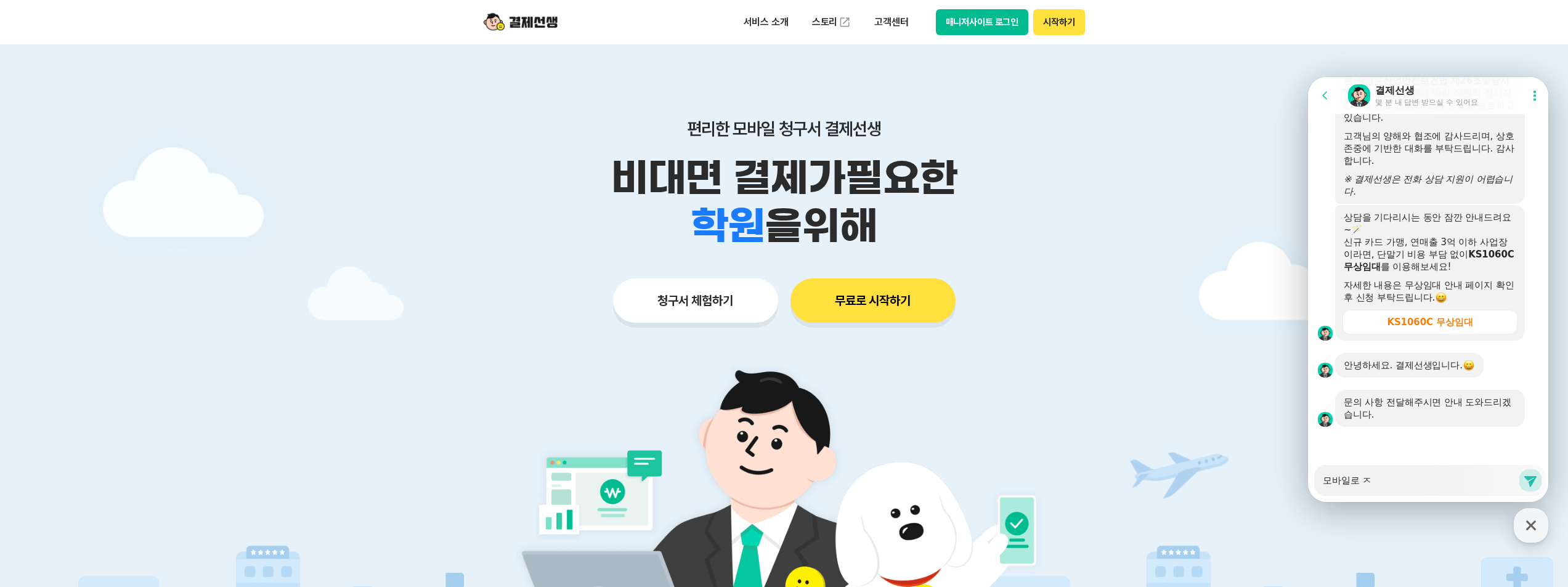
type textarea "x"
type textarea "모바일로 지"
type textarea "x"
type textarea "모바일로 진"
type textarea "x"
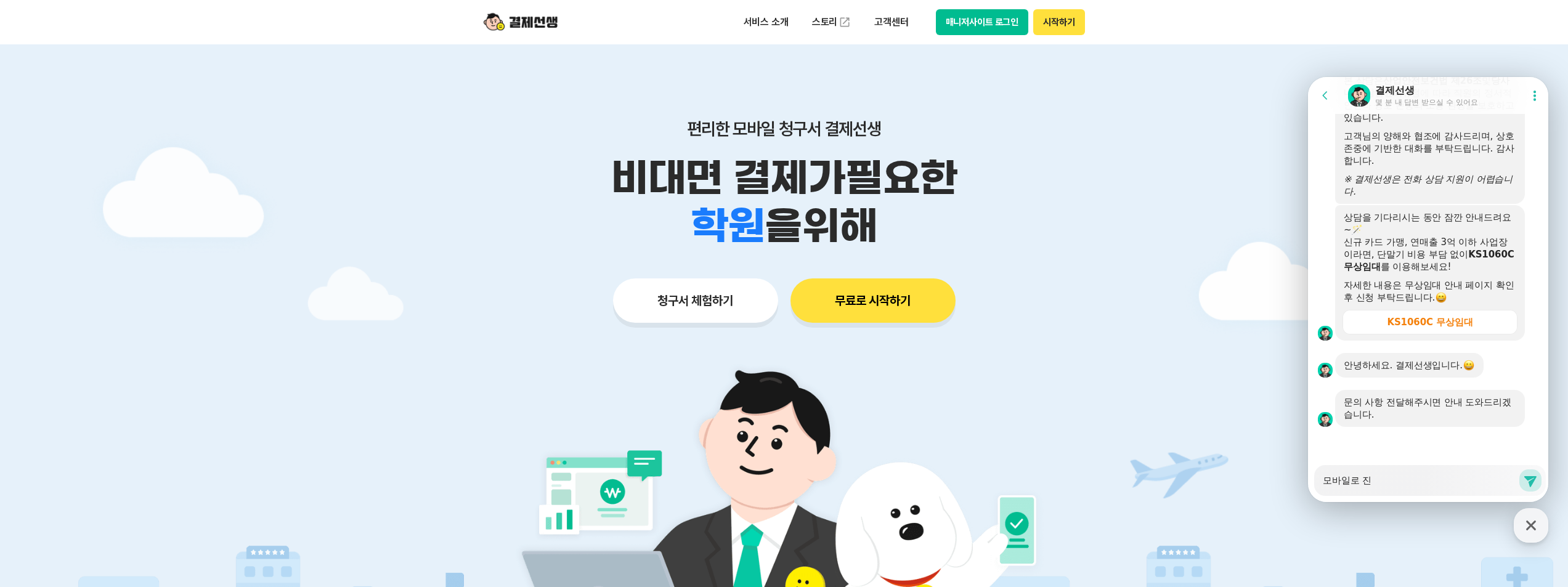
type textarea "모바일로 짆"
type textarea "x"
type textarea "모바일로 진해"
type textarea "x"
type textarea "모바일로 진행"
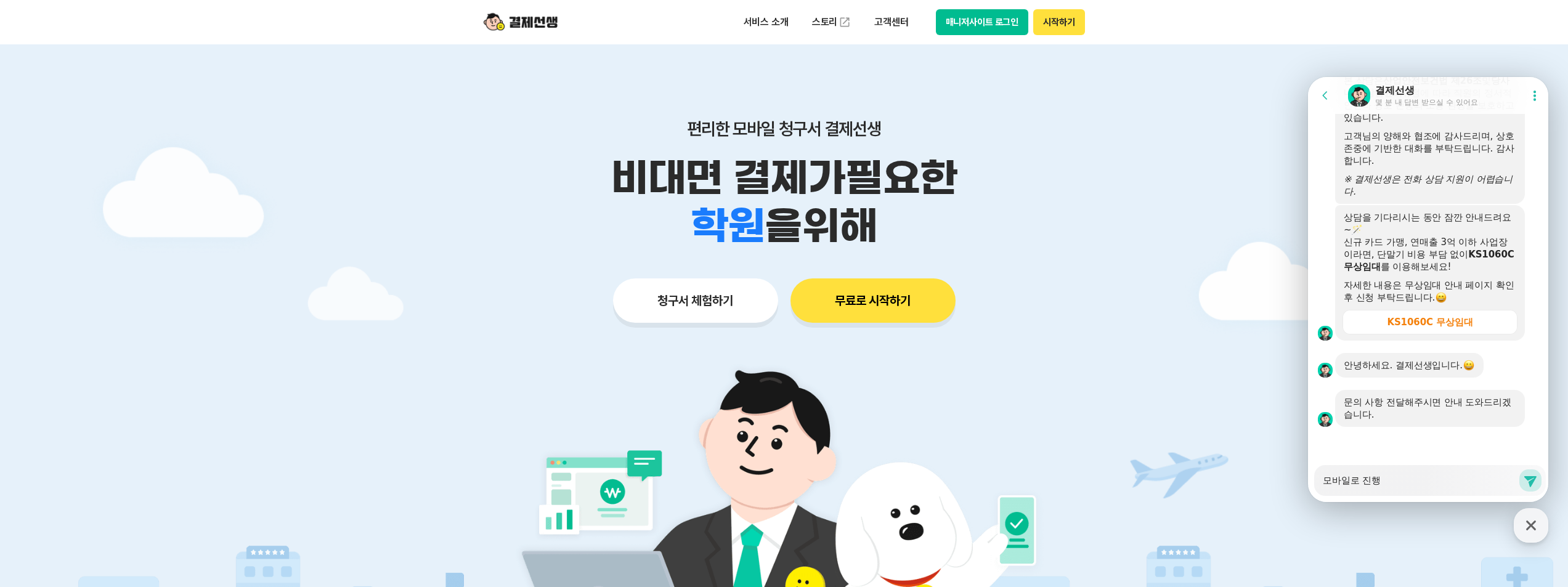
type textarea "x"
type textarea "모바일로 진행ㅎ"
type textarea "x"
type textarea "모바일로 진행해"
type textarea "x"
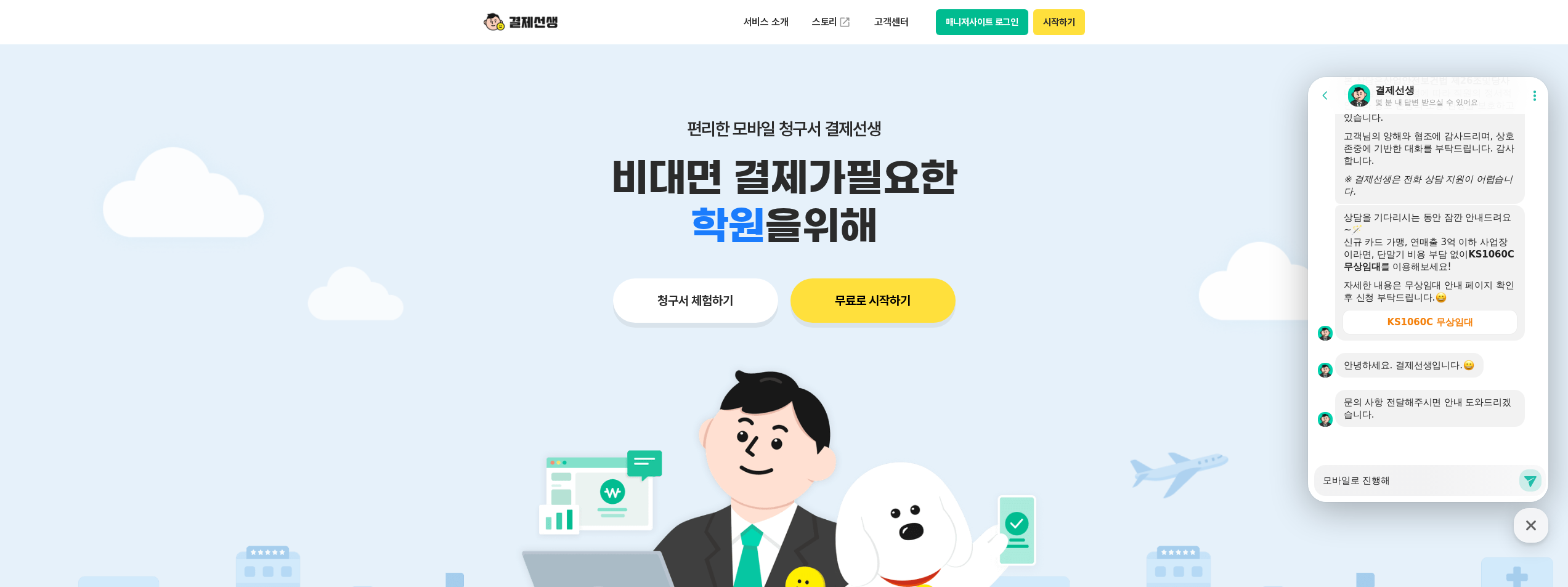
type textarea "모바일로 진행햇"
type textarea "x"
type textarea "모바일로 진행해서"
type textarea "x"
type textarea "모바일로 진행해서"
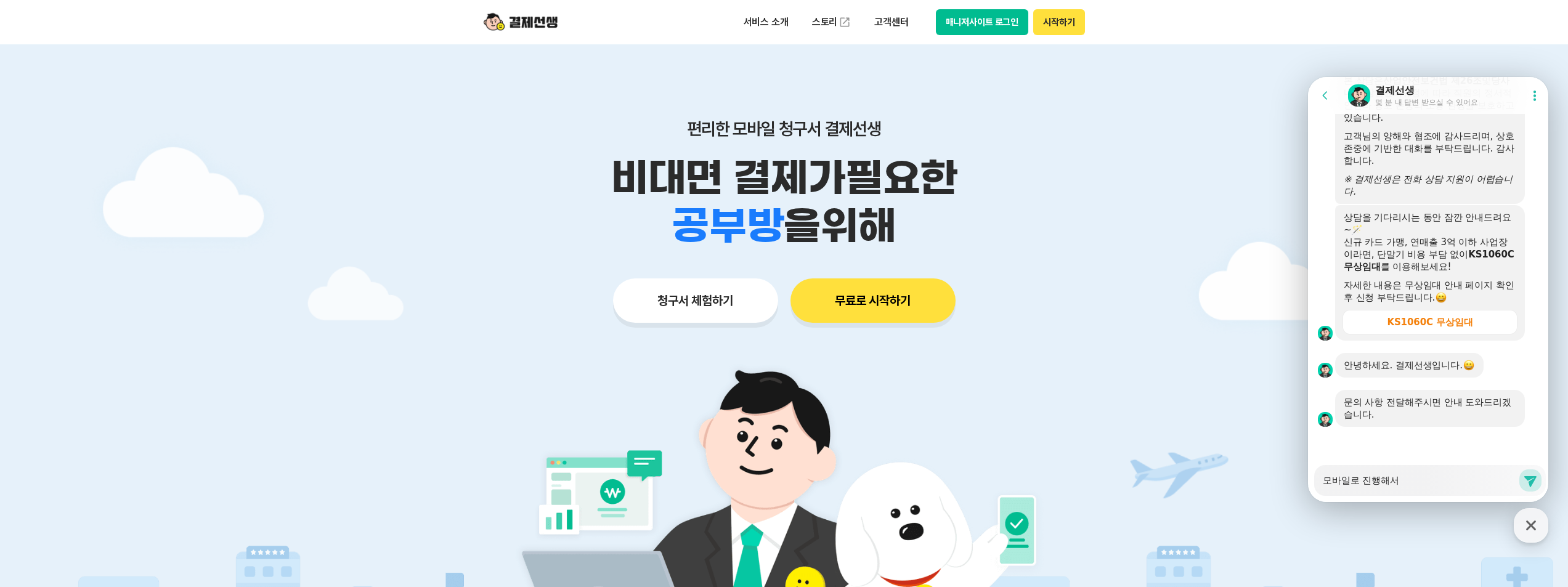
type textarea "x"
type textarea "모바일로 진행해서 ㅇ"
type textarea "x"
type textarea "모바일로 진행해서 여"
type textarea "x"
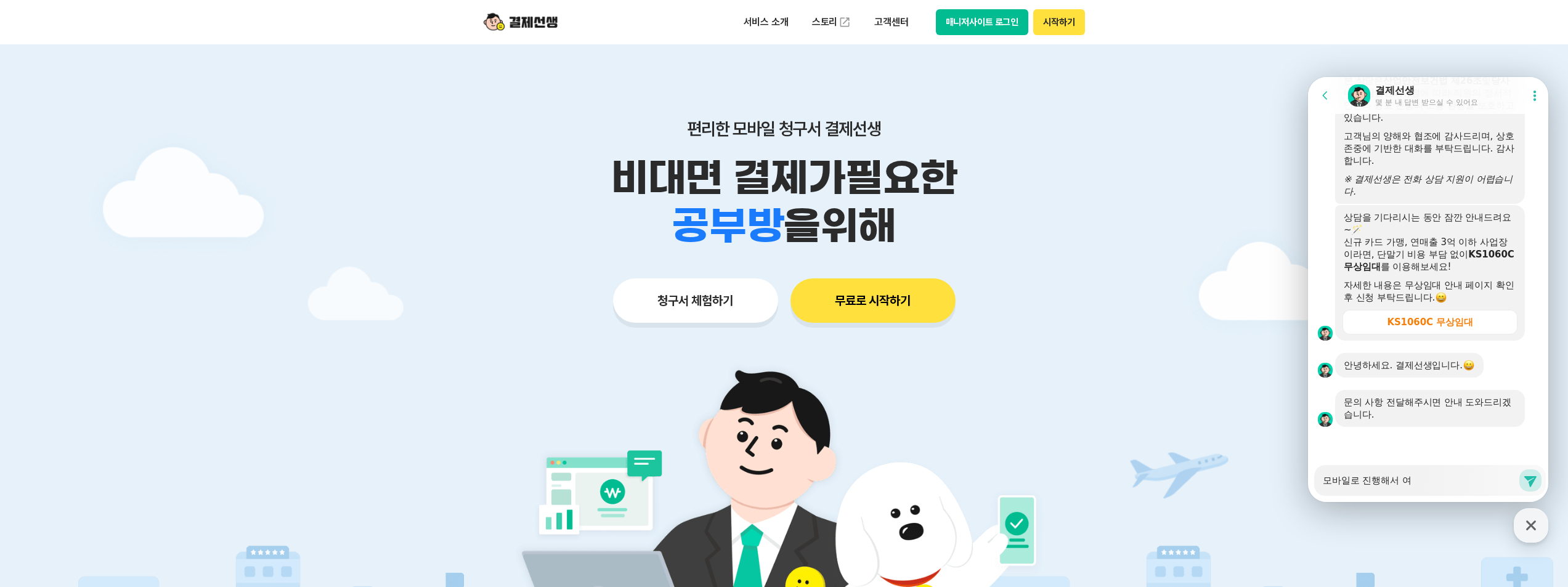
type textarea "모바일로 진행해서 영"
type textarea "x"
type textarea "모바일로 진행해서 영ㅅ"
type textarea "x"
type textarea "모바일로 진행해서 영수"
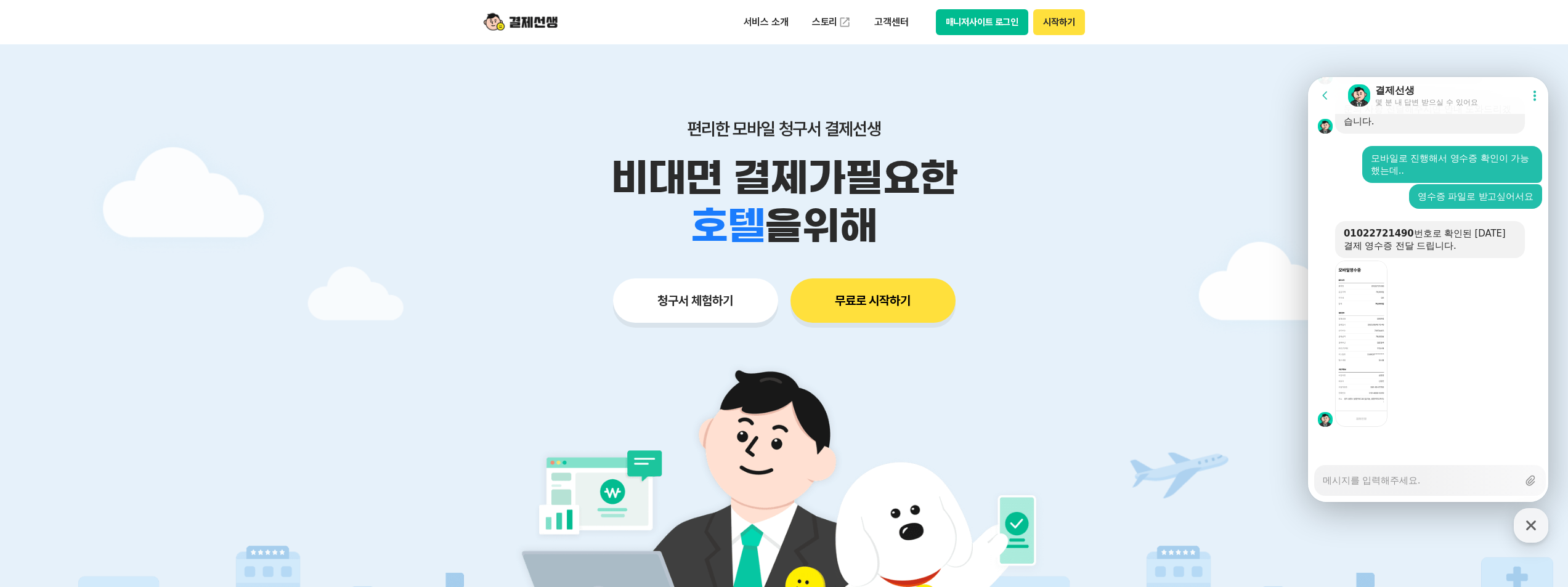
scroll to position [2296, 0]
click at [1375, 418] on icon at bounding box center [1375, 413] width 10 height 10
click at [1404, 482] on textarea "Messenger Input Textarea" at bounding box center [1420, 476] width 195 height 21
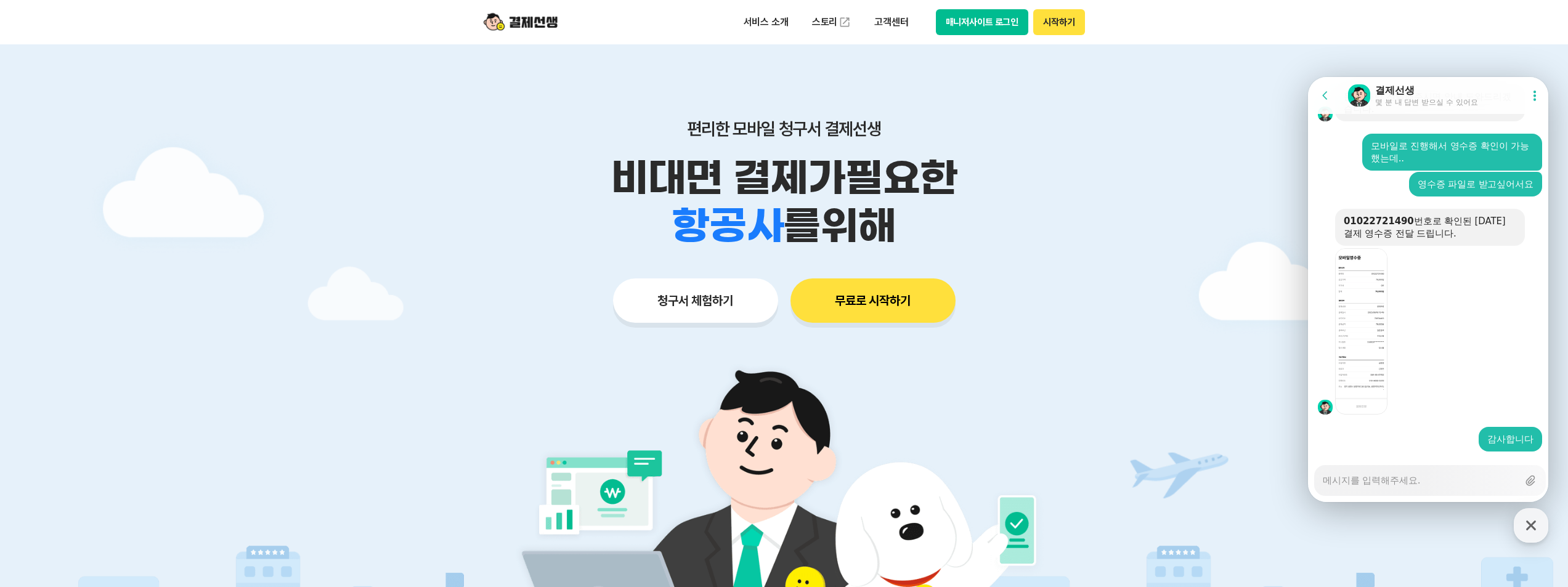
scroll to position [2332, 0]
